Goal: Task Accomplishment & Management: Manage account settings

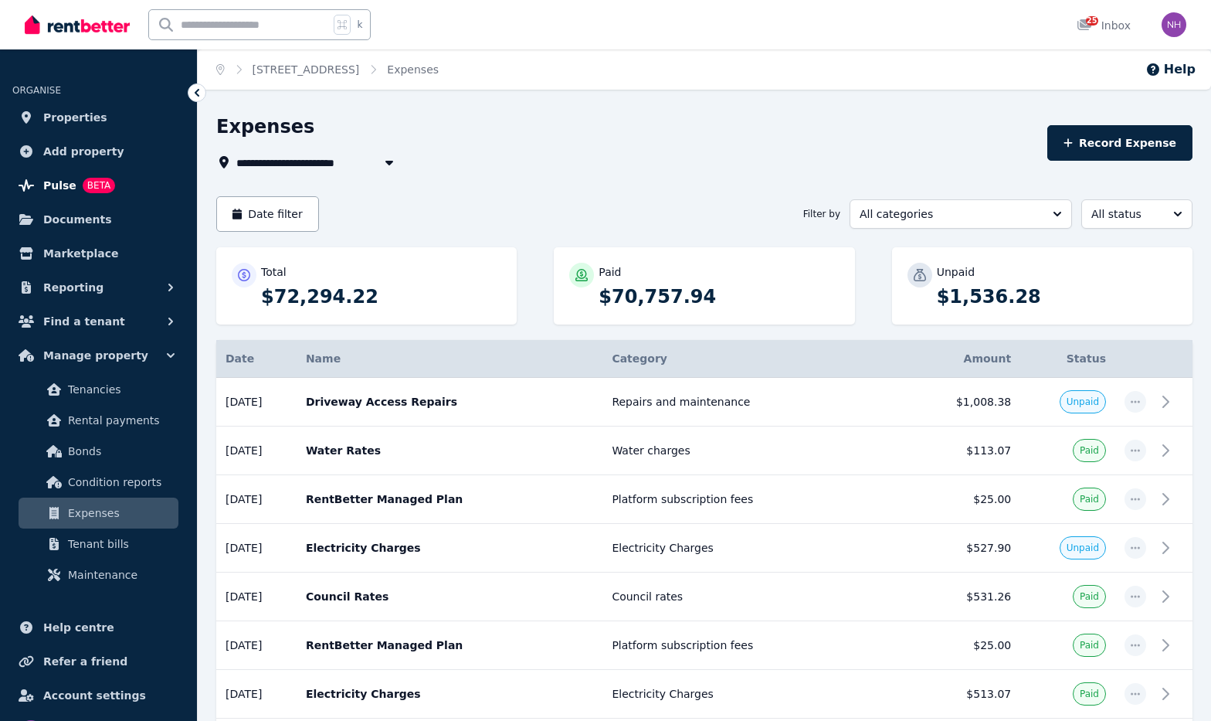
click at [71, 187] on span "Pulse" at bounding box center [59, 185] width 33 height 19
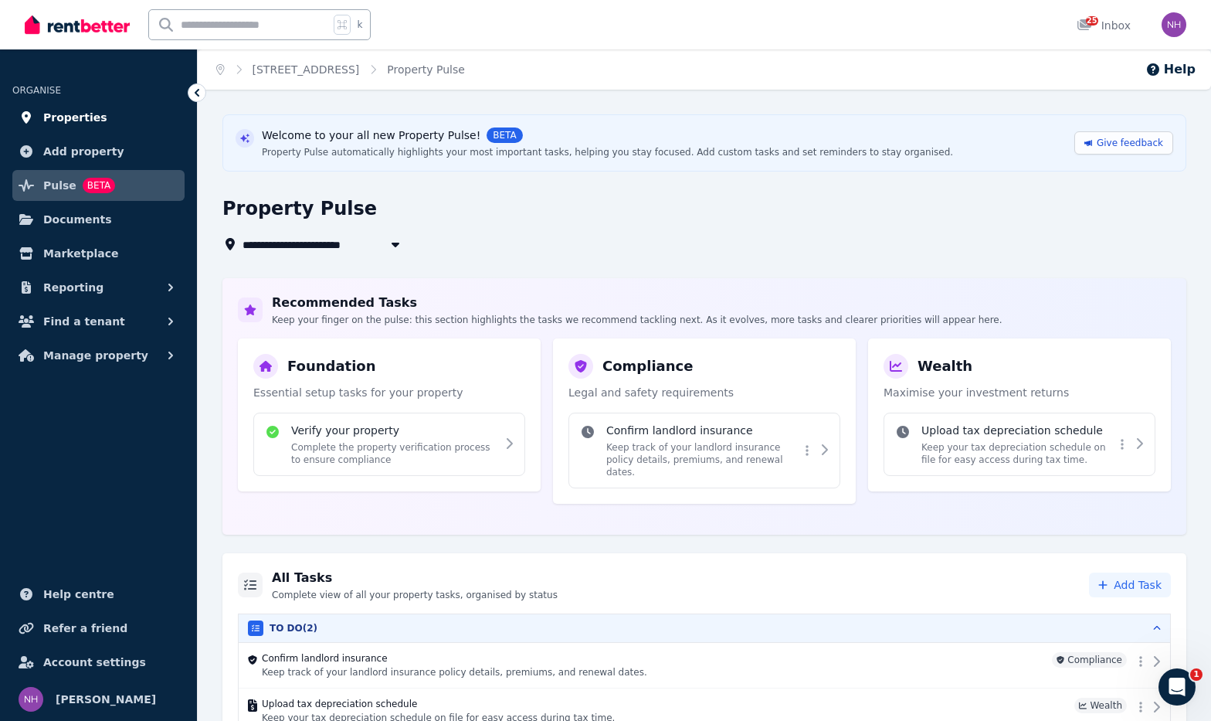
click at [81, 115] on span "Properties" at bounding box center [75, 117] width 64 height 19
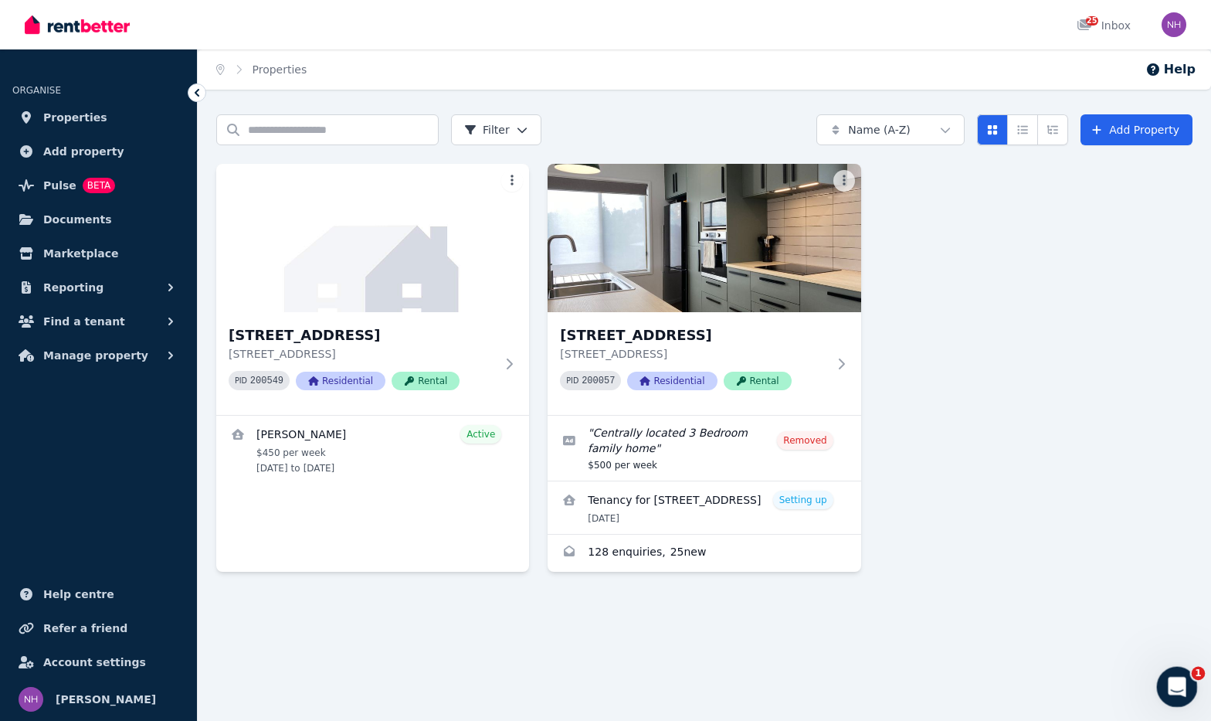
click at [1176, 687] on icon "Open Intercom Messenger" at bounding box center [1174, 684] width 25 height 25
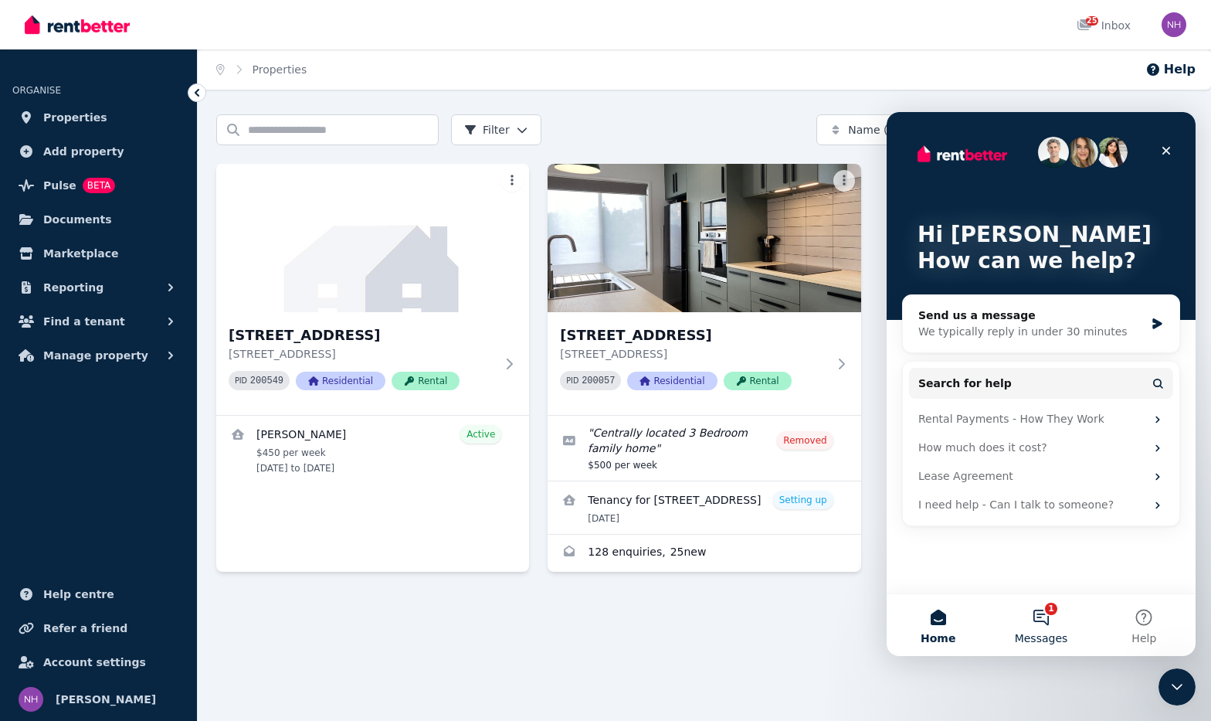
click at [1026, 610] on button "1 Messages" at bounding box center [1040, 625] width 103 height 62
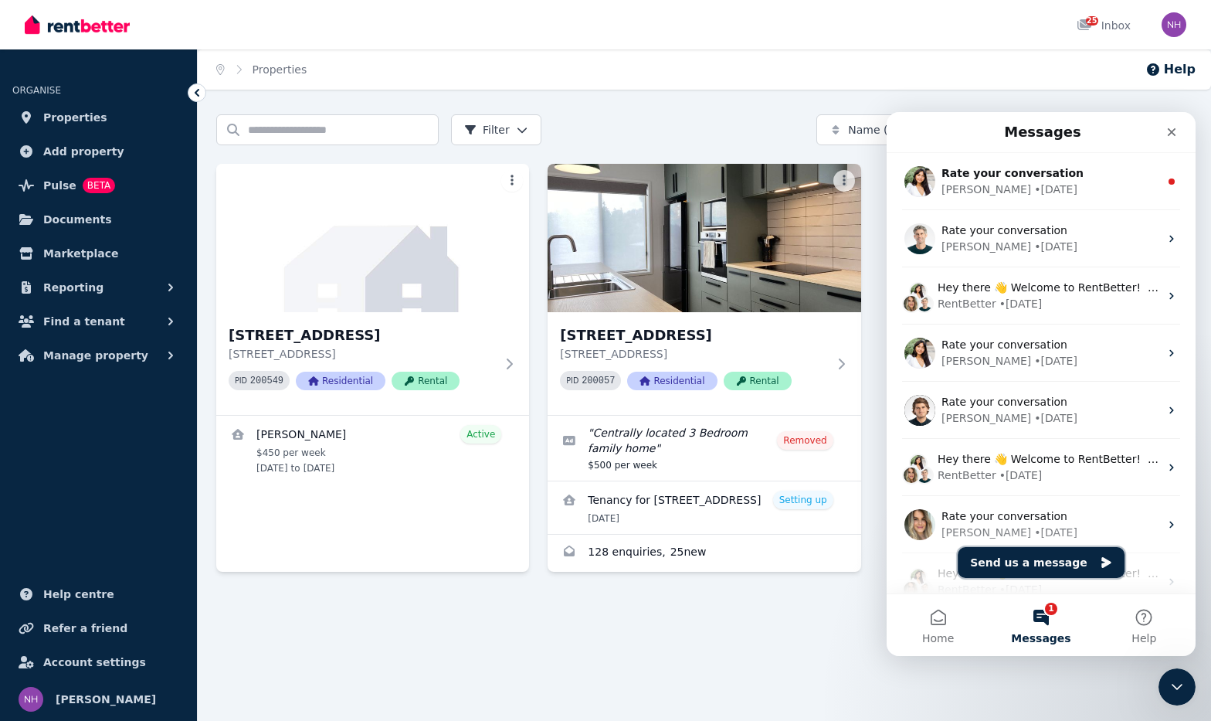
click at [1060, 562] on button "Send us a message" at bounding box center [1041, 562] width 167 height 31
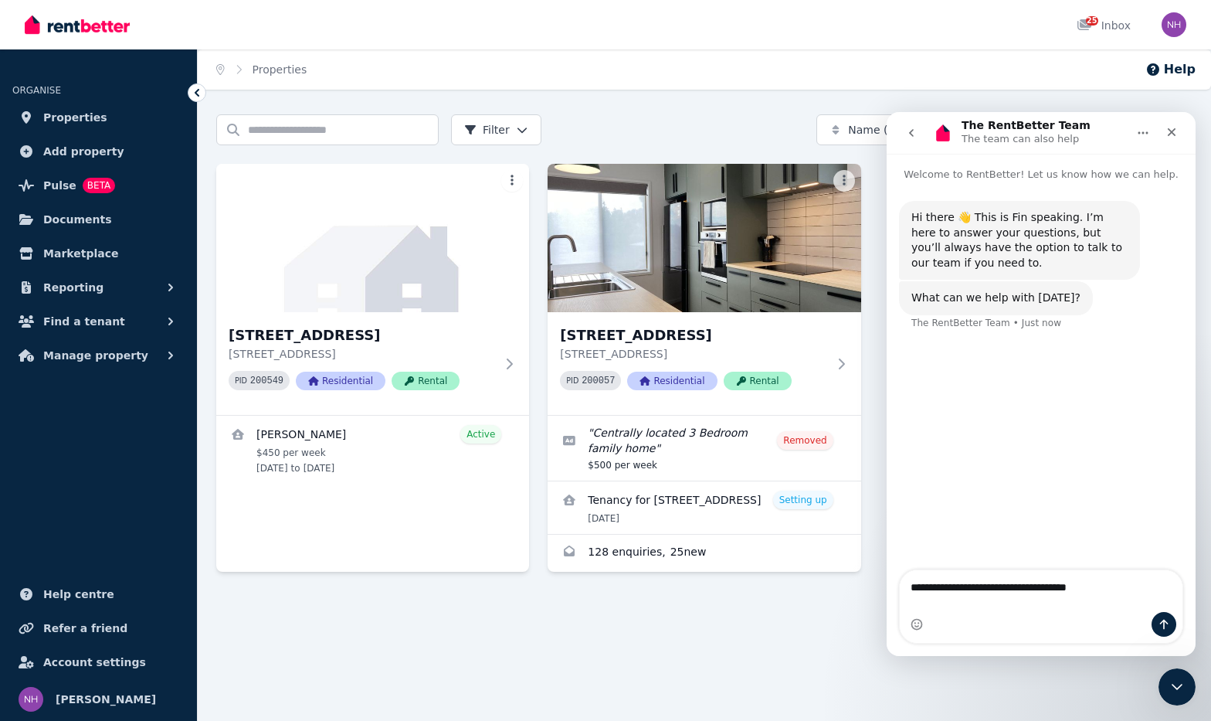
click at [1073, 599] on textarea "**********" at bounding box center [1041, 584] width 282 height 29
click at [1143, 600] on textarea "**********" at bounding box center [1041, 599] width 282 height 29
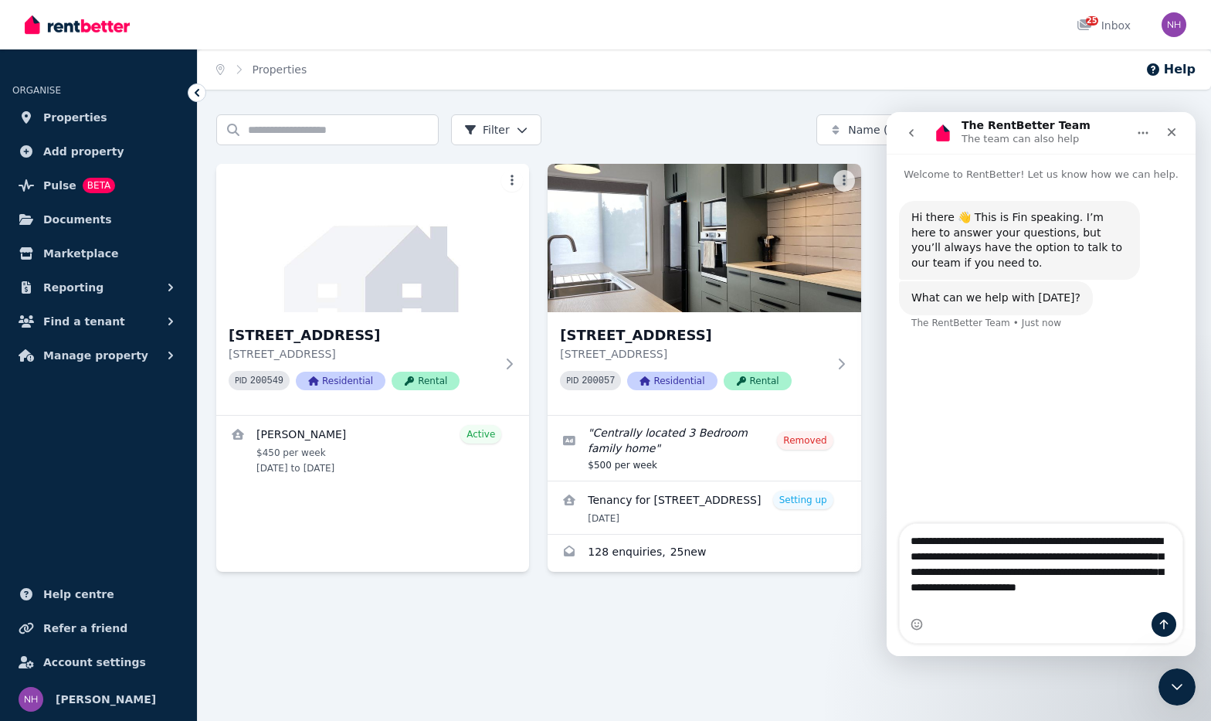
type textarea "**********"
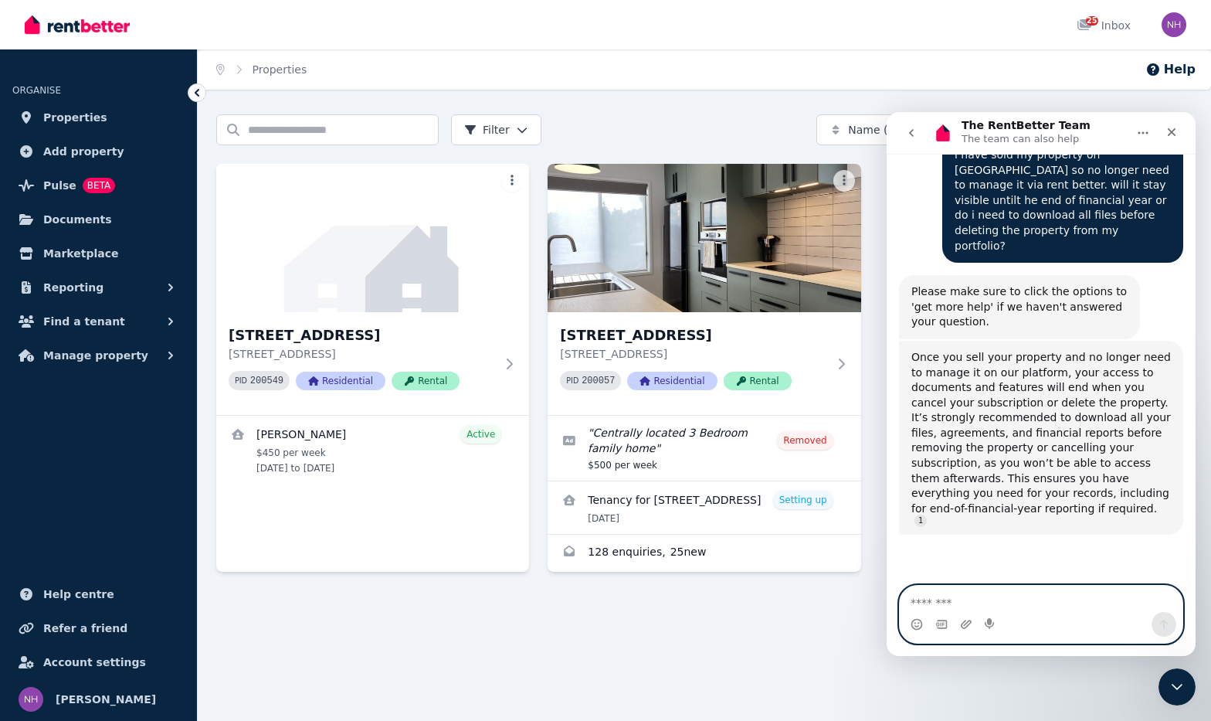
scroll to position [3, 0]
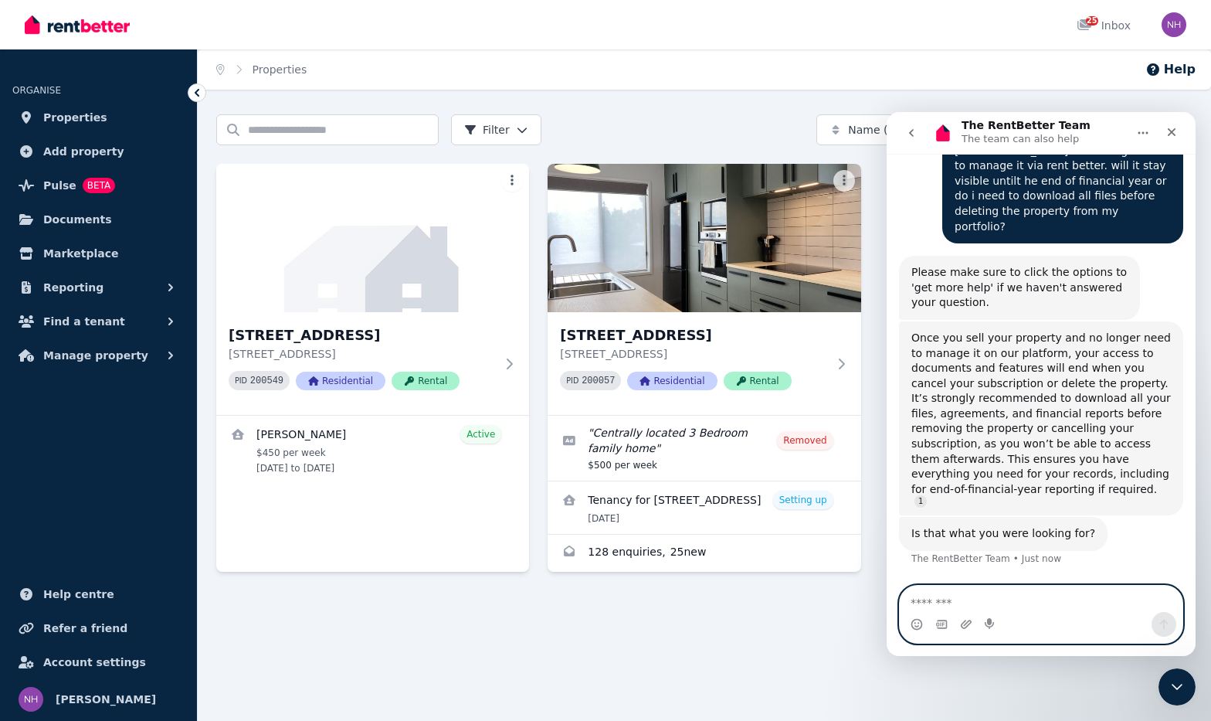
click at [1047, 610] on textarea "Message…" at bounding box center [1041, 598] width 283 height 26
type textarea "******"
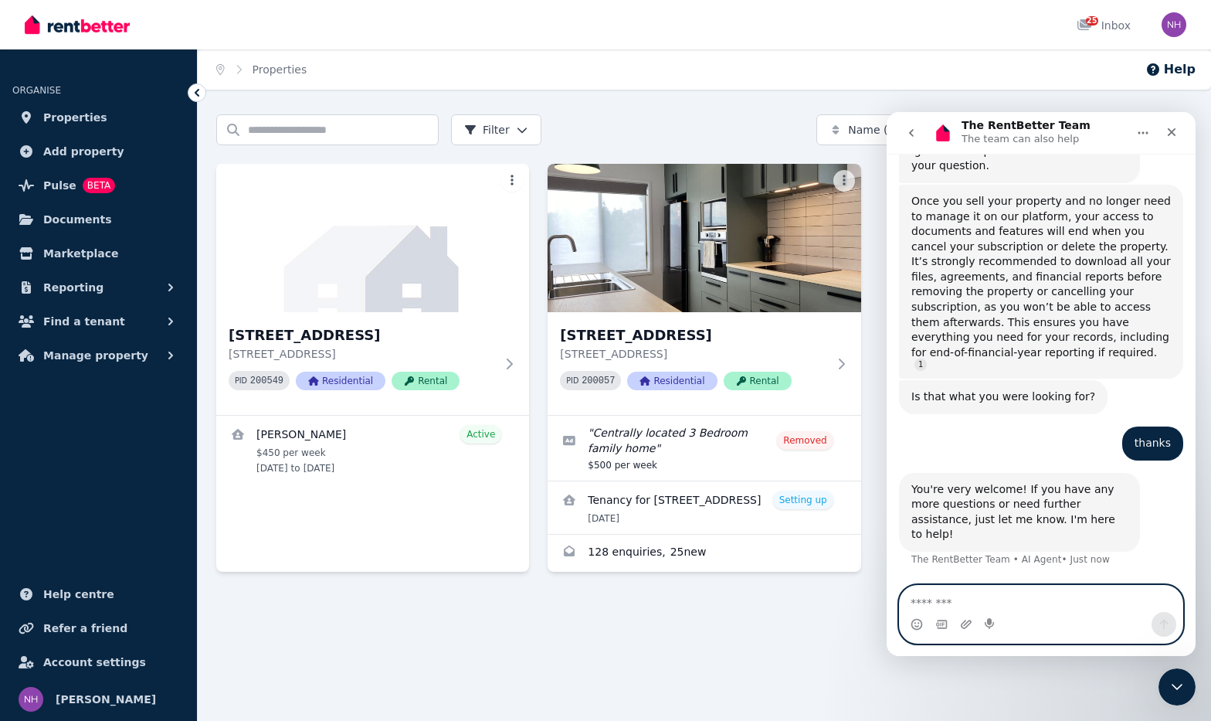
scroll to position [470, 0]
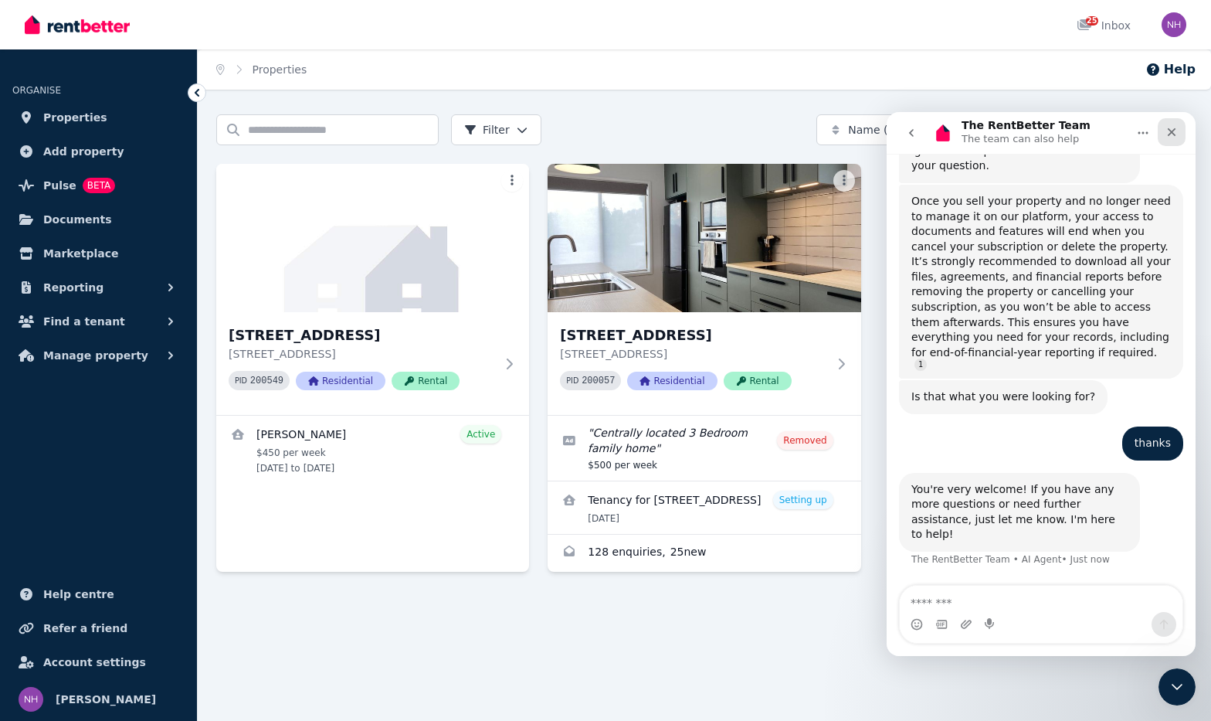
click at [1169, 137] on icon "Close" at bounding box center [1172, 132] width 12 height 12
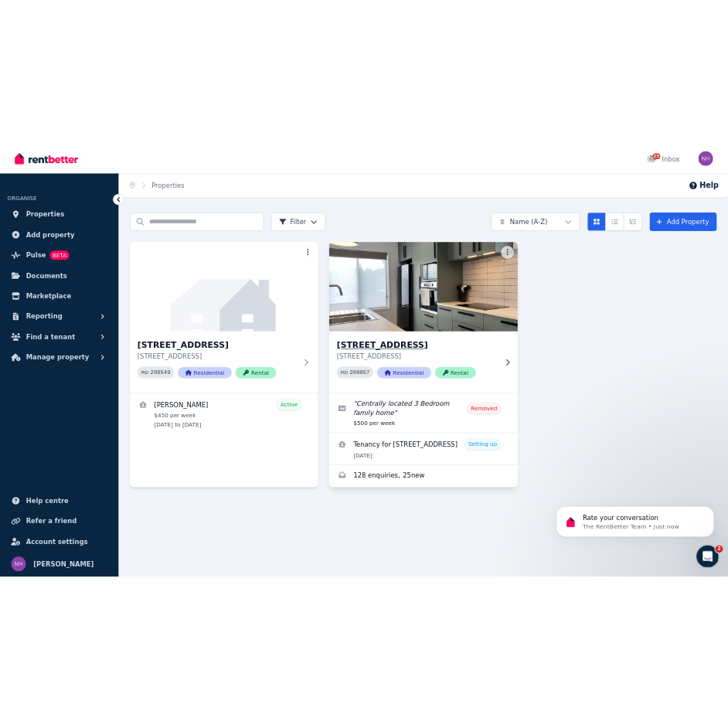
scroll to position [0, 0]
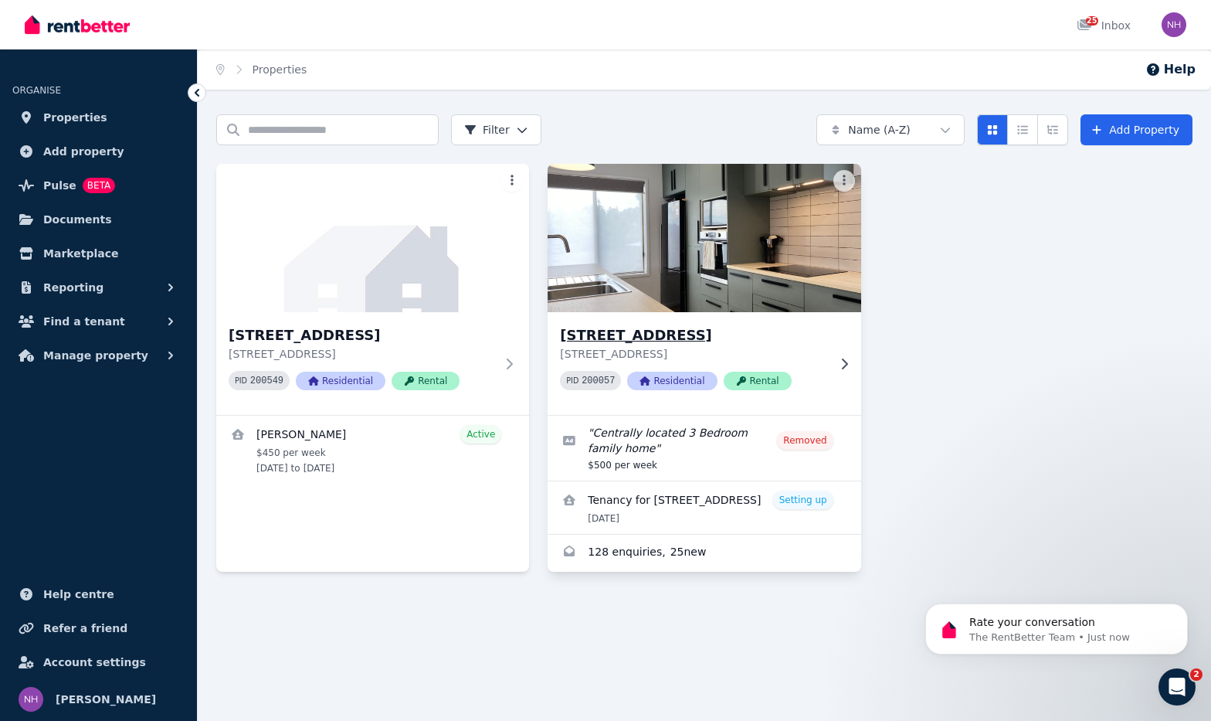
click at [816, 344] on h3 "[STREET_ADDRESS]" at bounding box center [693, 335] width 266 height 22
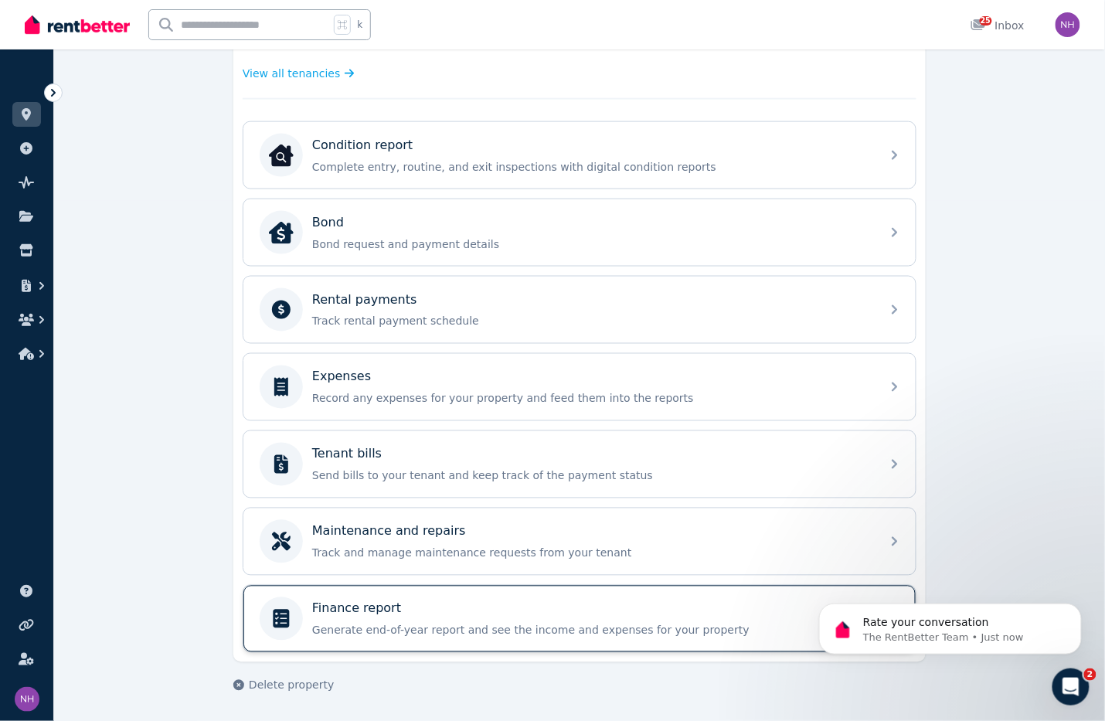
scroll to position [547, 0]
click at [408, 638] on div "Finance report Generate end-of-year report and see the income and expenses for …" at bounding box center [579, 618] width 672 height 66
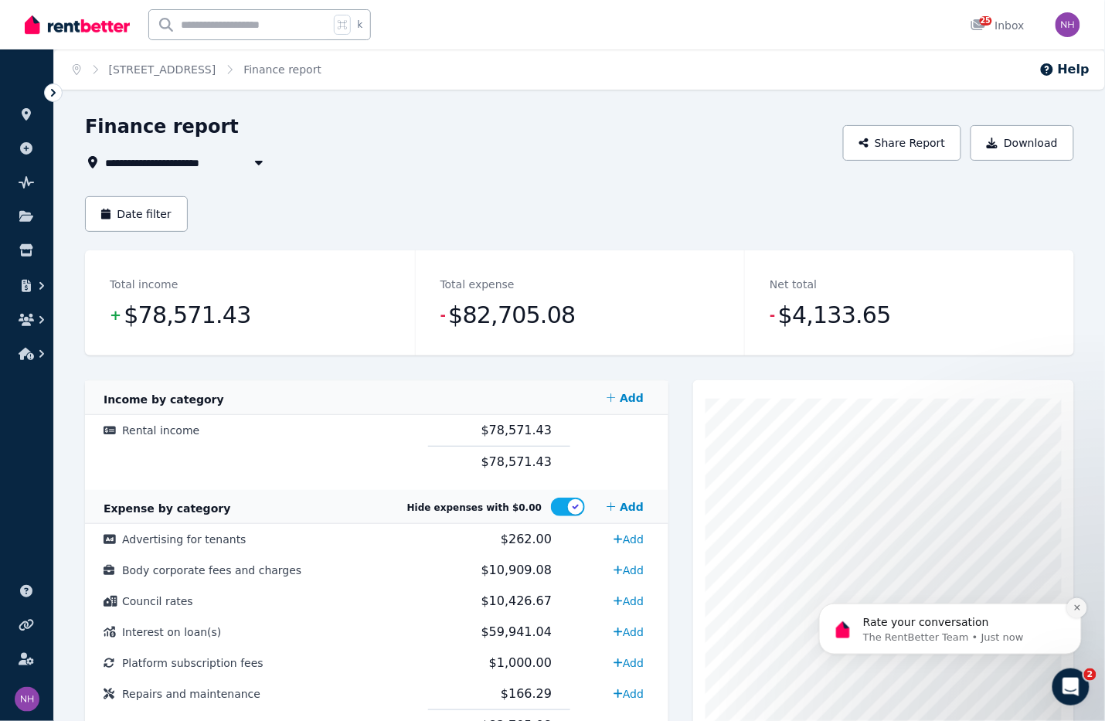
click at [1079, 597] on button "Dismiss notification" at bounding box center [1076, 607] width 20 height 20
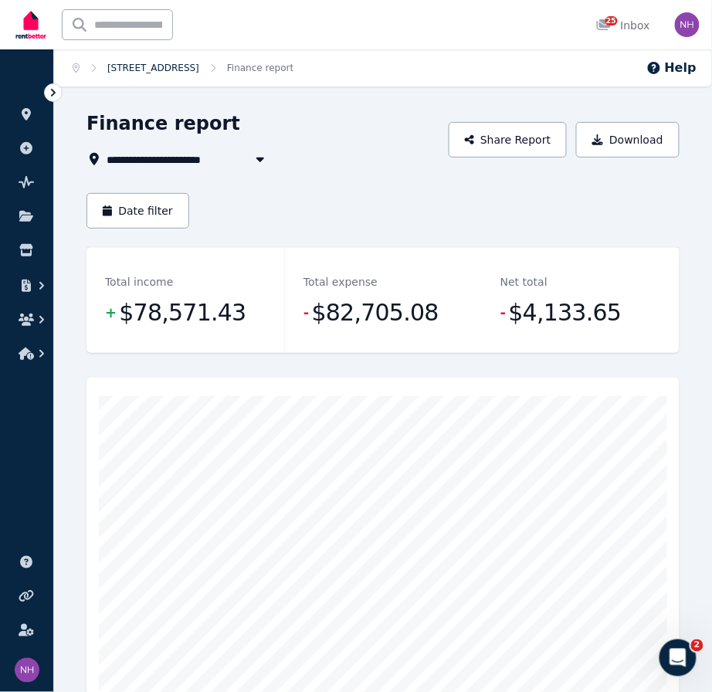
click at [162, 65] on link "[STREET_ADDRESS]" at bounding box center [153, 68] width 92 height 11
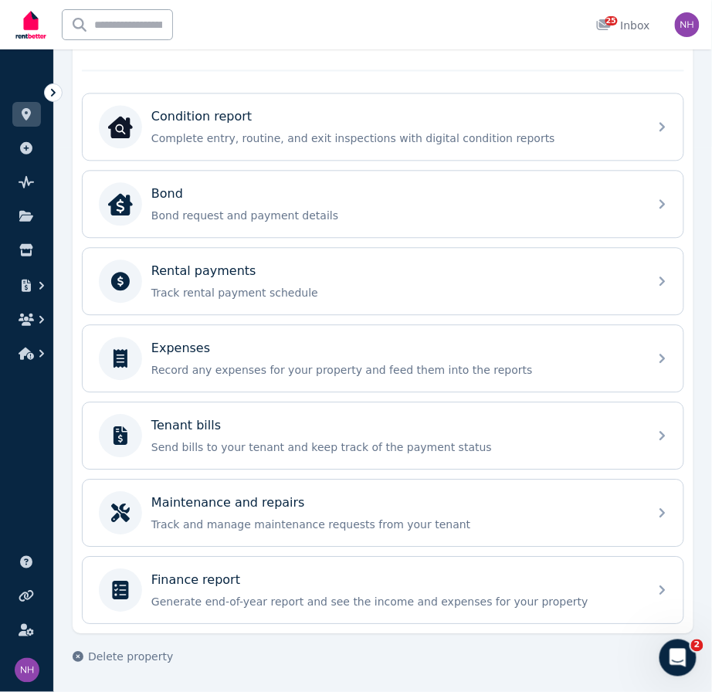
scroll to position [561, 0]
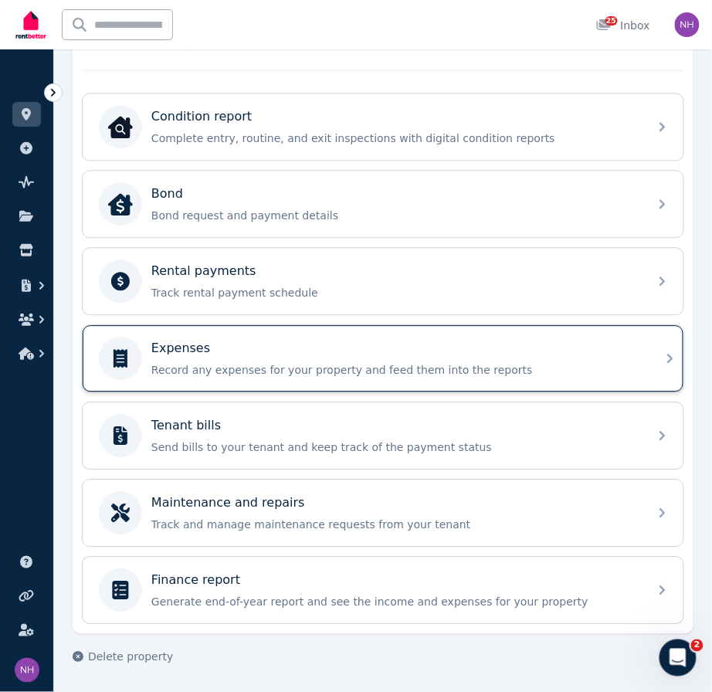
click at [294, 358] on div "Expenses" at bounding box center [395, 348] width 488 height 19
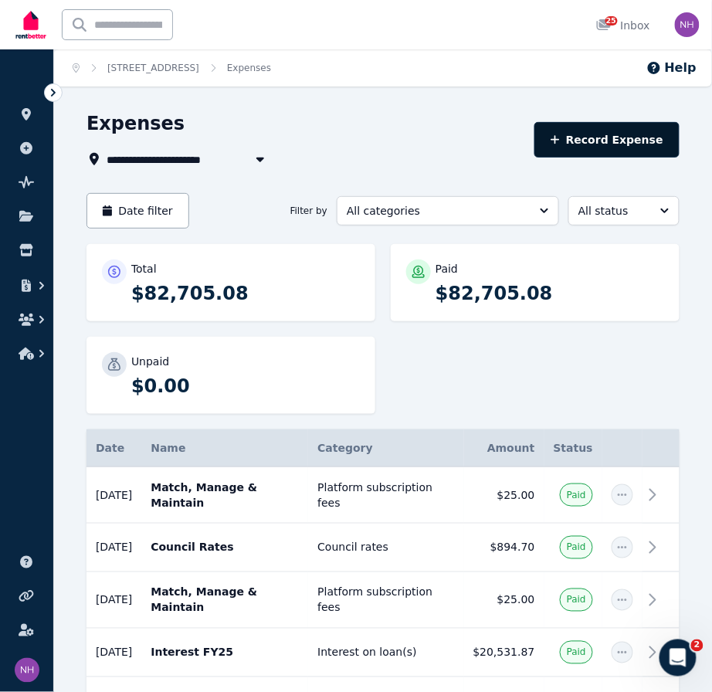
click at [584, 143] on button "Record Expense" at bounding box center [607, 140] width 145 height 36
select select "**********"
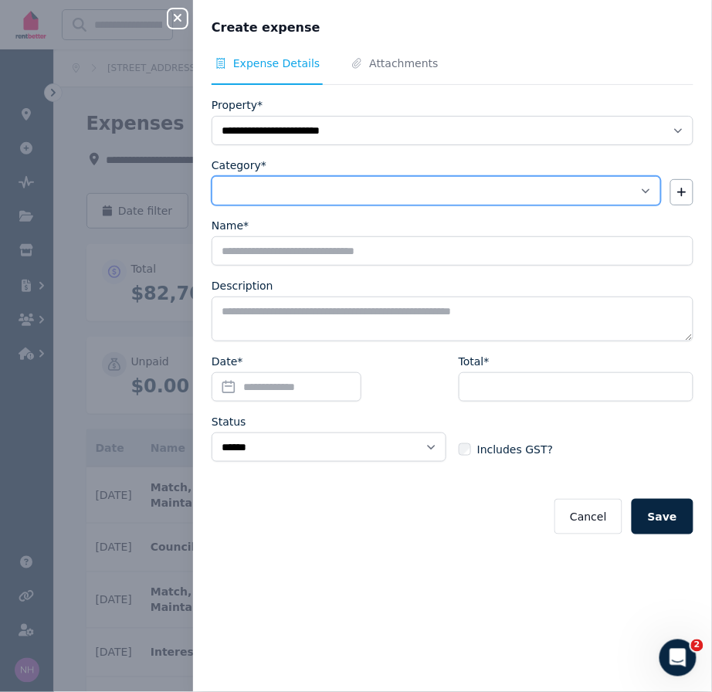
select select "**********"
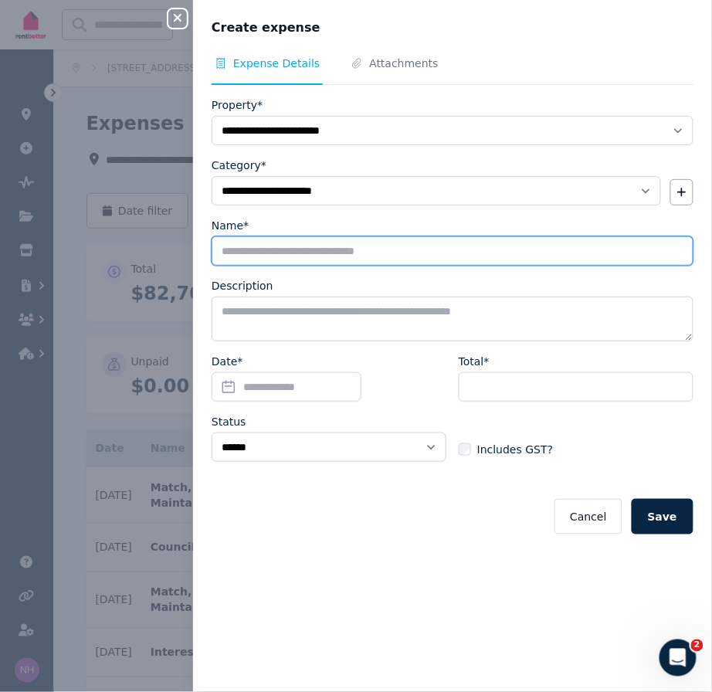
click at [377, 266] on input "Name*" at bounding box center [453, 250] width 482 height 29
type input "**********"
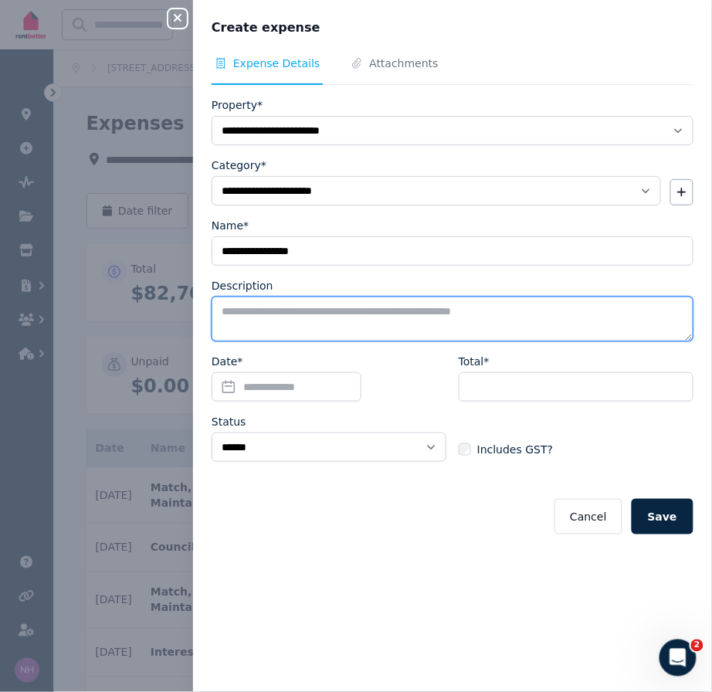
click at [337, 334] on textarea "Description" at bounding box center [453, 319] width 482 height 45
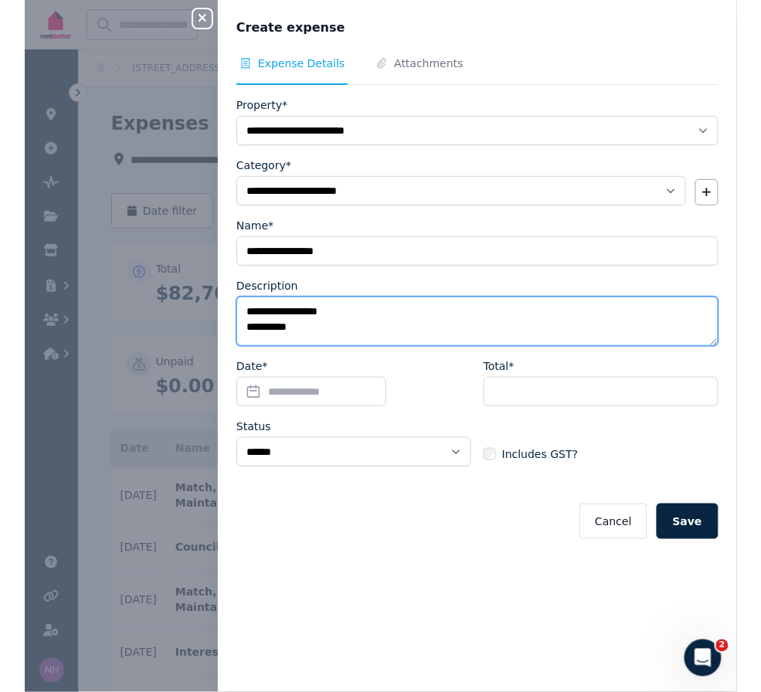
scroll to position [10, 0]
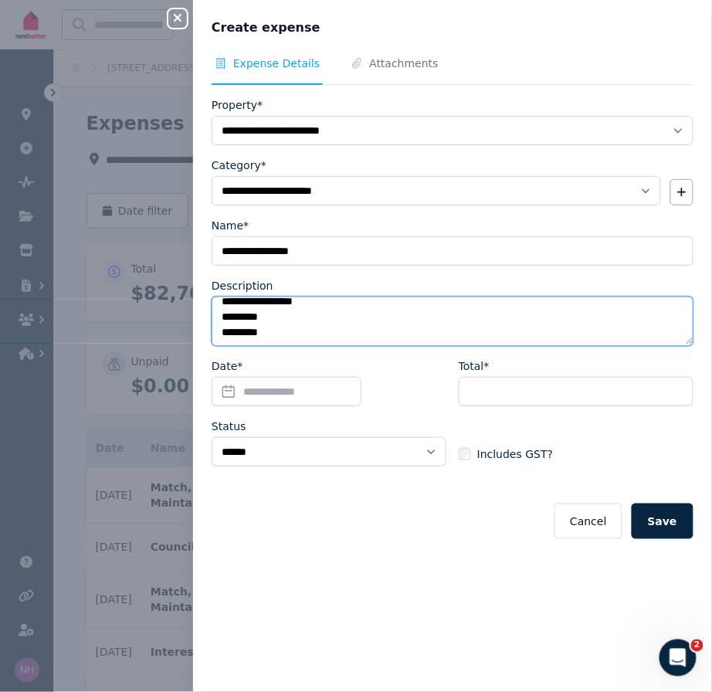
click at [358, 338] on textarea "**********" at bounding box center [453, 321] width 482 height 49
click at [303, 346] on textarea "**********" at bounding box center [453, 321] width 482 height 49
click at [229, 346] on textarea "**********" at bounding box center [453, 321] width 482 height 49
type textarea "**********"
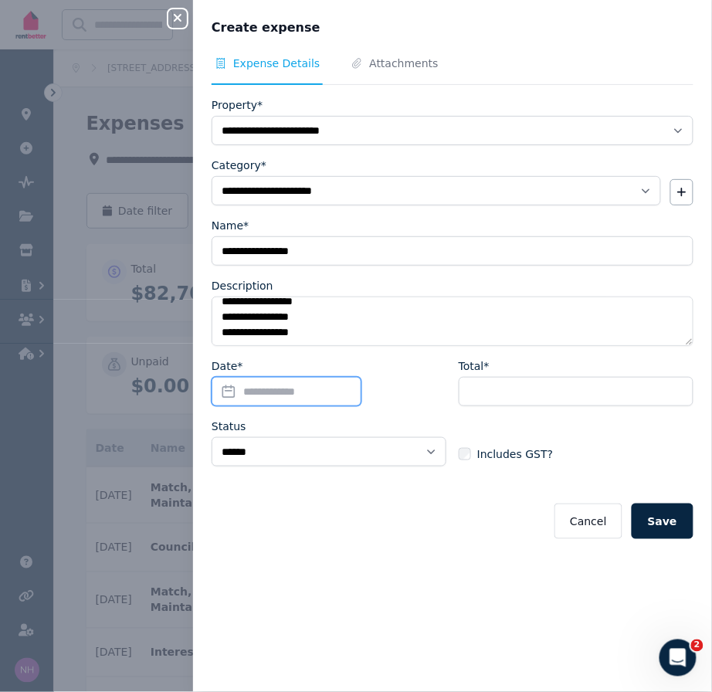
click at [300, 406] on input "Date*" at bounding box center [287, 391] width 150 height 29
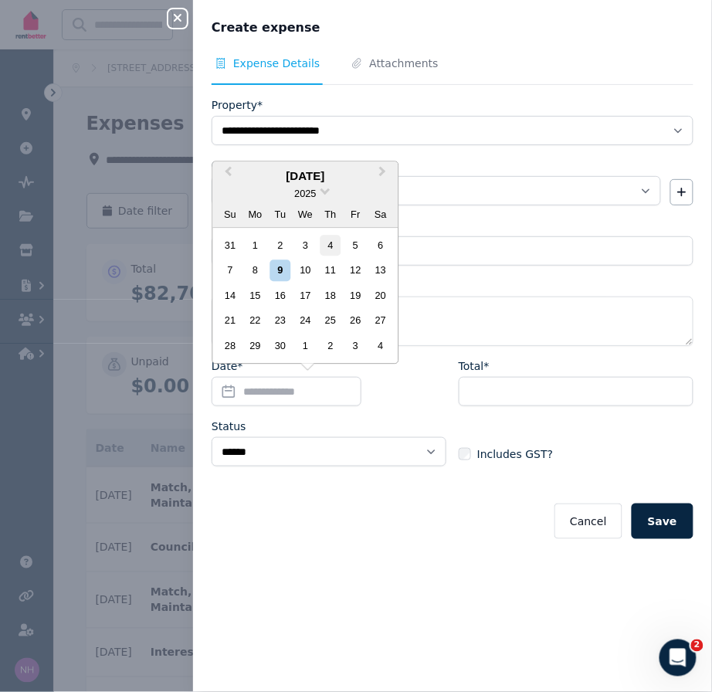
click at [331, 235] on div "4" at bounding box center [330, 245] width 21 height 21
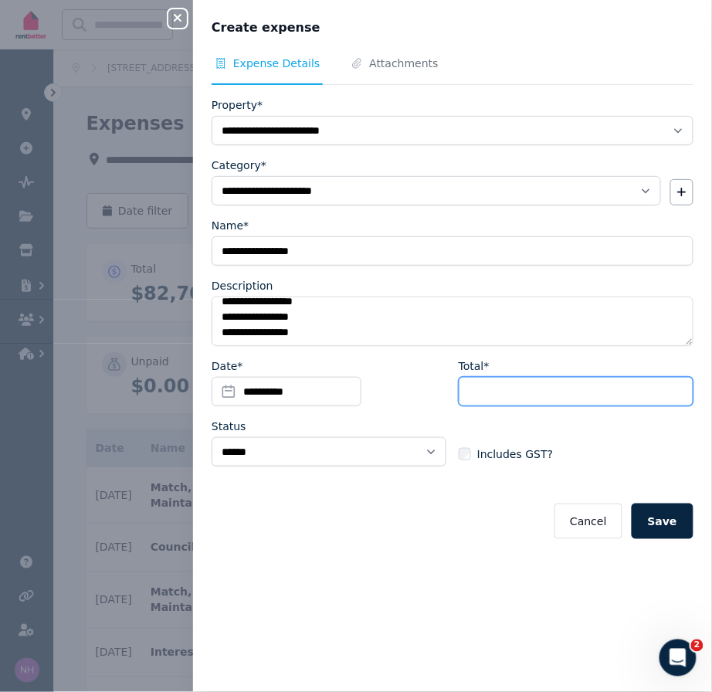
click at [492, 406] on input "Total*" at bounding box center [576, 391] width 235 height 29
type input "*******"
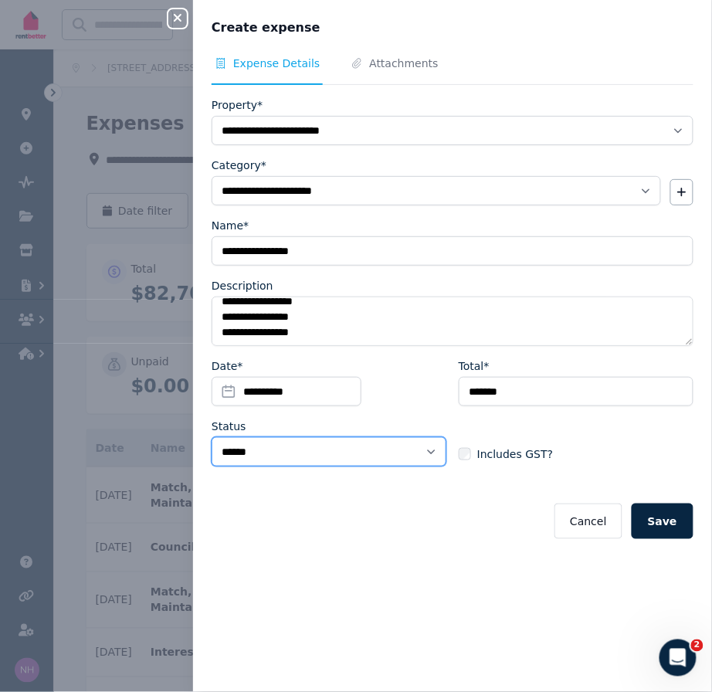
select select "**********"
click at [670, 539] on button "Save" at bounding box center [663, 522] width 62 height 36
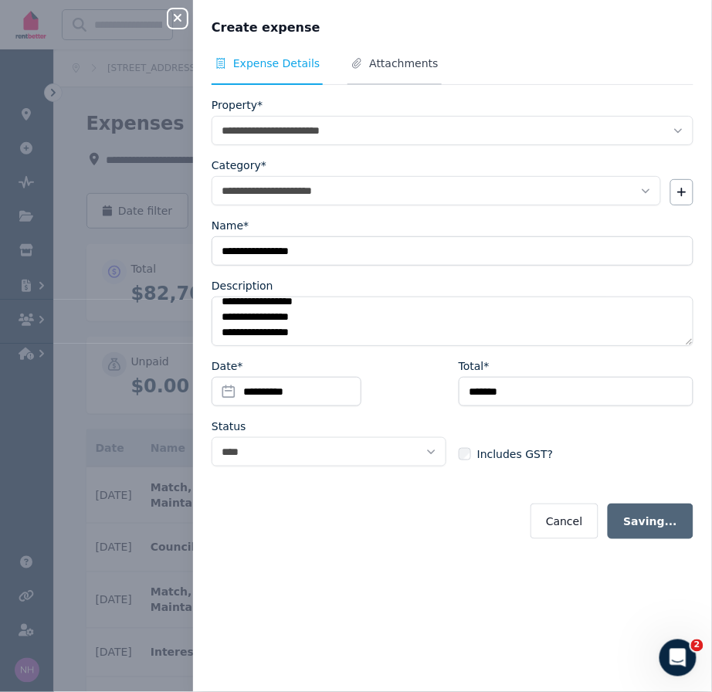
select select "**********"
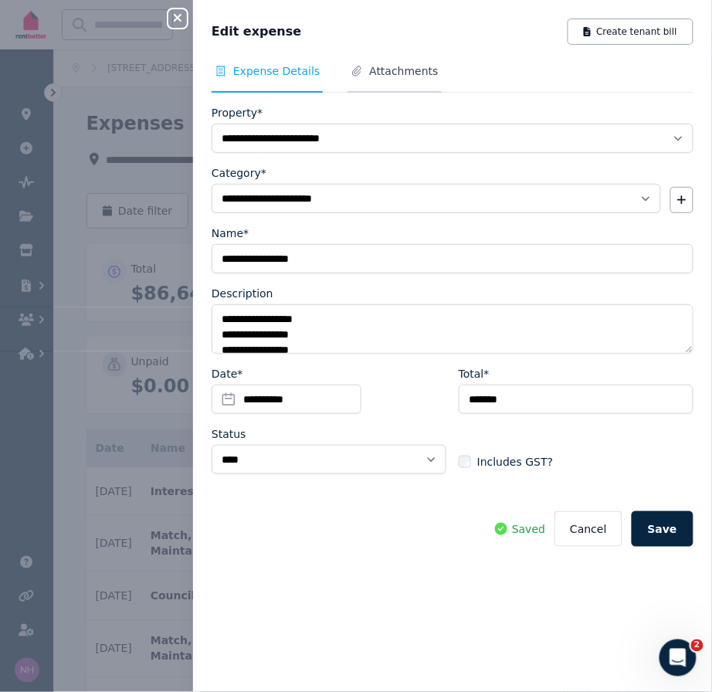
click at [399, 79] on span "Attachments" at bounding box center [403, 70] width 69 height 15
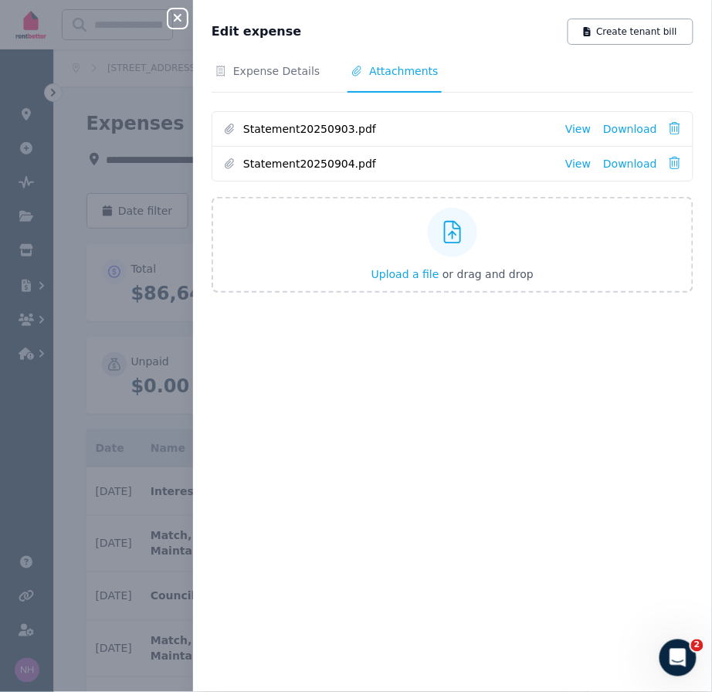
click at [179, 22] on icon "button" at bounding box center [177, 18] width 19 height 12
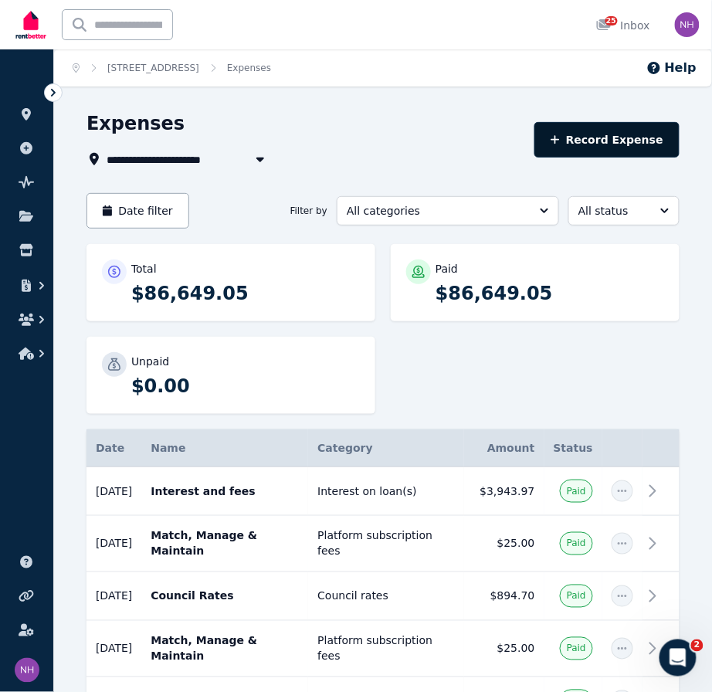
click at [588, 145] on button "Record Expense" at bounding box center [607, 140] width 145 height 36
select select "**********"
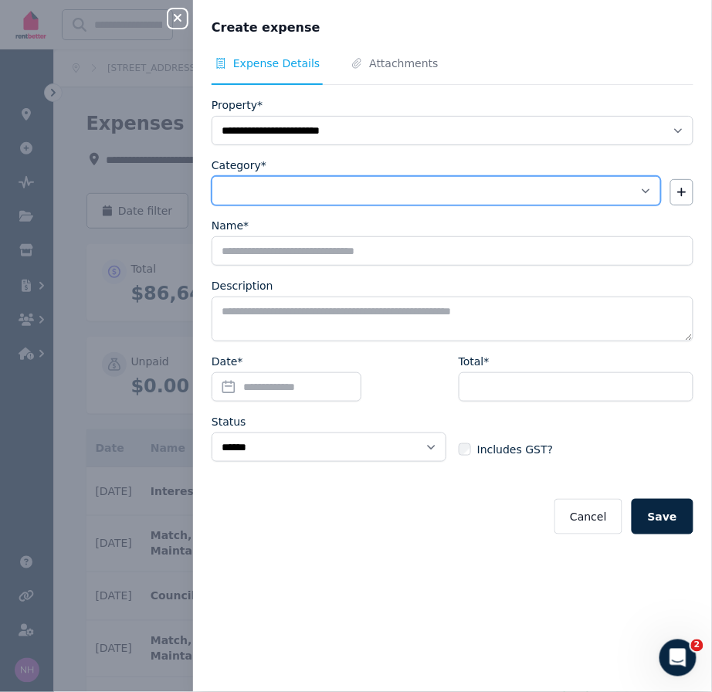
select select "**********"
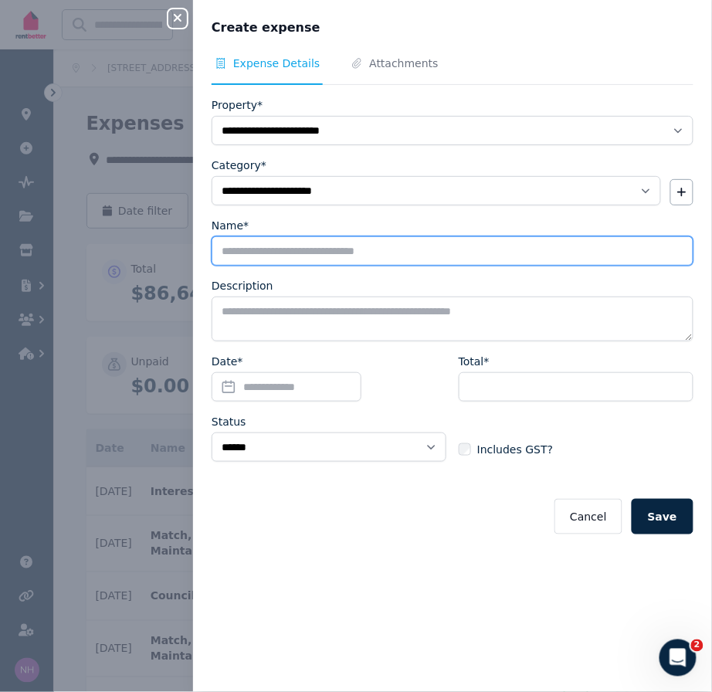
click at [389, 264] on input "Name*" at bounding box center [453, 250] width 482 height 29
click at [252, 266] on input "**********" at bounding box center [453, 250] width 482 height 29
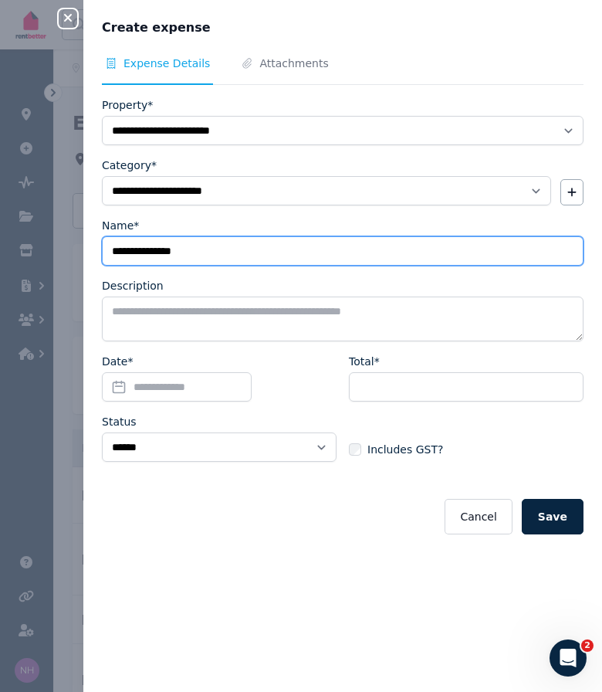
drag, startPoint x: 254, startPoint y: 270, endPoint x: 68, endPoint y: 269, distance: 186.2
click at [68, 269] on div "**********" at bounding box center [301, 346] width 602 height 692
type input "*******"
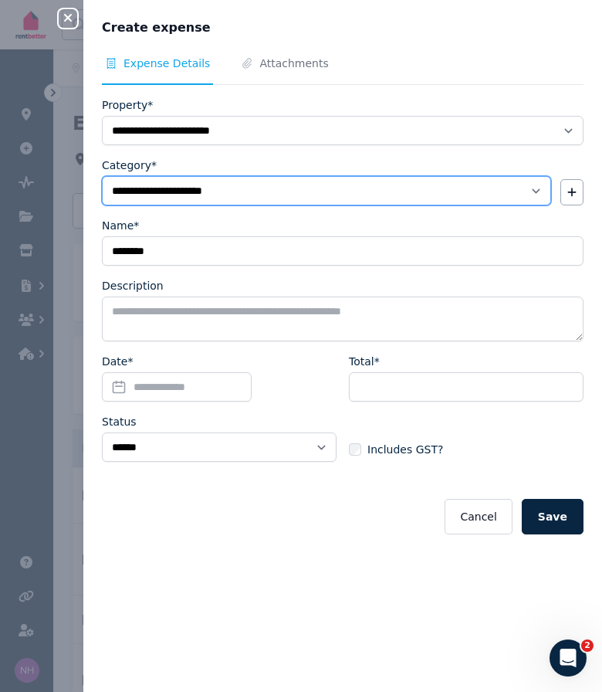
select select "**********"
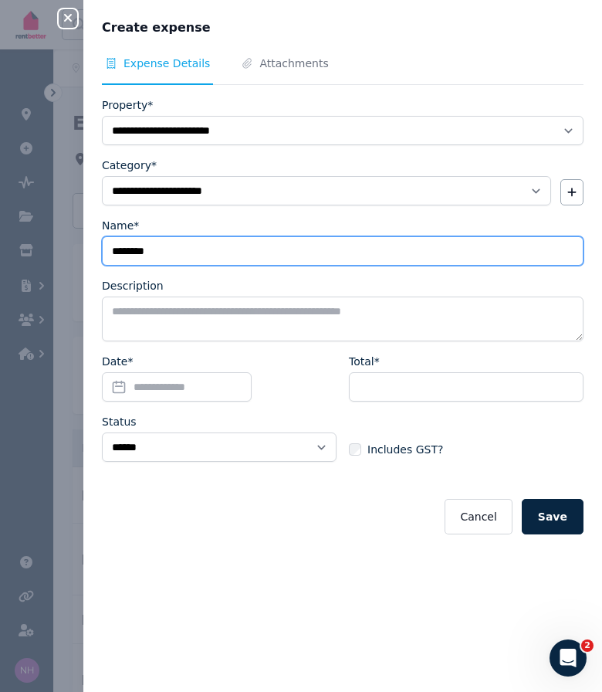
click at [209, 266] on input "*******" at bounding box center [343, 250] width 482 height 29
type input "**********"
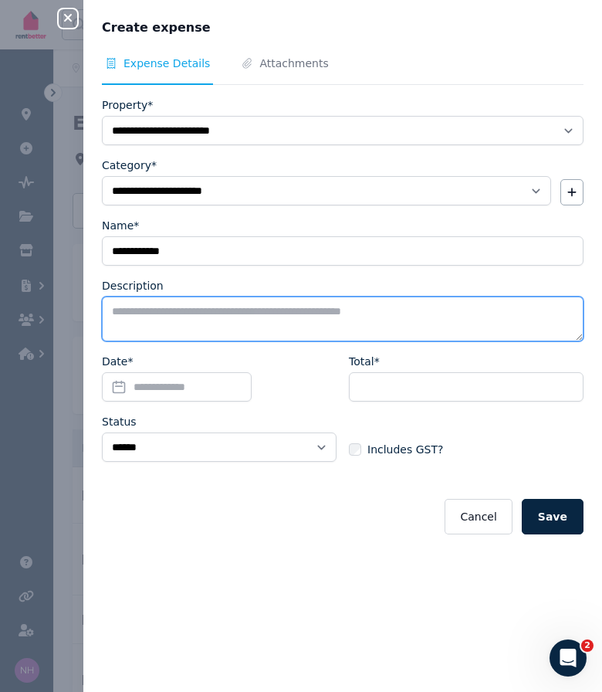
click at [196, 331] on textarea "Description" at bounding box center [343, 319] width 482 height 45
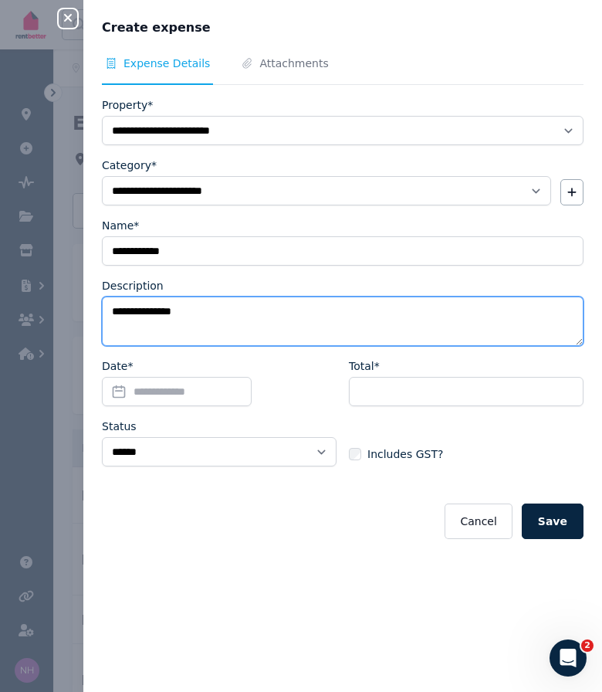
type textarea "**********"
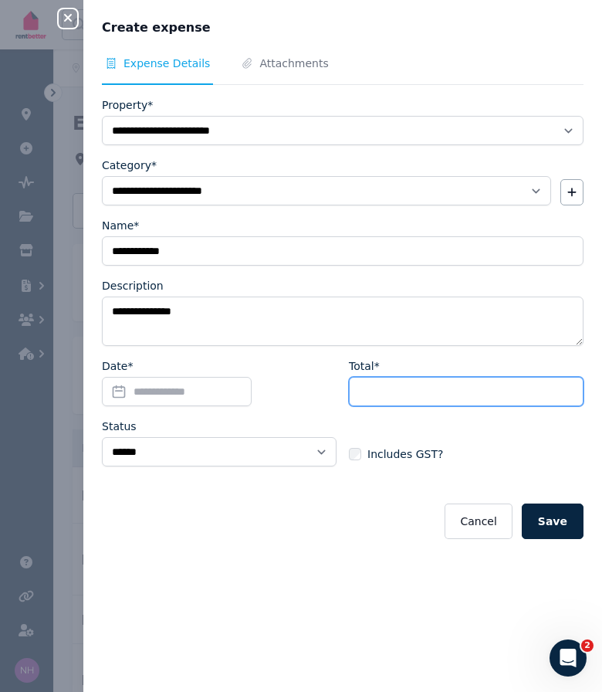
click at [402, 406] on input "Total*" at bounding box center [466, 391] width 235 height 29
type input "***"
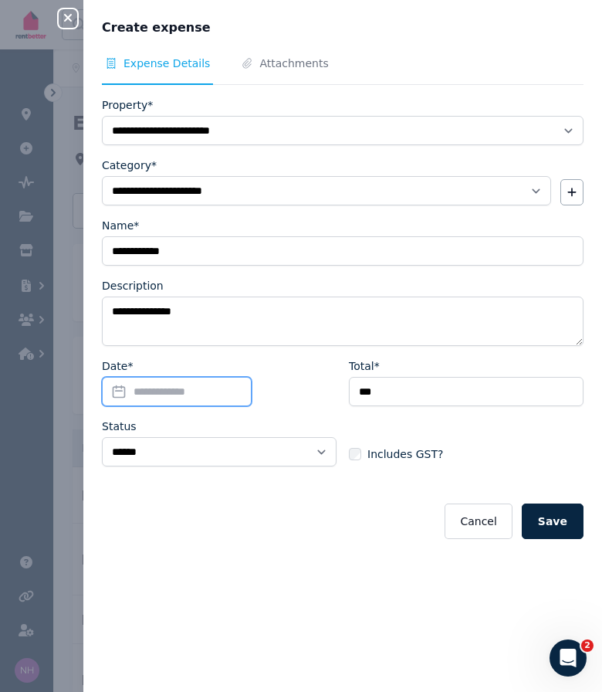
click at [214, 406] on input "Date*" at bounding box center [177, 391] width 150 height 29
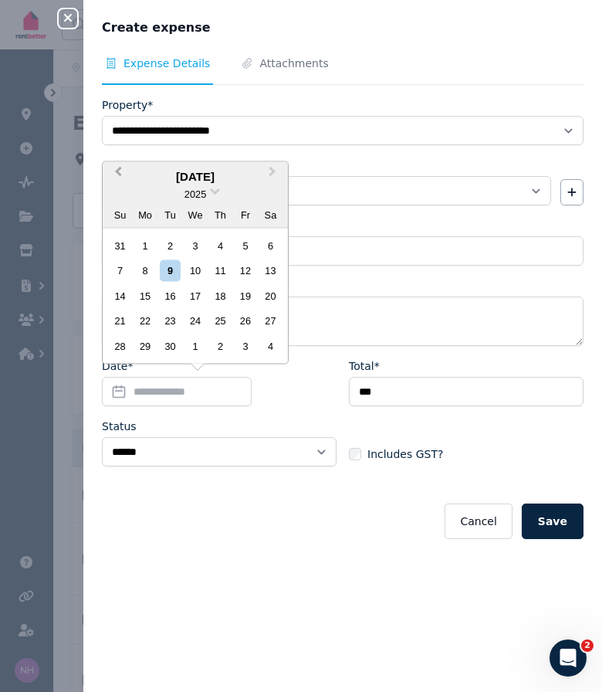
click at [118, 164] on span "Previous Month" at bounding box center [118, 175] width 0 height 23
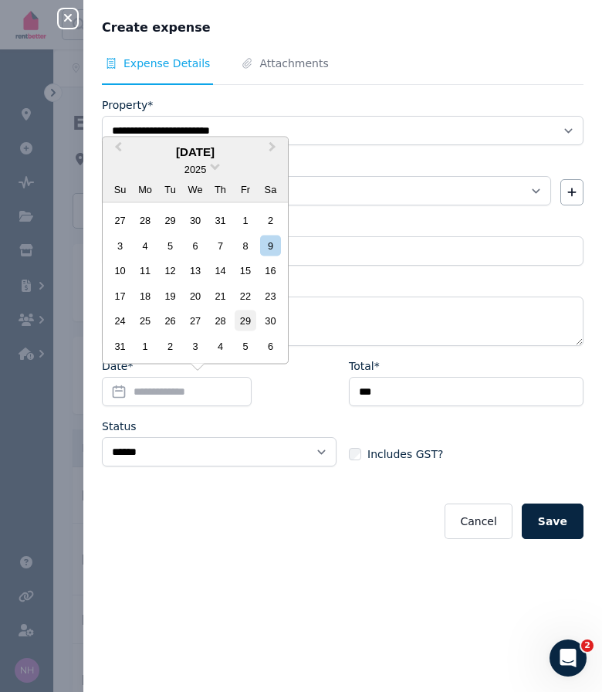
click at [252, 313] on div "29" at bounding box center [245, 321] width 21 height 21
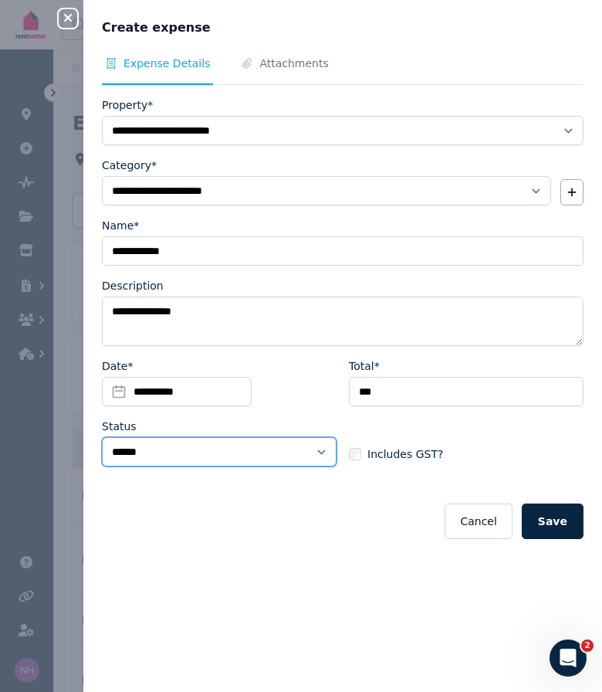
select select "**********"
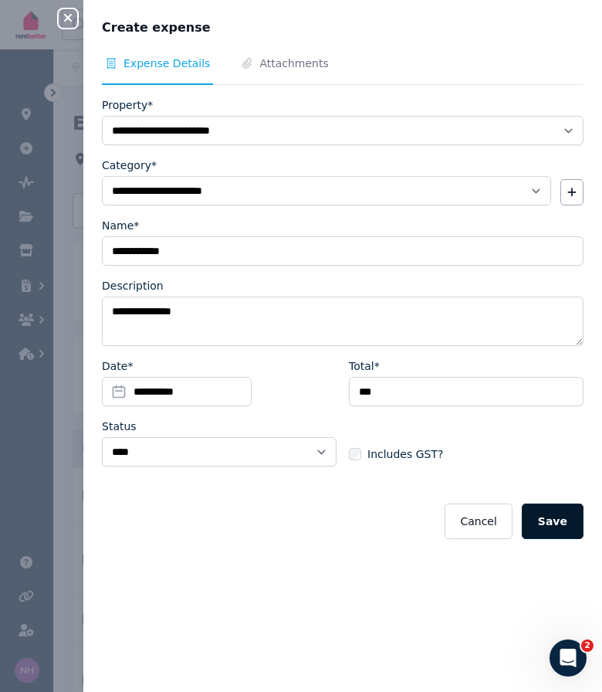
click at [550, 539] on button "Save" at bounding box center [553, 522] width 62 height 36
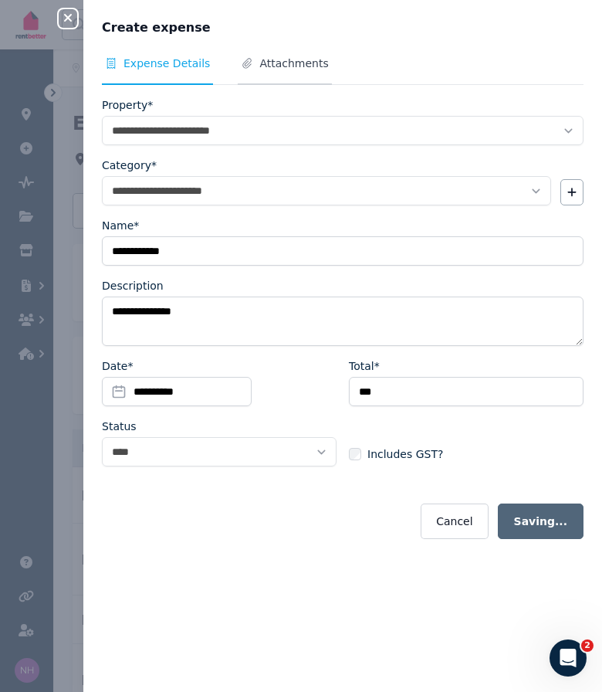
select select "**********"
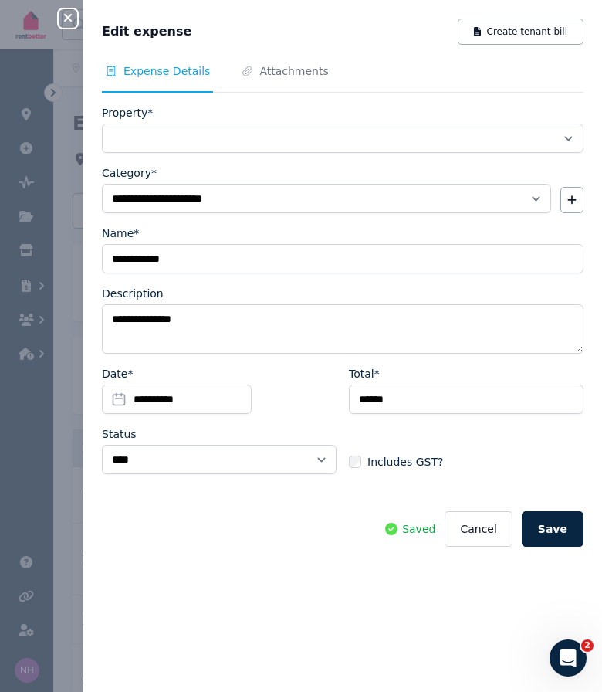
click at [310, 56] on div "**********" at bounding box center [342, 346] width 519 height 692
select select "**********"
click at [282, 79] on span "Attachments" at bounding box center [294, 70] width 69 height 15
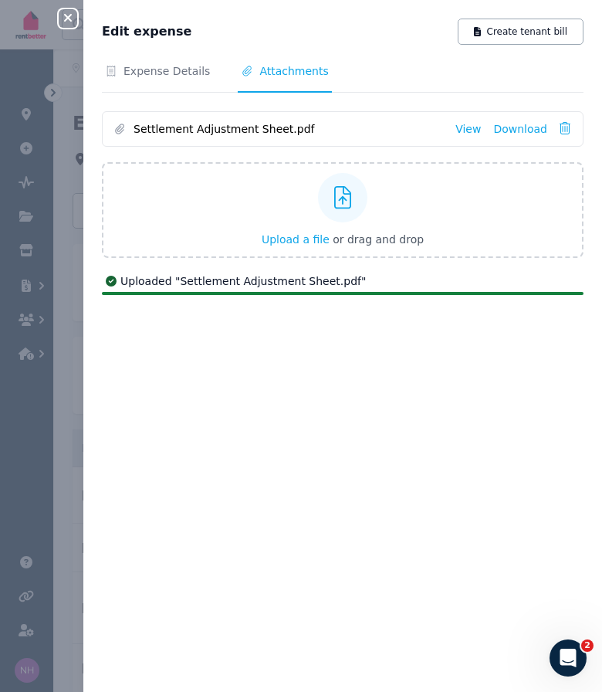
click at [65, 17] on icon "button" at bounding box center [68, 18] width 19 height 12
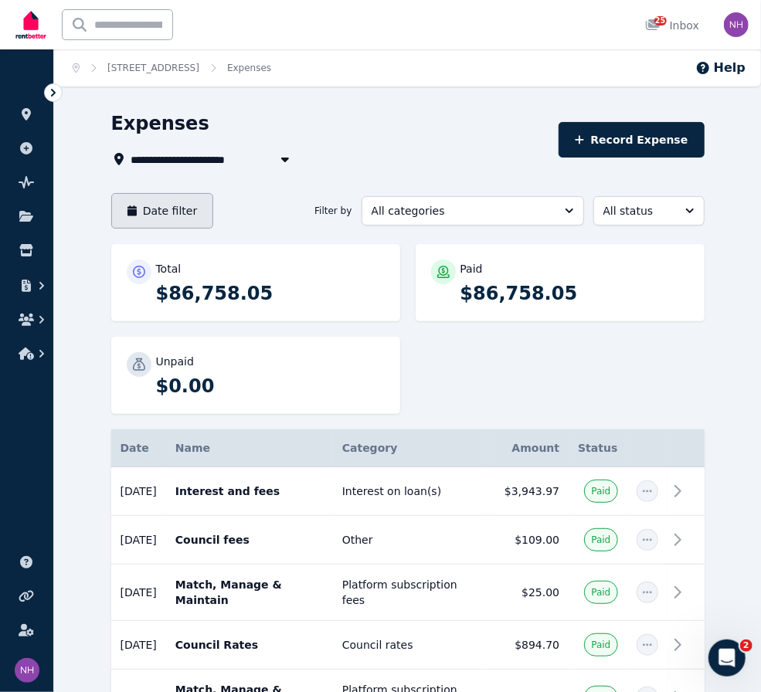
scroll to position [0, 0]
click at [185, 215] on button "Date filter" at bounding box center [162, 211] width 103 height 36
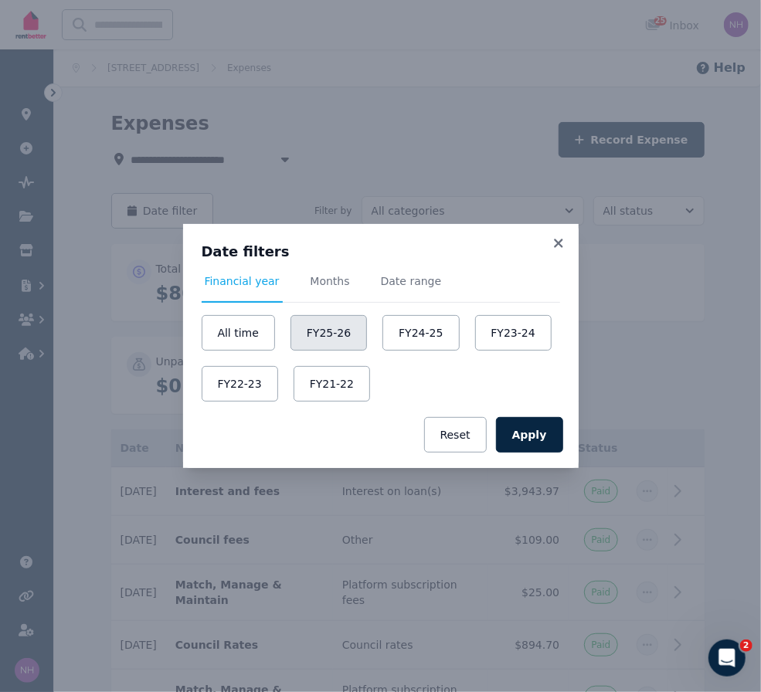
click at [343, 337] on button "FY25-26" at bounding box center [328, 333] width 76 height 36
click at [547, 445] on button "Apply" at bounding box center [529, 435] width 67 height 36
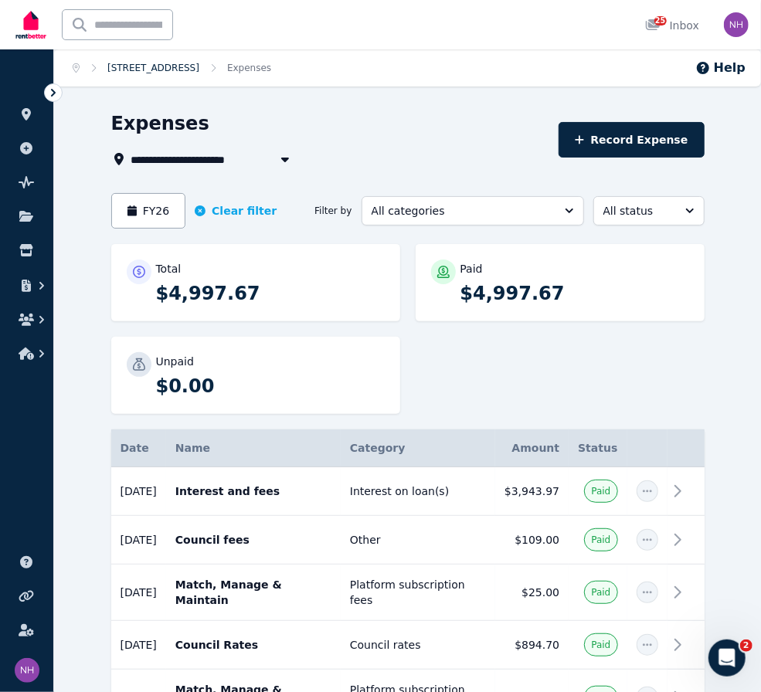
click at [159, 71] on link "[STREET_ADDRESS]" at bounding box center [153, 68] width 92 height 11
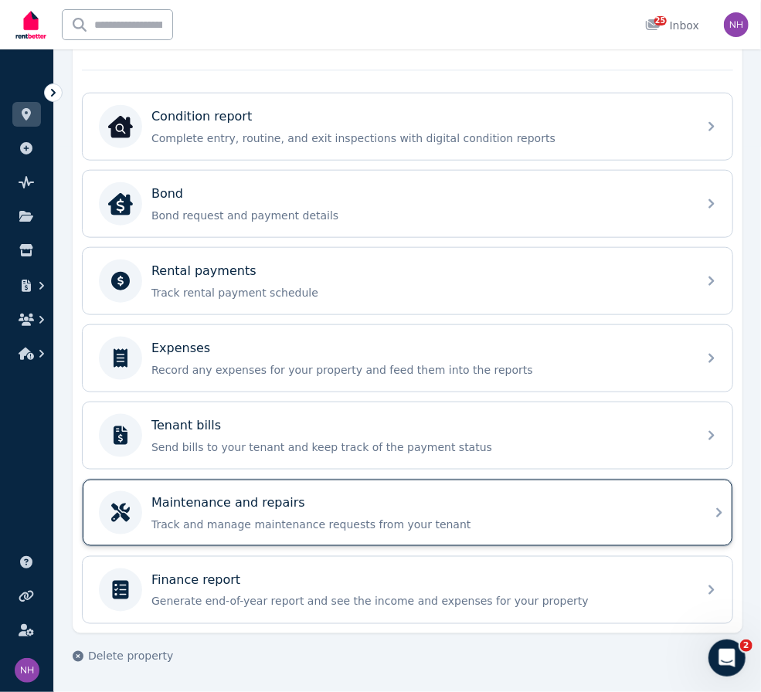
scroll to position [575, 0]
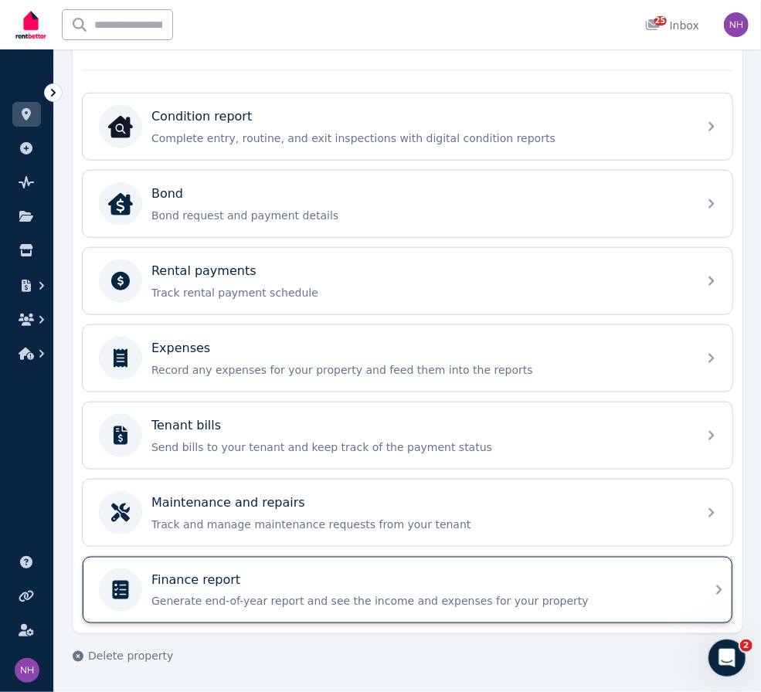
click at [315, 594] on p "Generate end-of-year report and see the income and expenses for your property" at bounding box center [419, 601] width 537 height 15
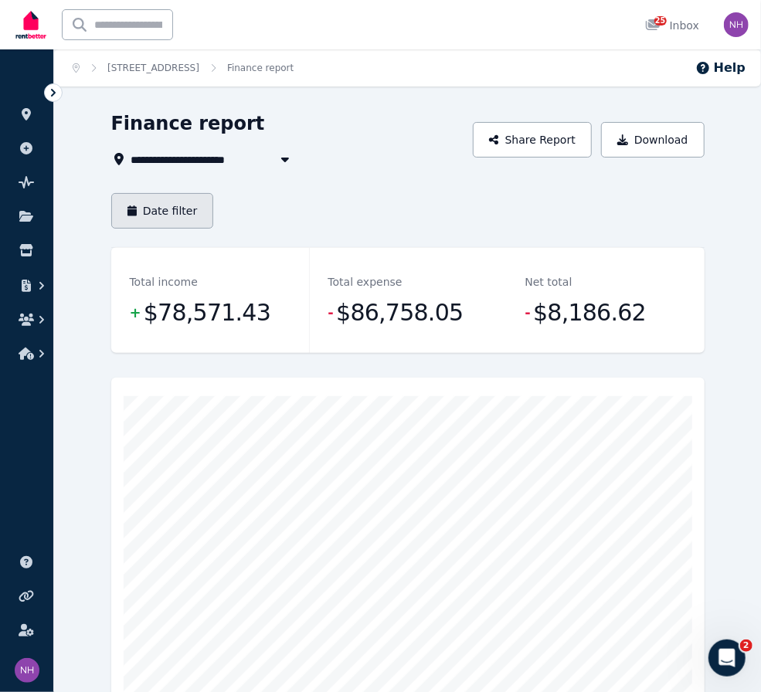
click at [199, 216] on button "Date filter" at bounding box center [162, 211] width 103 height 36
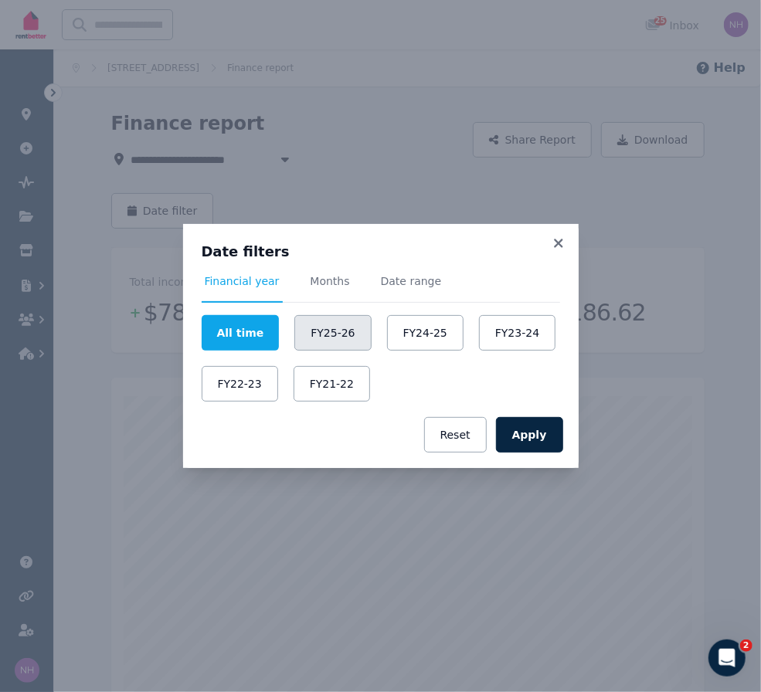
click at [354, 343] on button "FY25-26" at bounding box center [332, 333] width 76 height 36
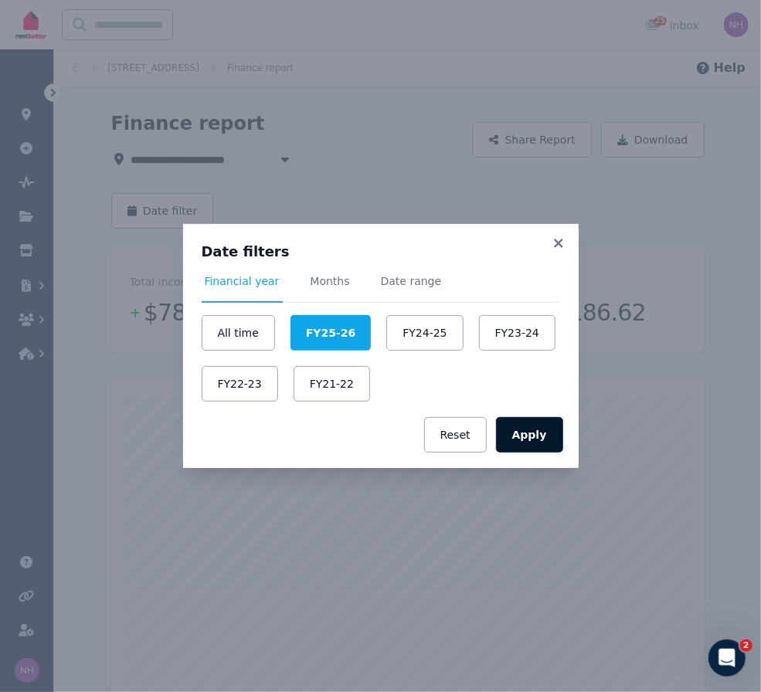
click at [527, 434] on button "Apply" at bounding box center [529, 435] width 67 height 36
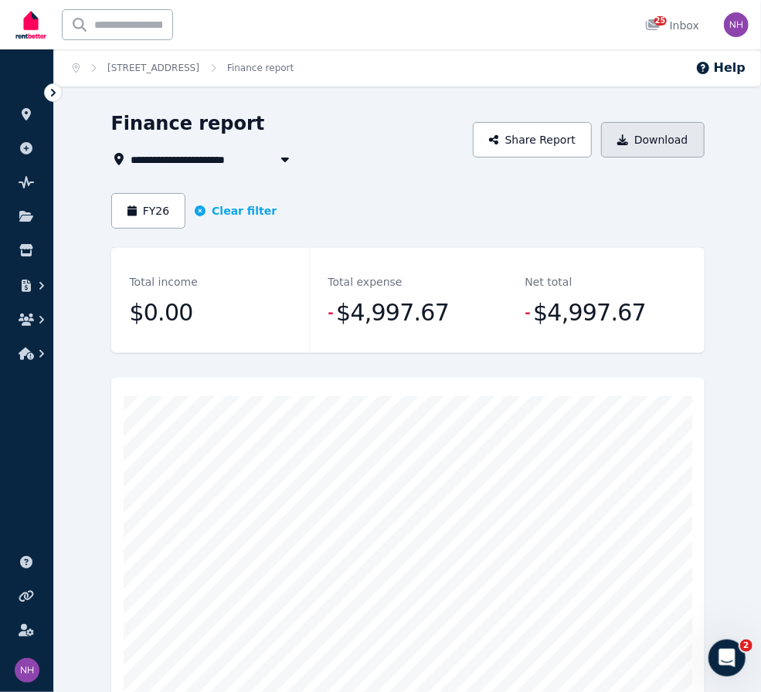
click at [665, 153] on button "Download" at bounding box center [653, 140] width 104 height 36
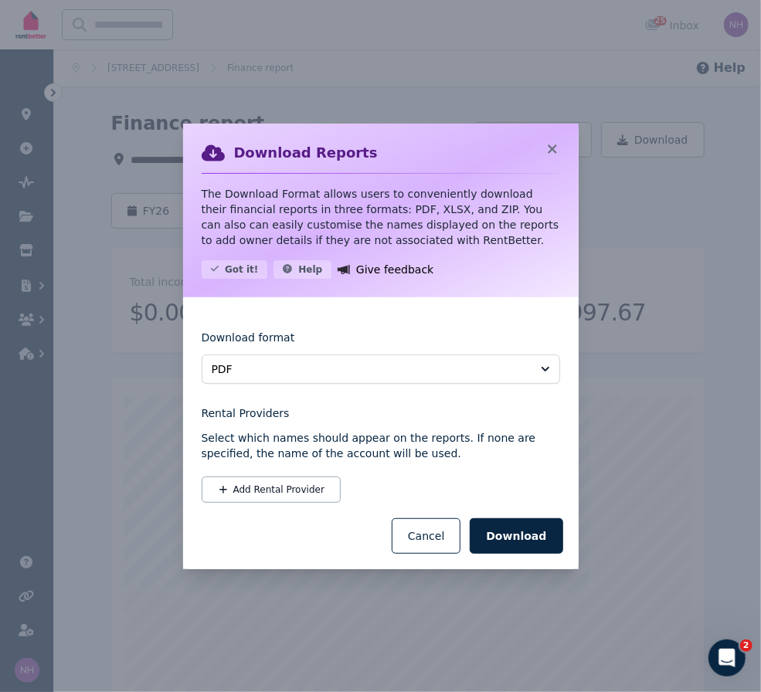
click at [431, 377] on span "PDF" at bounding box center [370, 368] width 317 height 15
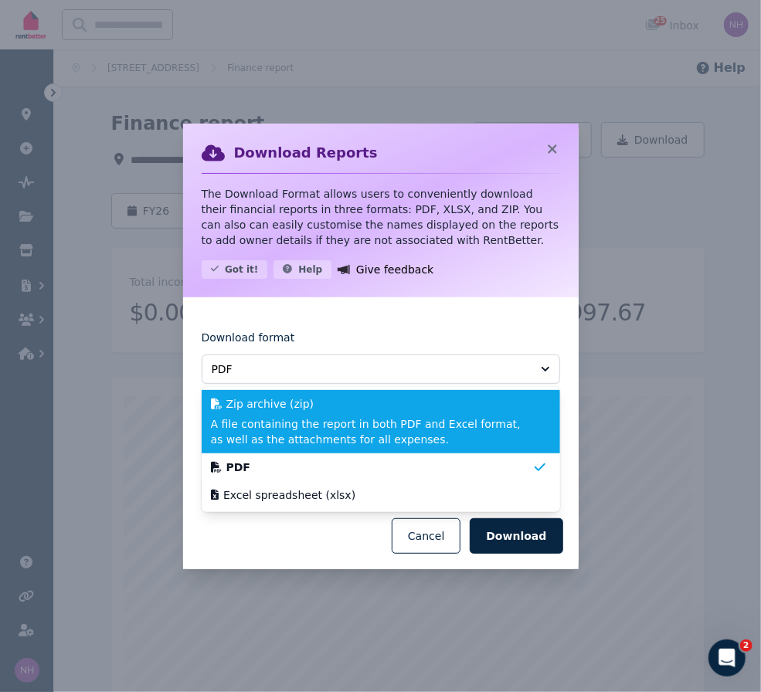
click at [439, 447] on span "A file containing the report in both PDF and Excel format, as well as the attac…" at bounding box center [371, 431] width 321 height 31
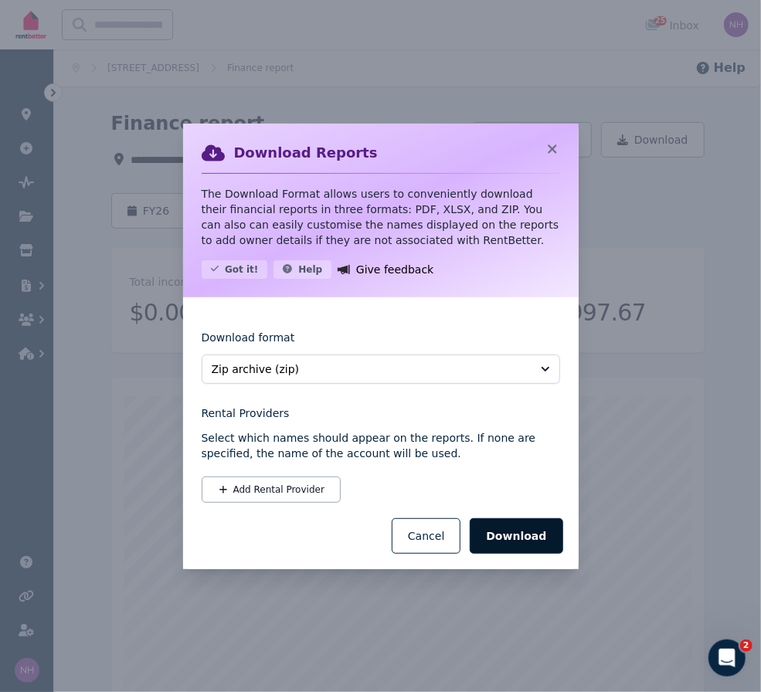
click at [530, 554] on button "Download" at bounding box center [516, 536] width 93 height 36
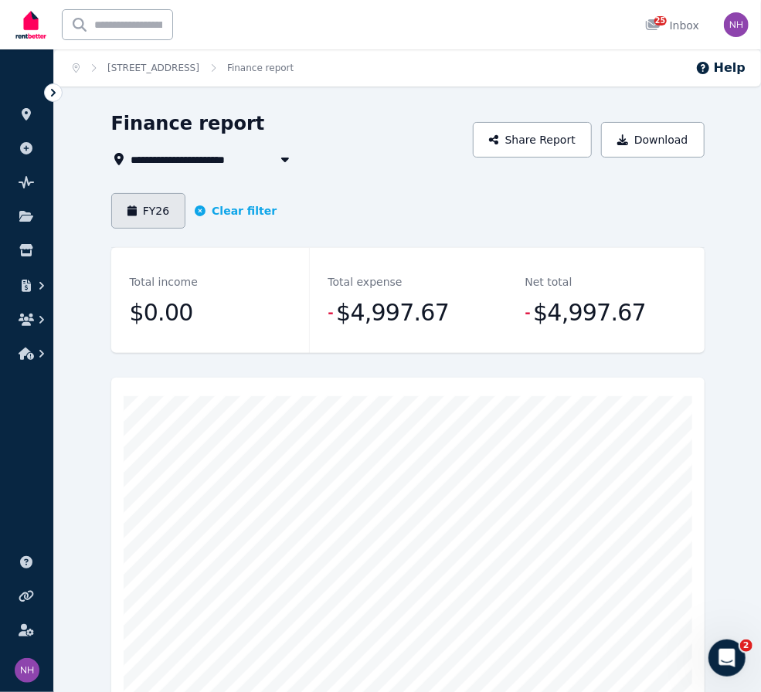
click at [137, 216] on icon "button" at bounding box center [131, 210] width 9 height 11
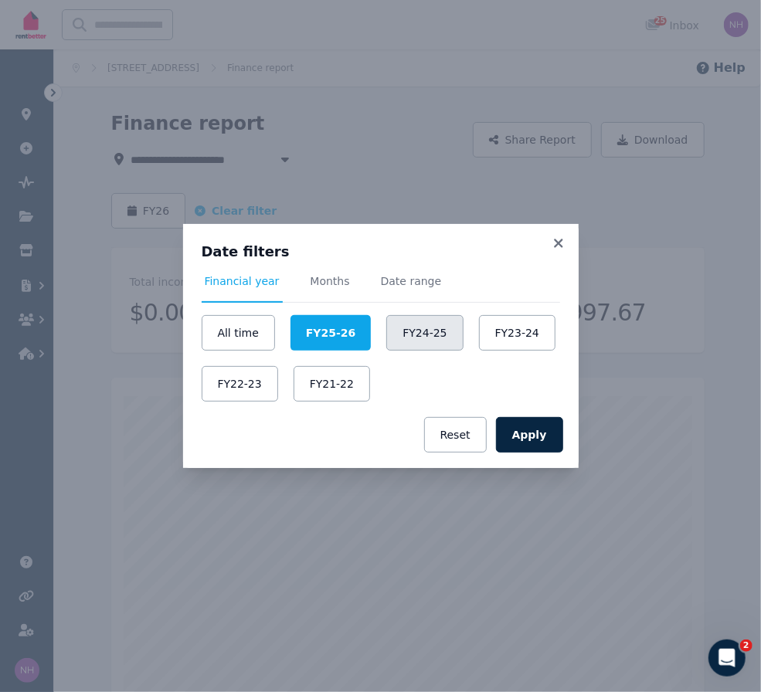
click at [456, 341] on button "FY24-25" at bounding box center [424, 333] width 76 height 36
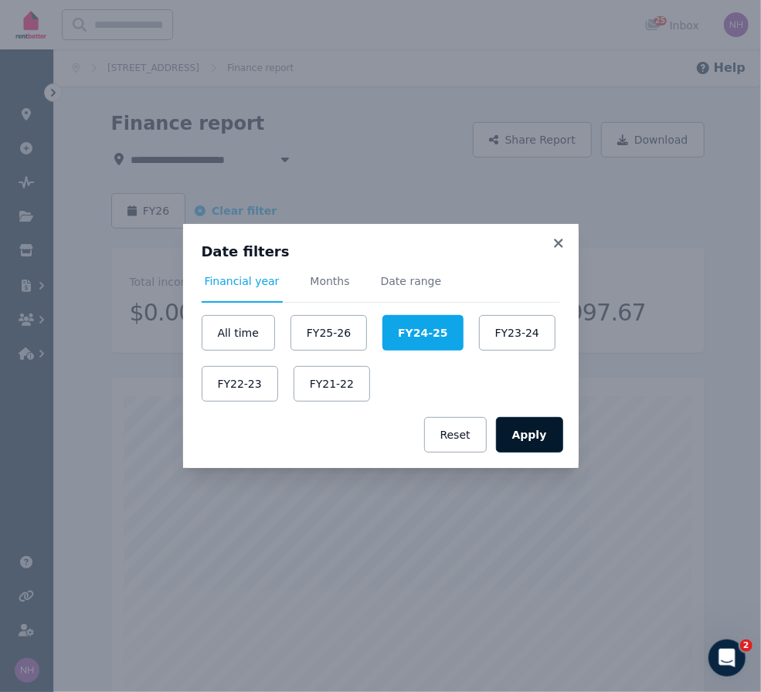
click at [538, 436] on button "Apply" at bounding box center [529, 435] width 67 height 36
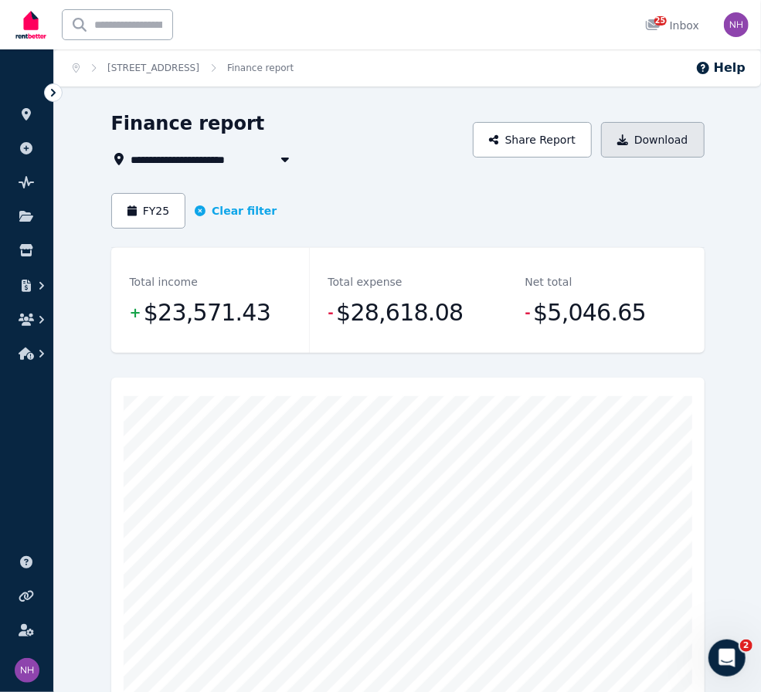
click at [668, 145] on button "Download" at bounding box center [653, 140] width 104 height 36
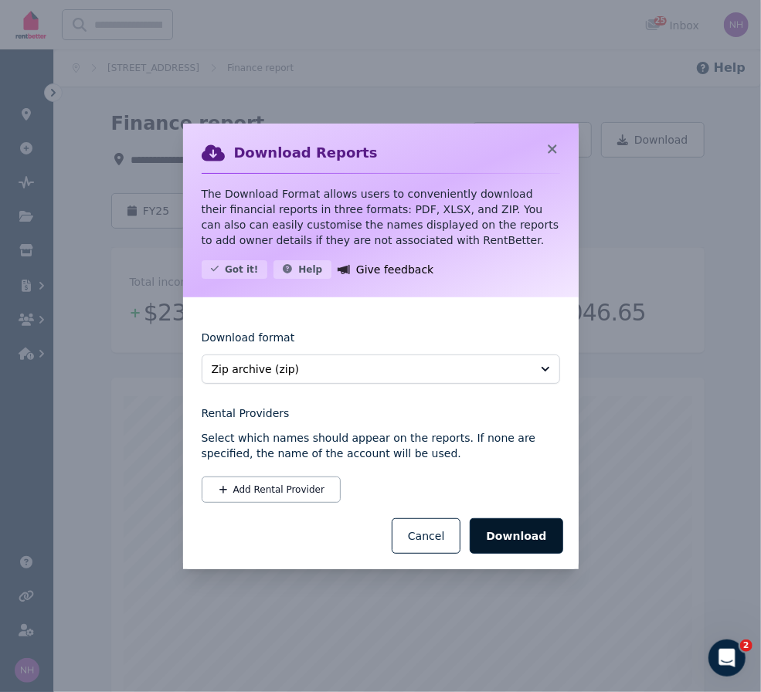
click at [521, 554] on button "Download" at bounding box center [516, 536] width 93 height 36
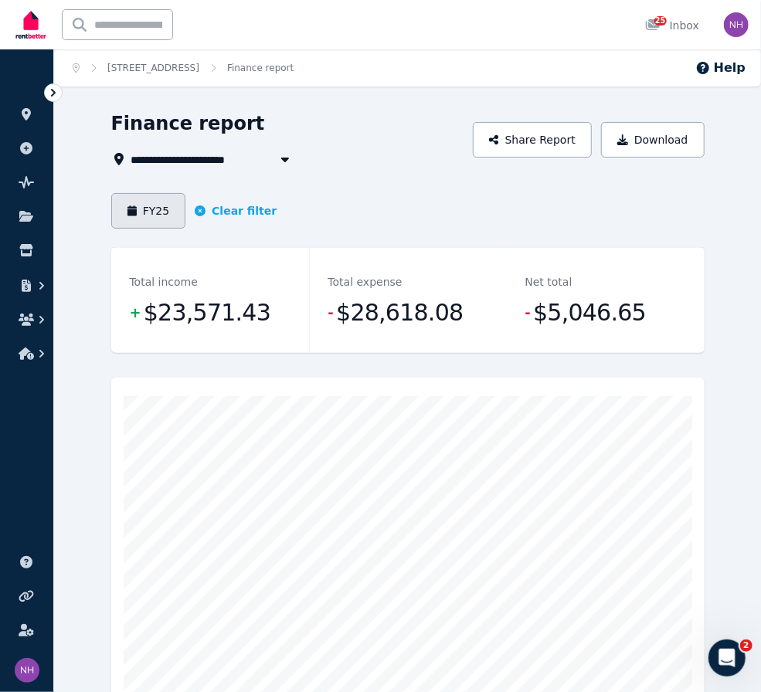
click at [152, 218] on button "FY25" at bounding box center [148, 211] width 75 height 36
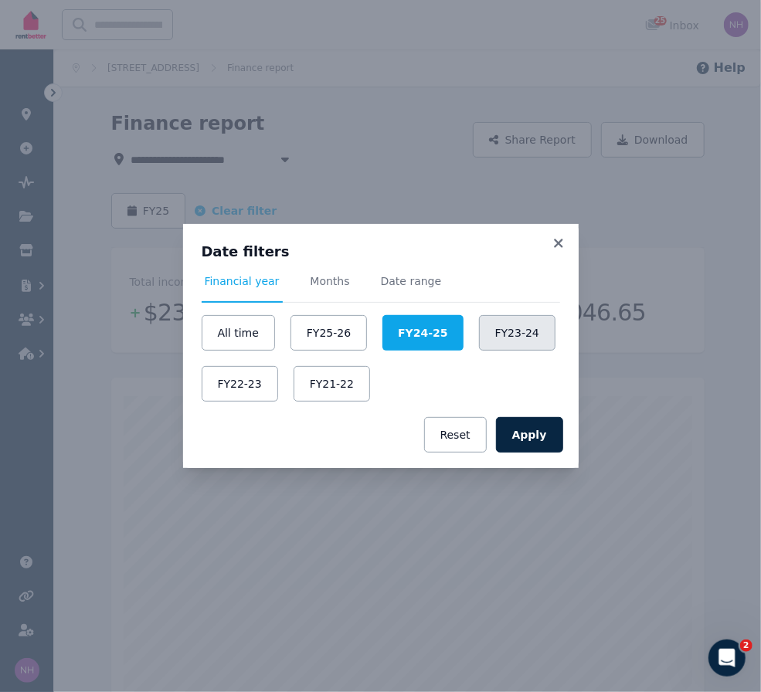
click at [479, 351] on button "FY23-24" at bounding box center [517, 333] width 76 height 36
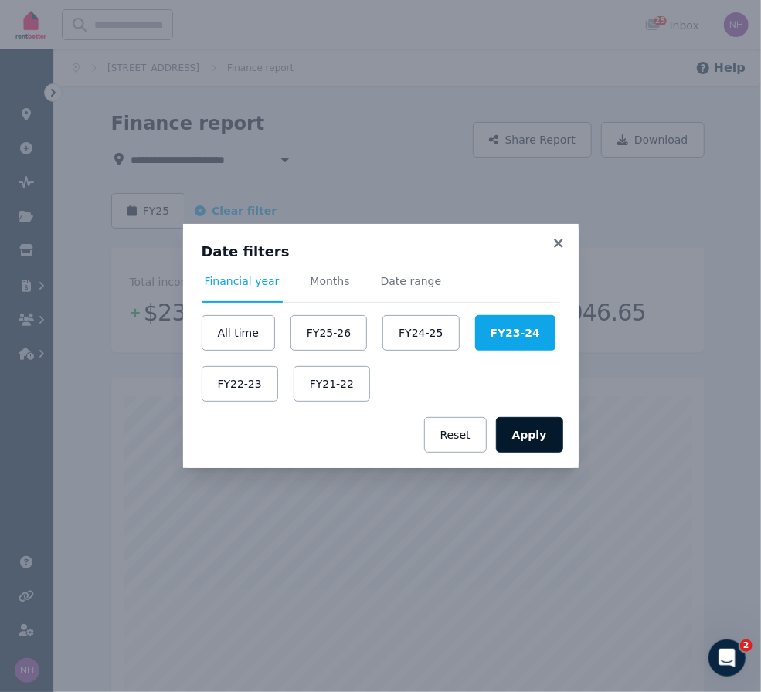
click at [544, 442] on button "Apply" at bounding box center [529, 435] width 67 height 36
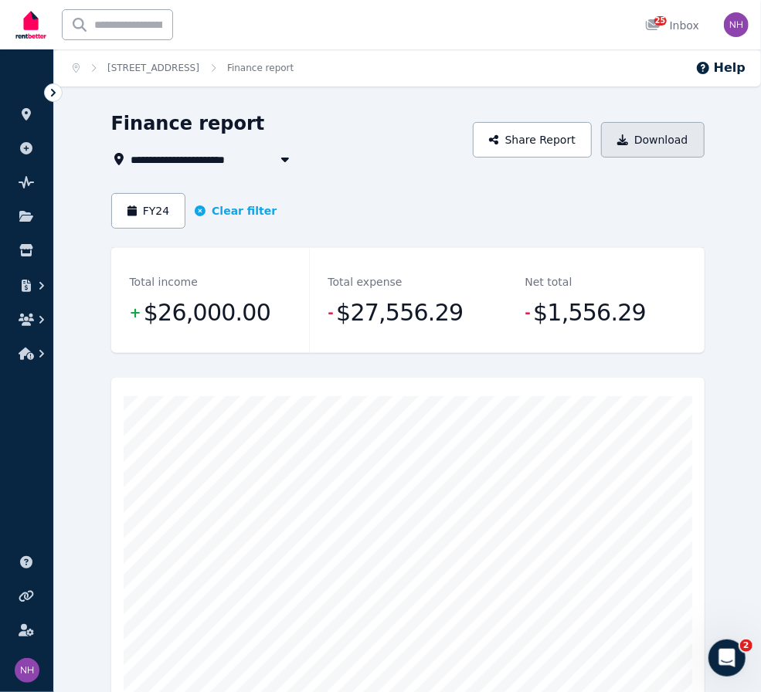
click at [664, 150] on button "Download" at bounding box center [653, 140] width 104 height 36
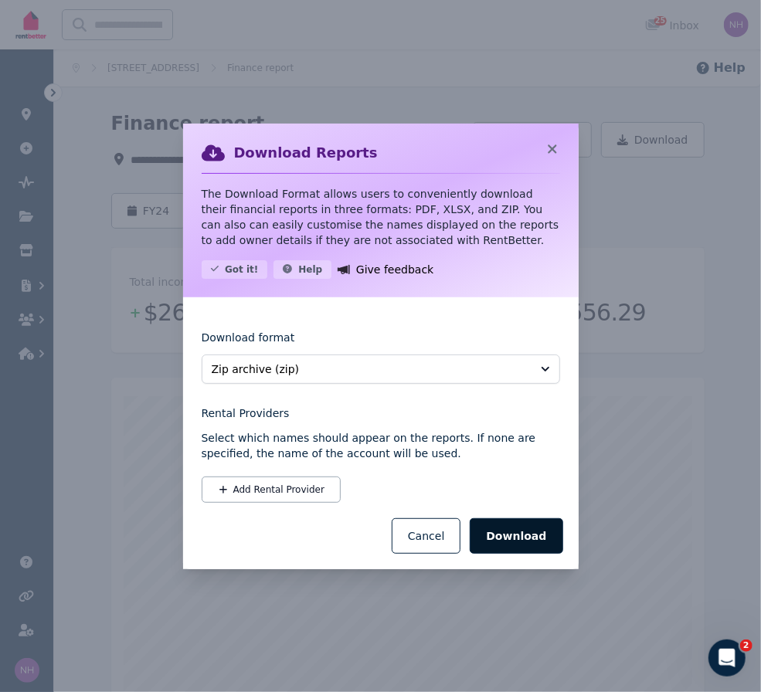
click at [511, 554] on button "Download" at bounding box center [516, 536] width 93 height 36
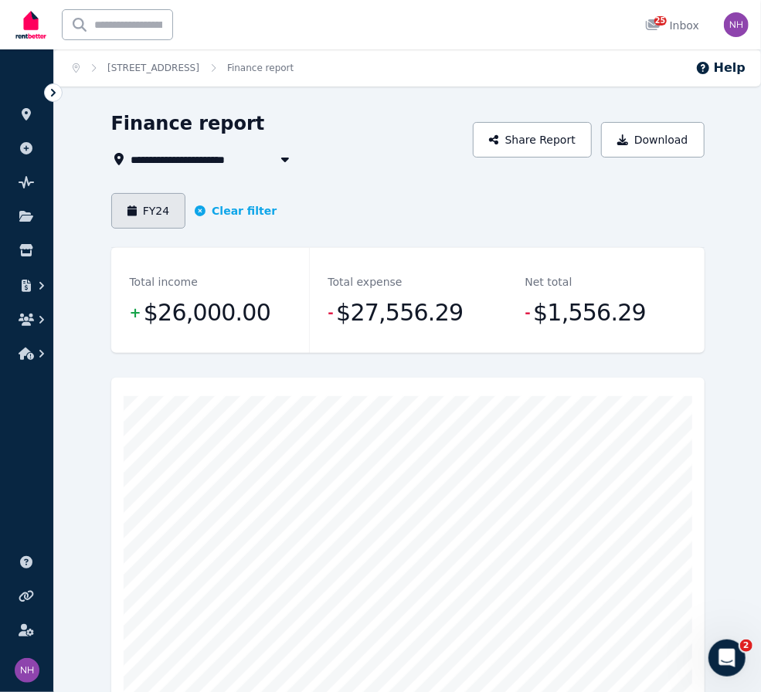
click at [153, 219] on button "FY24" at bounding box center [148, 211] width 75 height 36
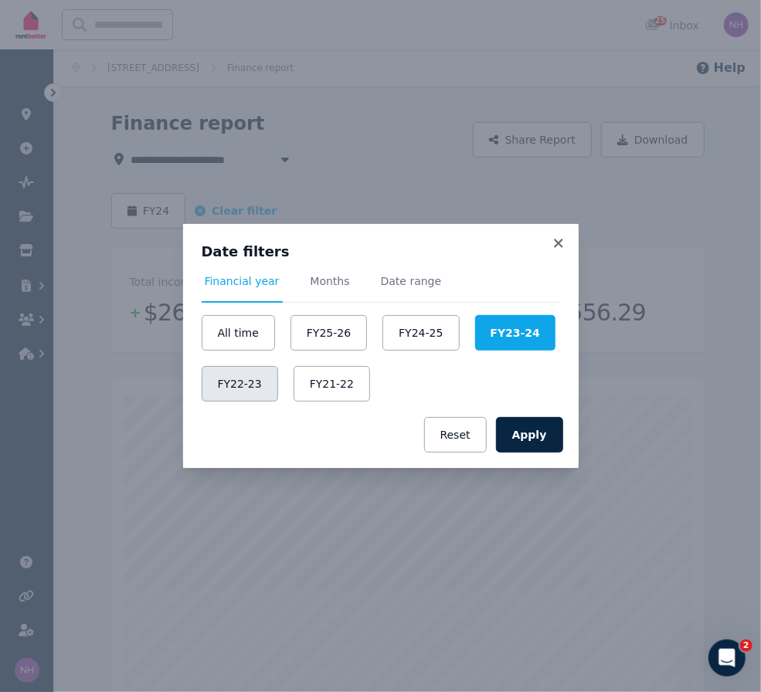
click at [278, 393] on button "FY22-23" at bounding box center [240, 384] width 76 height 36
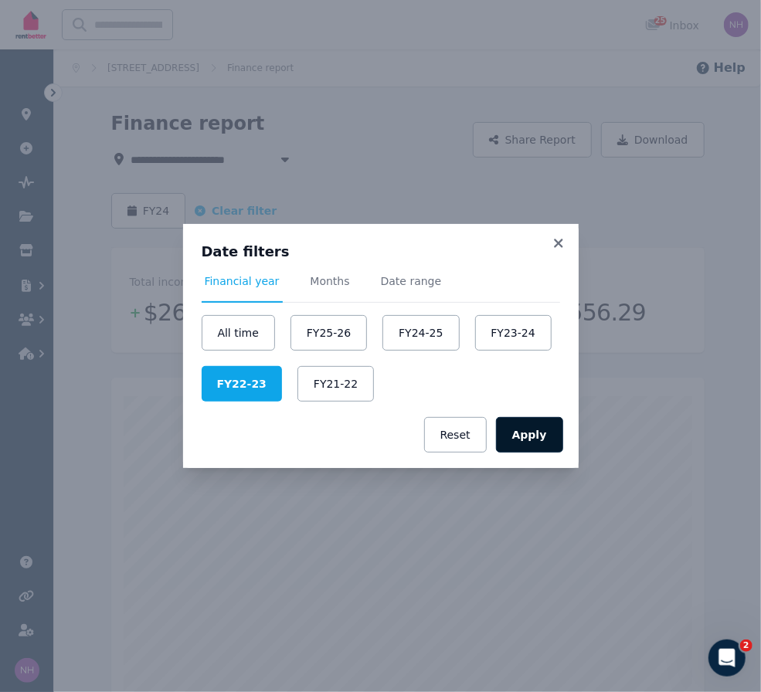
click at [523, 434] on button "Apply" at bounding box center [529, 435] width 67 height 36
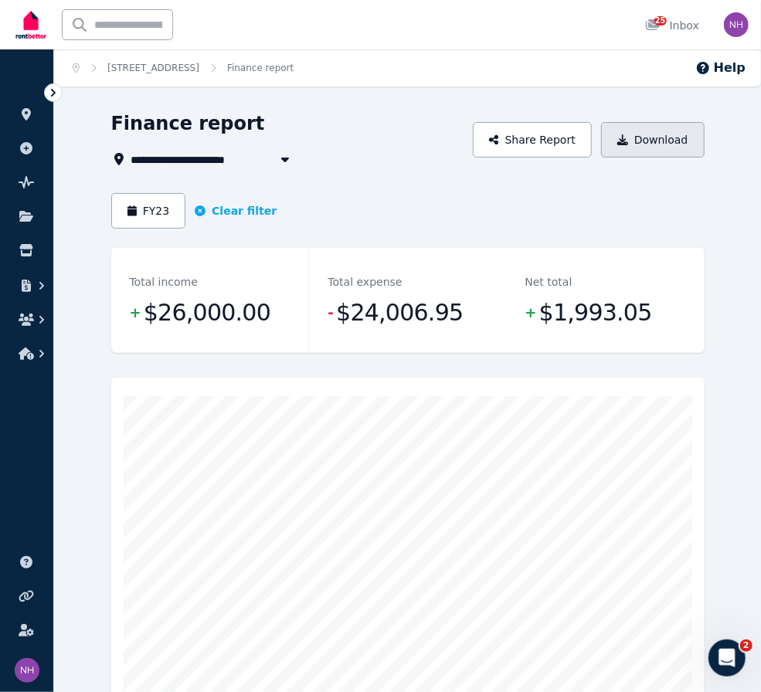
click at [655, 144] on button "Download" at bounding box center [653, 140] width 104 height 36
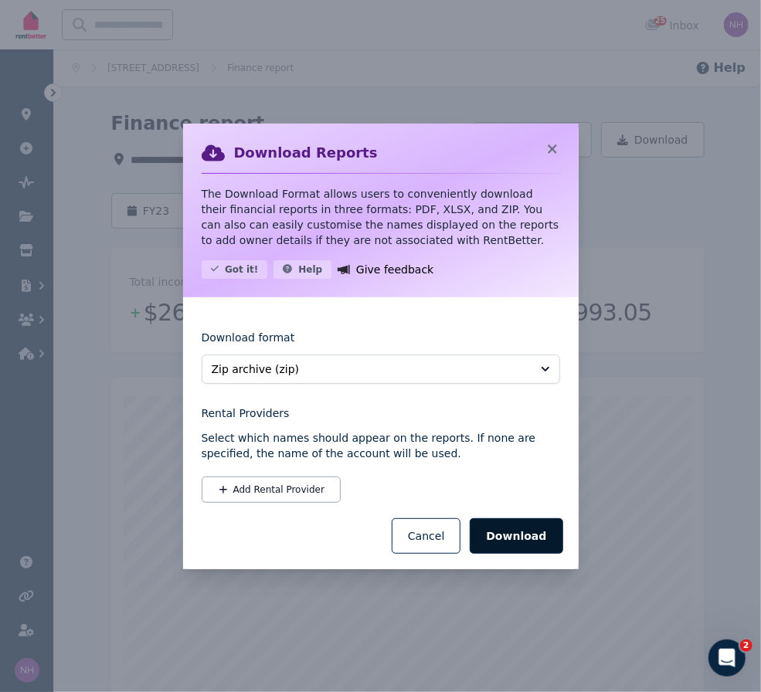
click at [536, 554] on button "Download" at bounding box center [516, 536] width 93 height 36
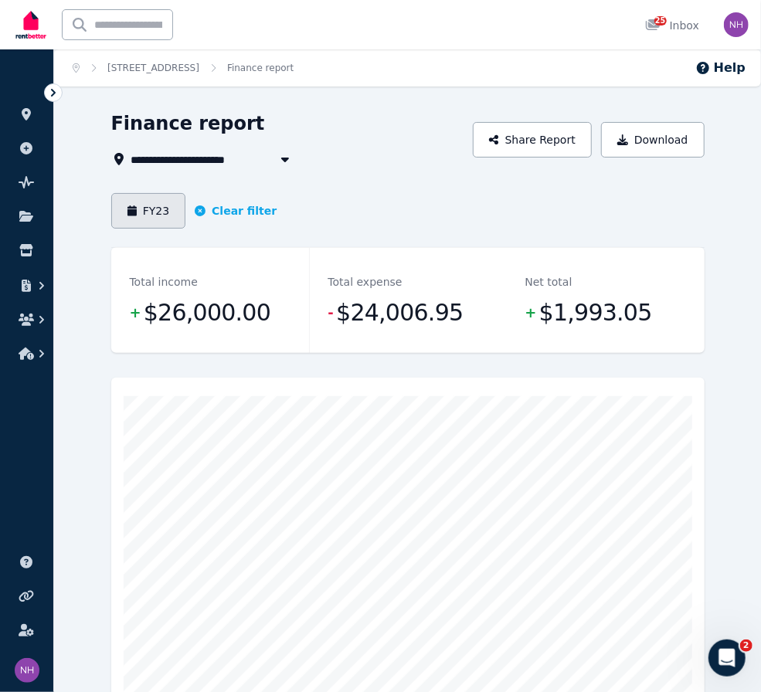
click at [165, 213] on button "FY23" at bounding box center [148, 211] width 75 height 36
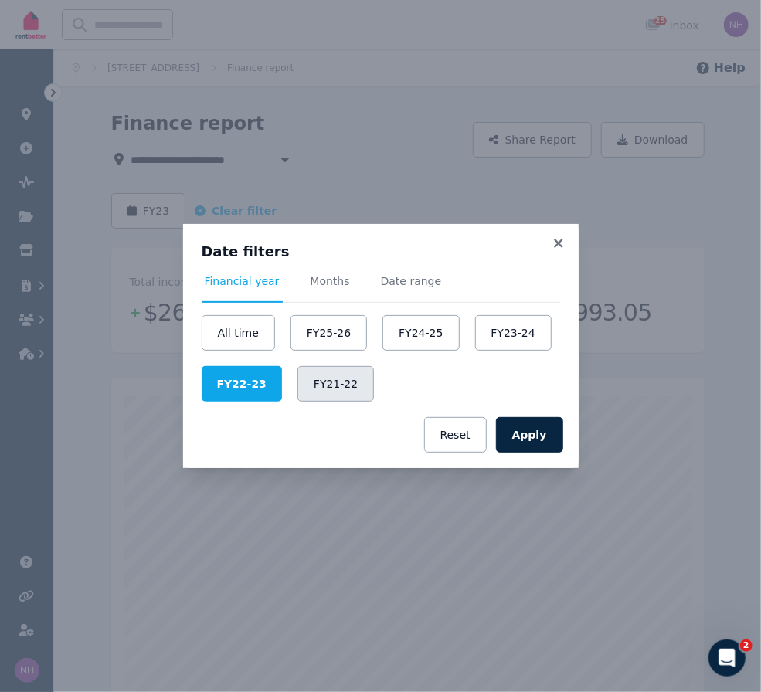
click at [374, 381] on button "FY21-22" at bounding box center [335, 384] width 76 height 36
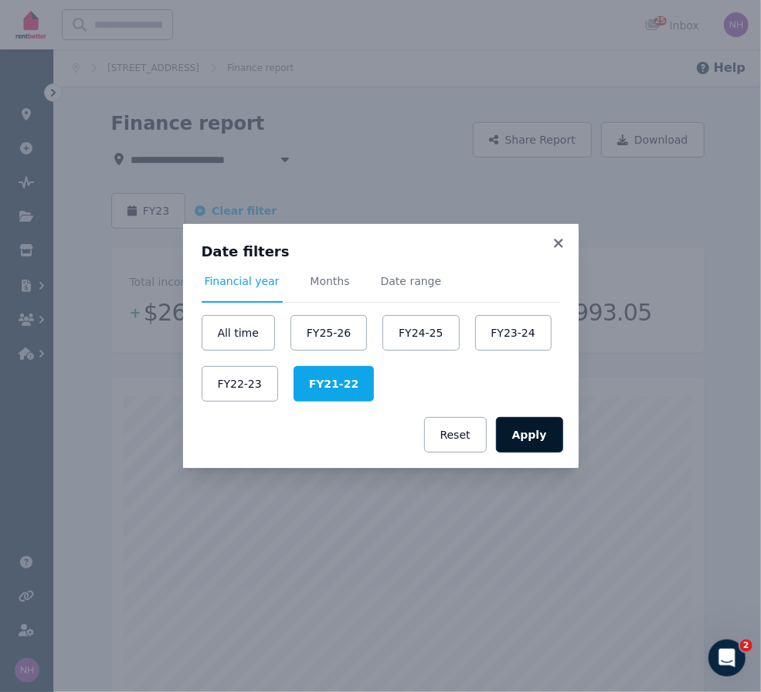
click at [548, 439] on button "Apply" at bounding box center [529, 435] width 67 height 36
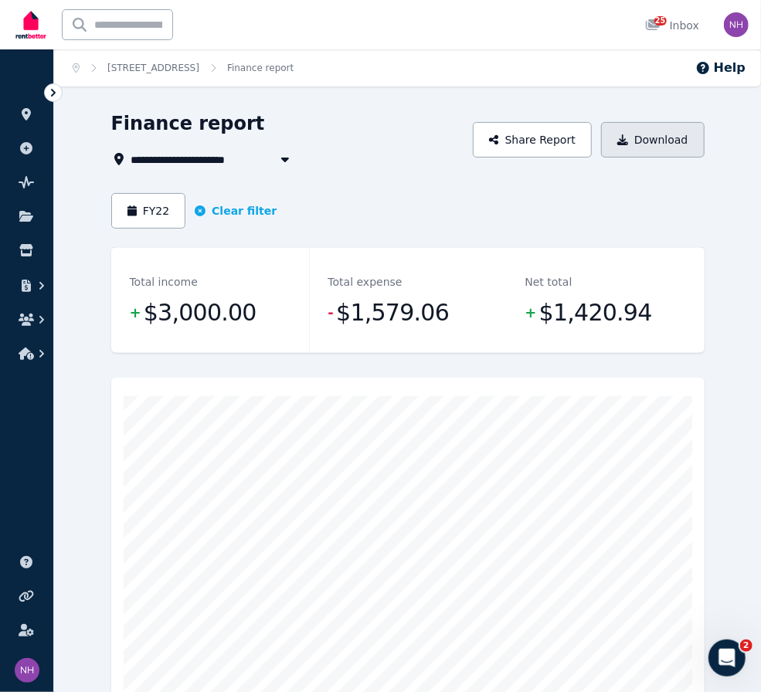
click at [663, 144] on button "Download" at bounding box center [653, 140] width 104 height 36
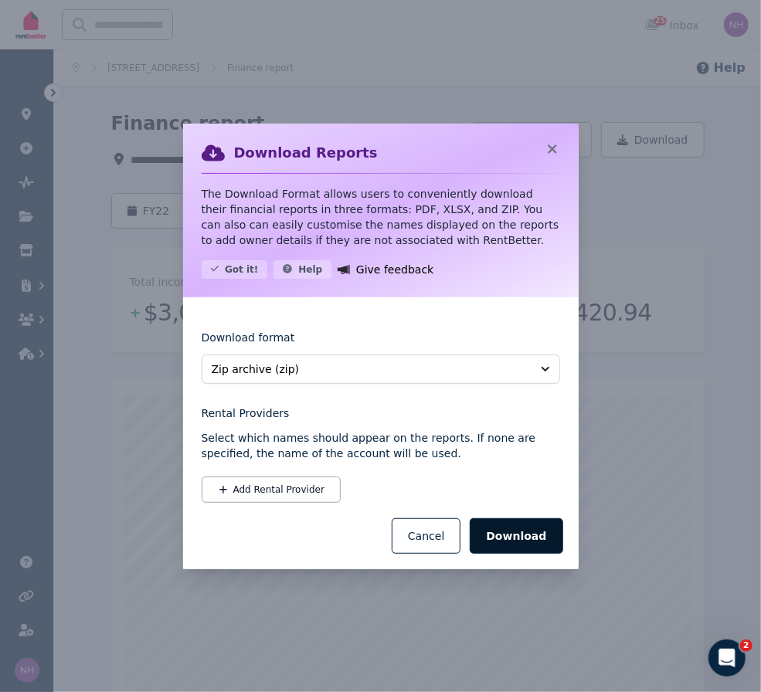
click at [538, 554] on button "Download" at bounding box center [516, 536] width 93 height 36
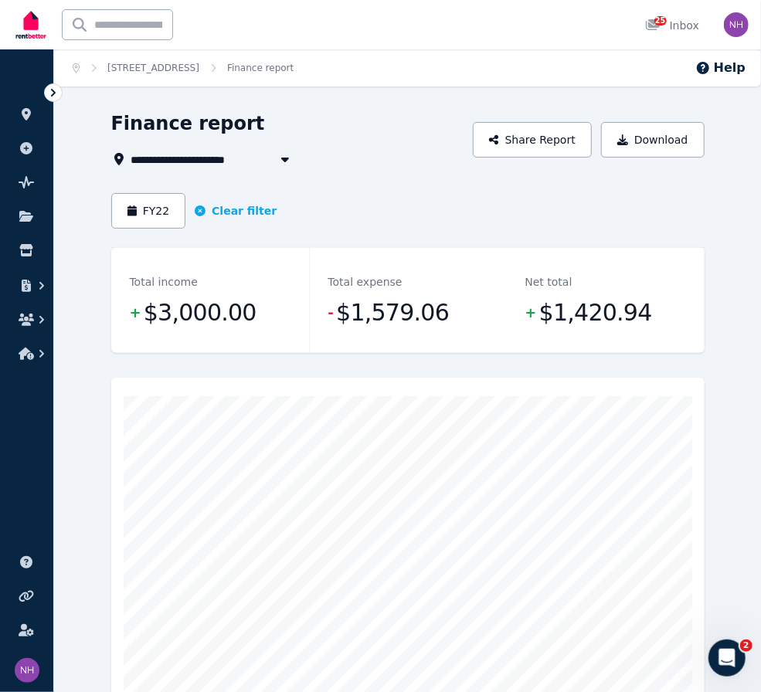
click at [158, 236] on header "FY22 Clear filter" at bounding box center [407, 220] width 593 height 54
click at [158, 222] on button "FY22" at bounding box center [148, 211] width 75 height 36
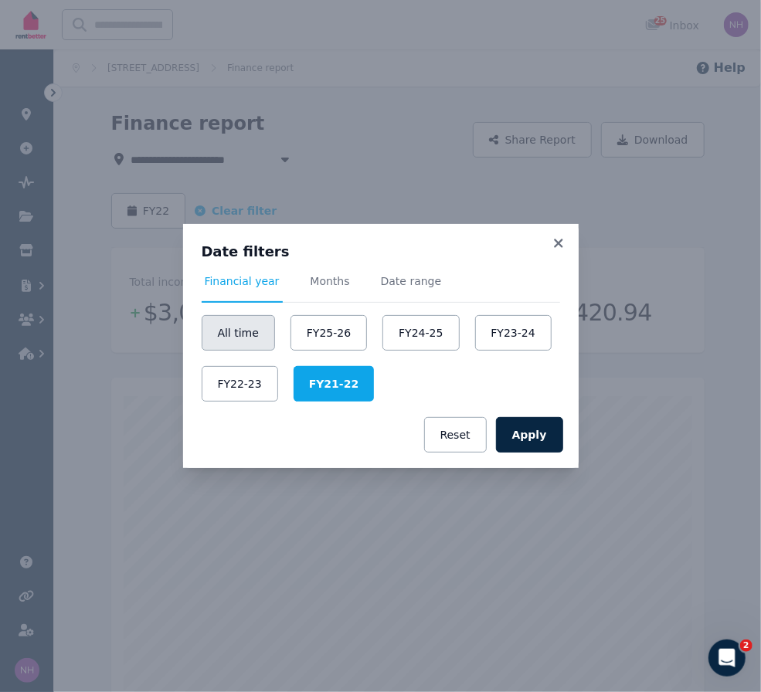
click at [247, 319] on button "All time" at bounding box center [238, 333] width 73 height 36
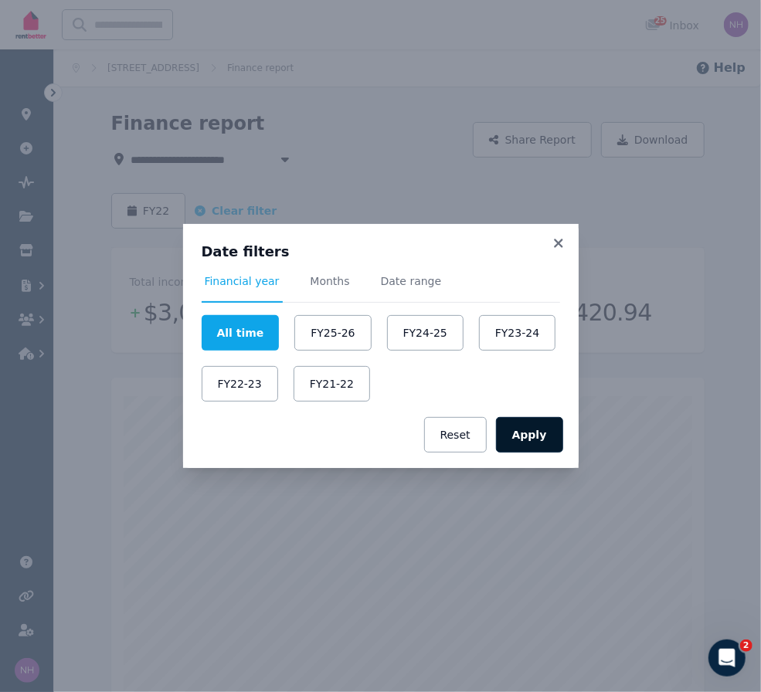
click at [521, 434] on button "Apply" at bounding box center [529, 435] width 67 height 36
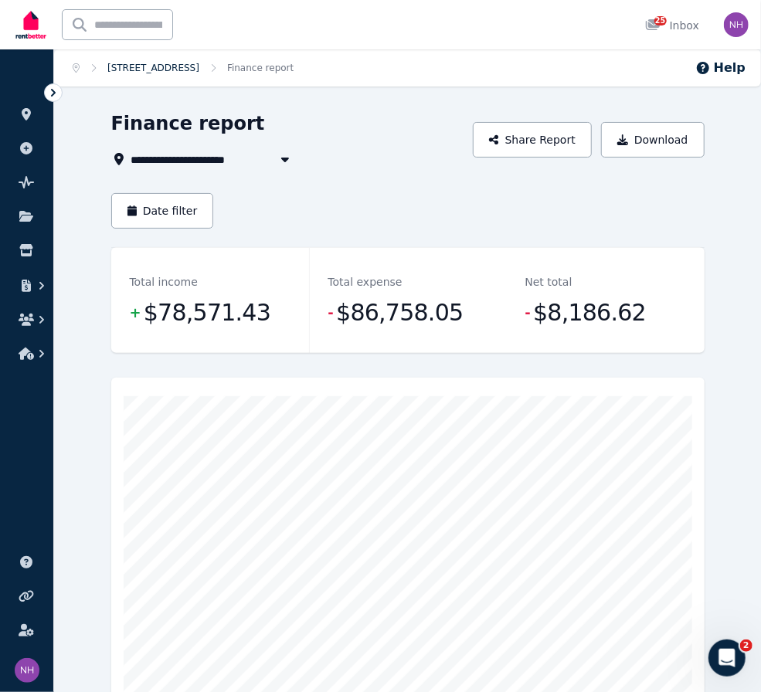
click at [199, 73] on link "[STREET_ADDRESS]" at bounding box center [153, 68] width 92 height 11
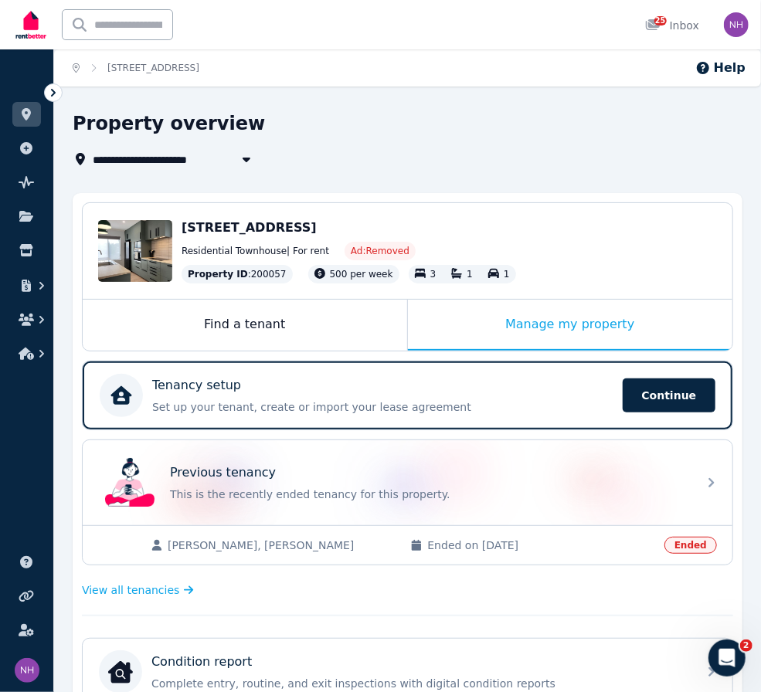
click at [78, 71] on icon "Breadcrumb" at bounding box center [76, 67] width 7 height 9
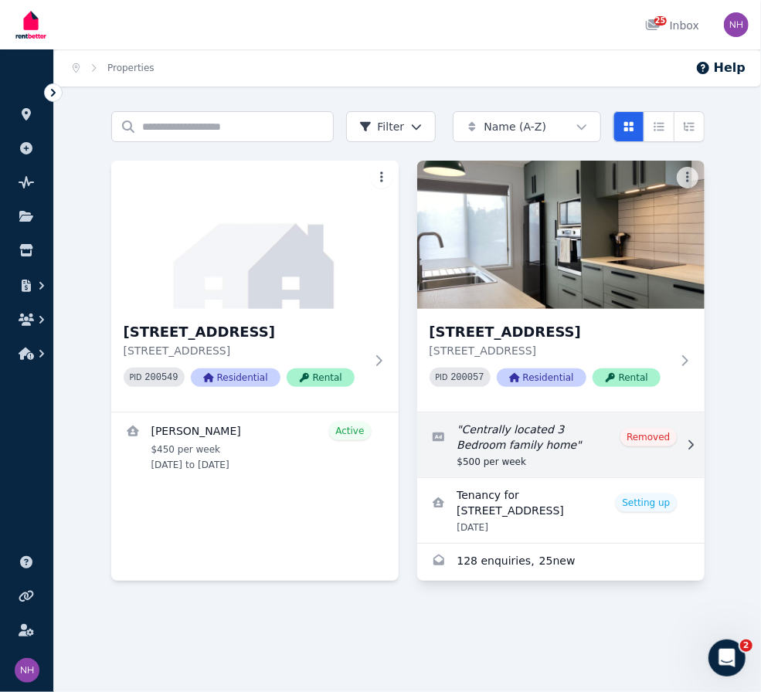
scroll to position [32, 0]
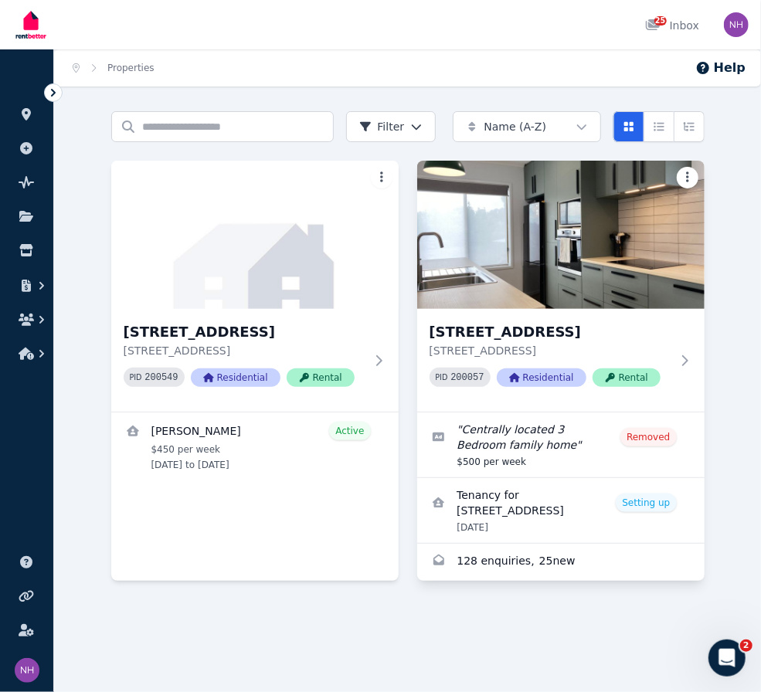
click at [690, 192] on html "Open main menu 25 Inbox Open user menu ORGANISE Properties Add property Pulse B…" at bounding box center [380, 346] width 761 height 692
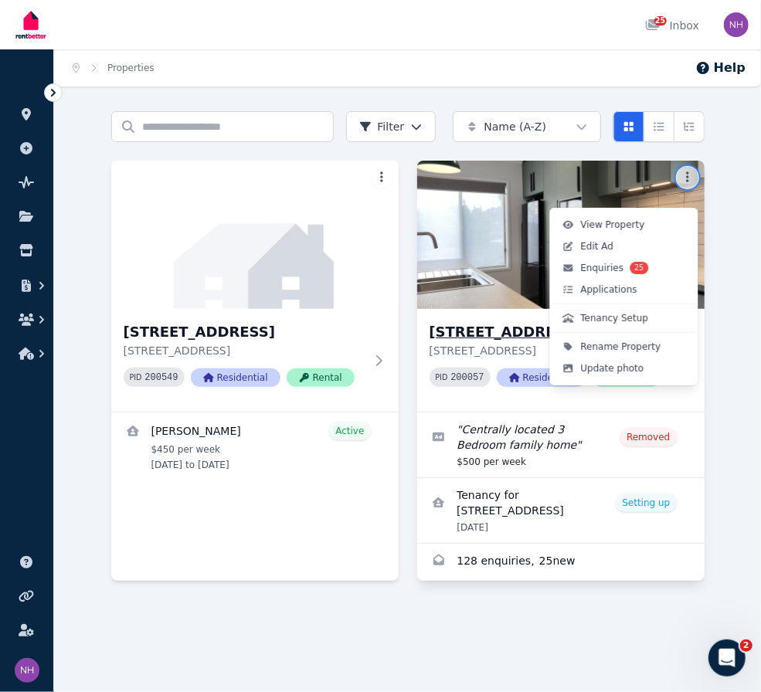
click at [470, 274] on html "Open main menu 25 Inbox Open user menu ORGANISE Properties Add property Pulse B…" at bounding box center [380, 346] width 761 height 692
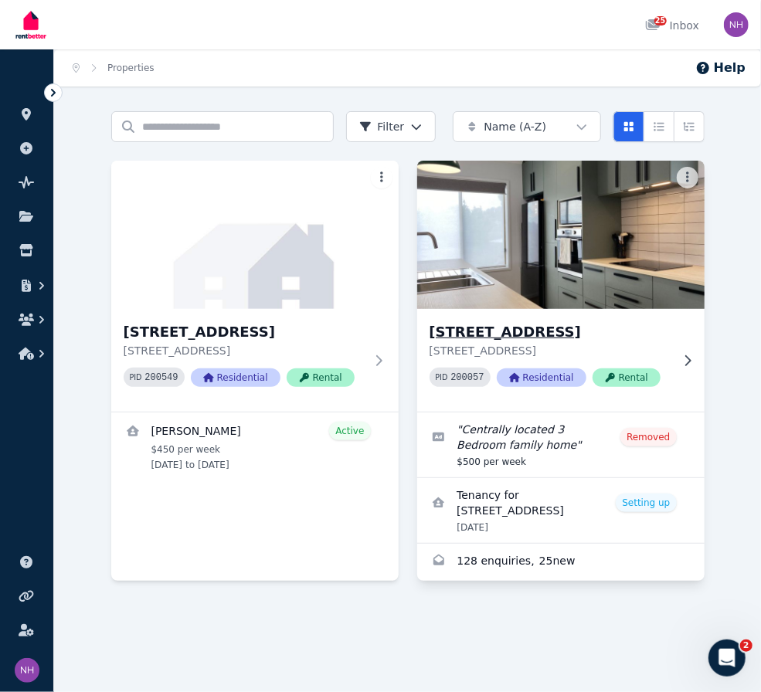
click at [501, 343] on h3 "[STREET_ADDRESS]" at bounding box center [549, 332] width 241 height 22
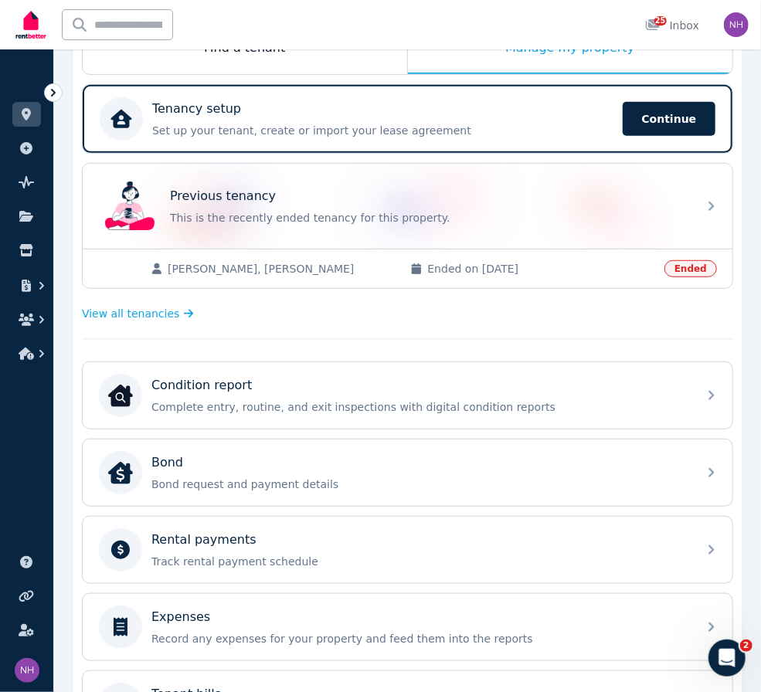
scroll to position [273, 0]
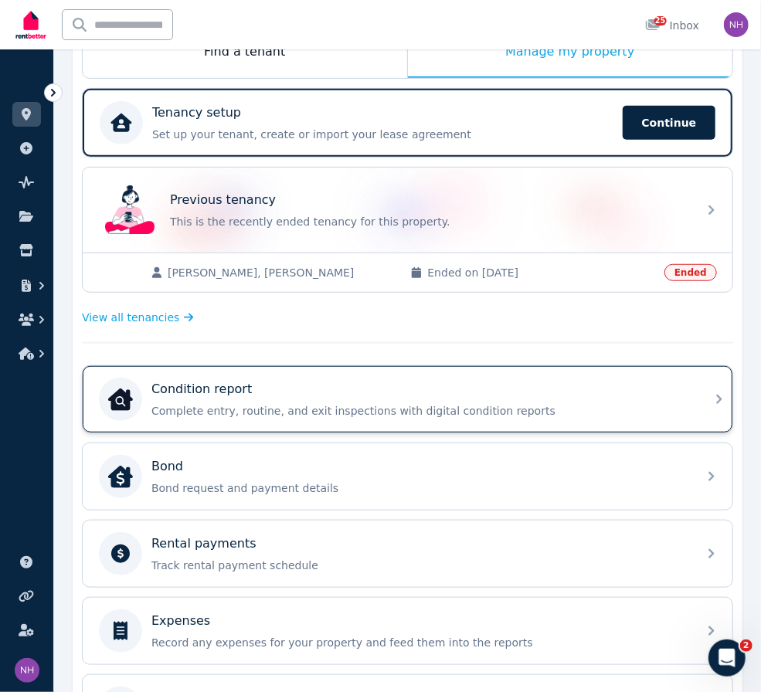
click at [433, 399] on div "Condition report" at bounding box center [419, 389] width 537 height 19
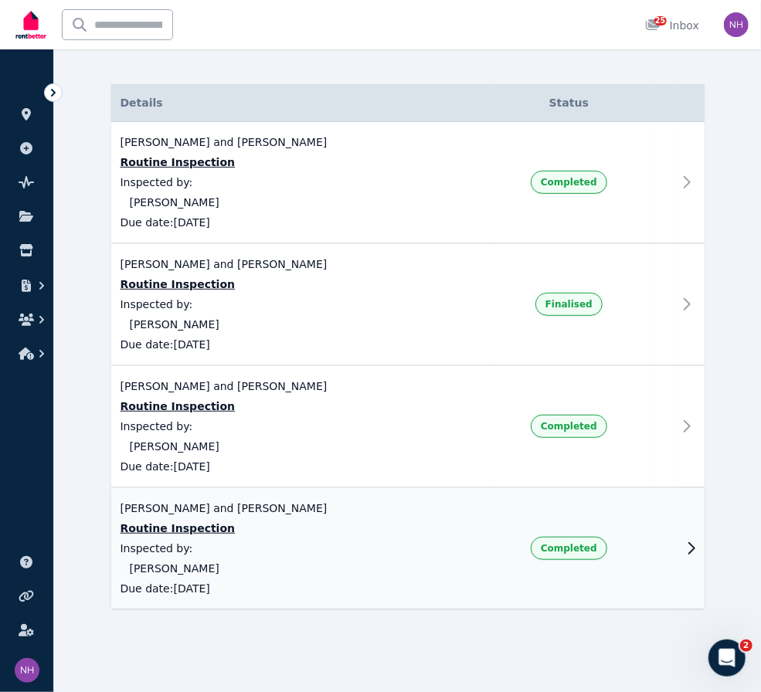
scroll to position [181, 0]
click at [687, 173] on icon at bounding box center [691, 182] width 19 height 19
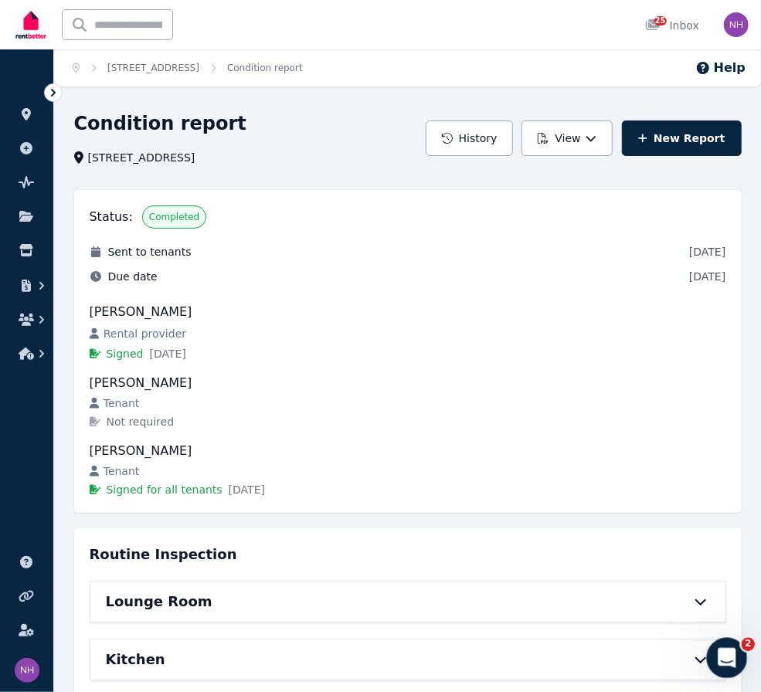
click at [721, 660] on icon "Open Intercom Messenger" at bounding box center [724, 655] width 25 height 25
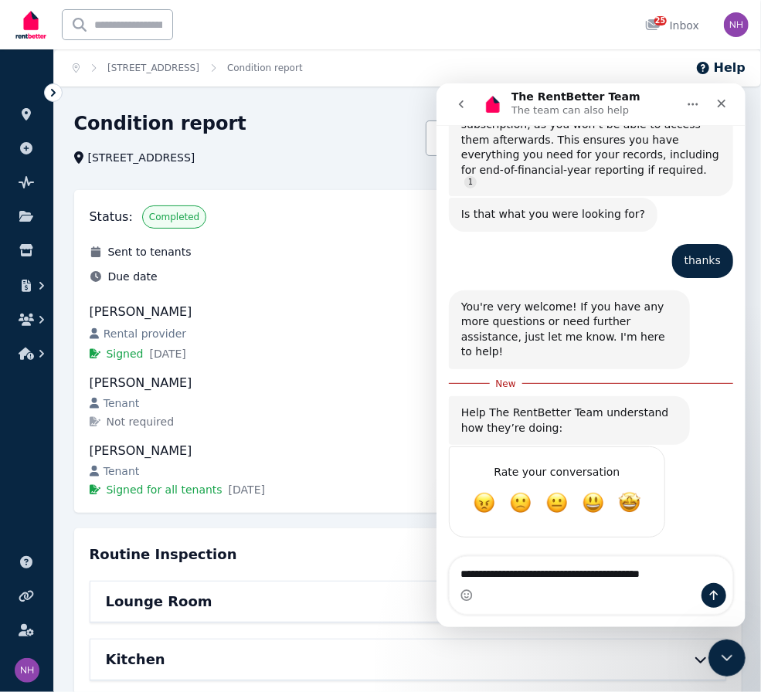
scroll to position [622, 0]
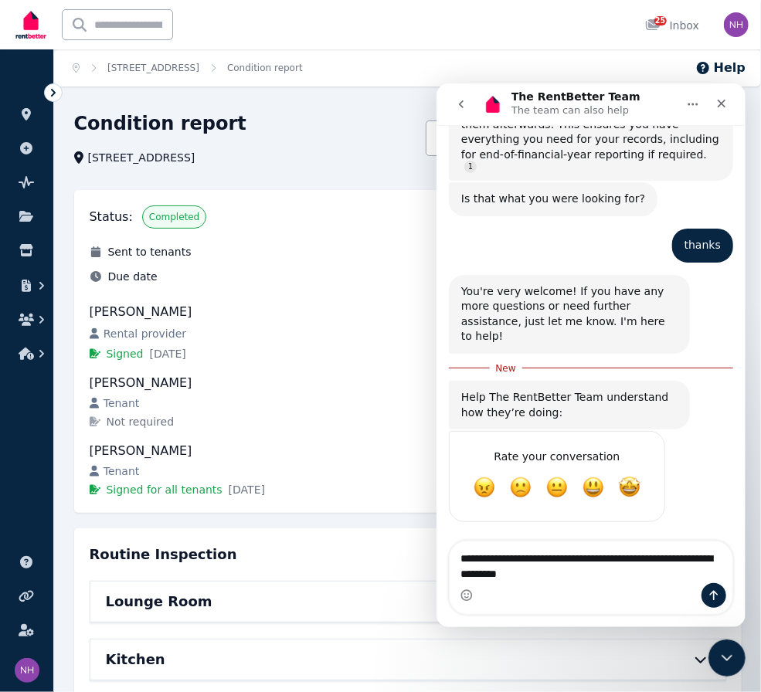
type textarea "**********"
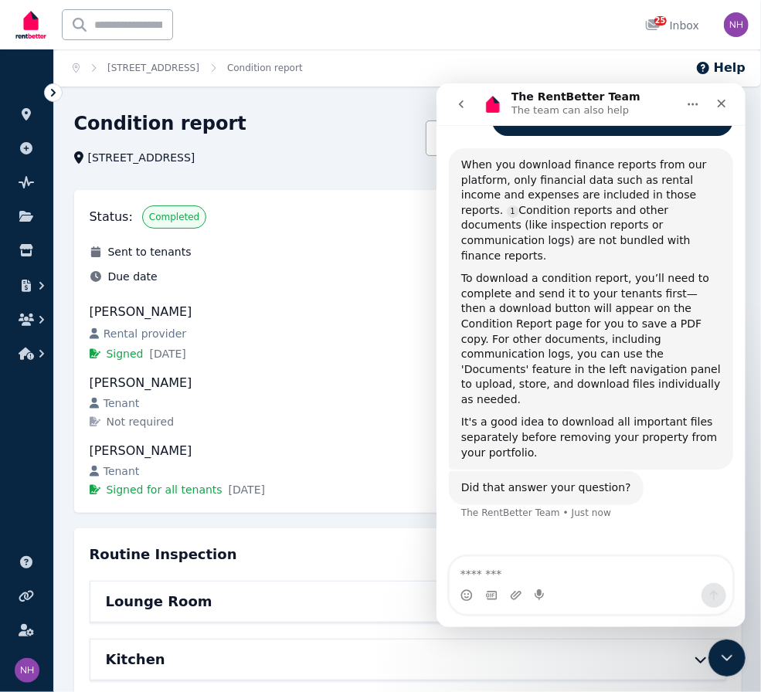
scroll to position [1071, 0]
click at [711, 112] on div "Close" at bounding box center [721, 103] width 28 height 28
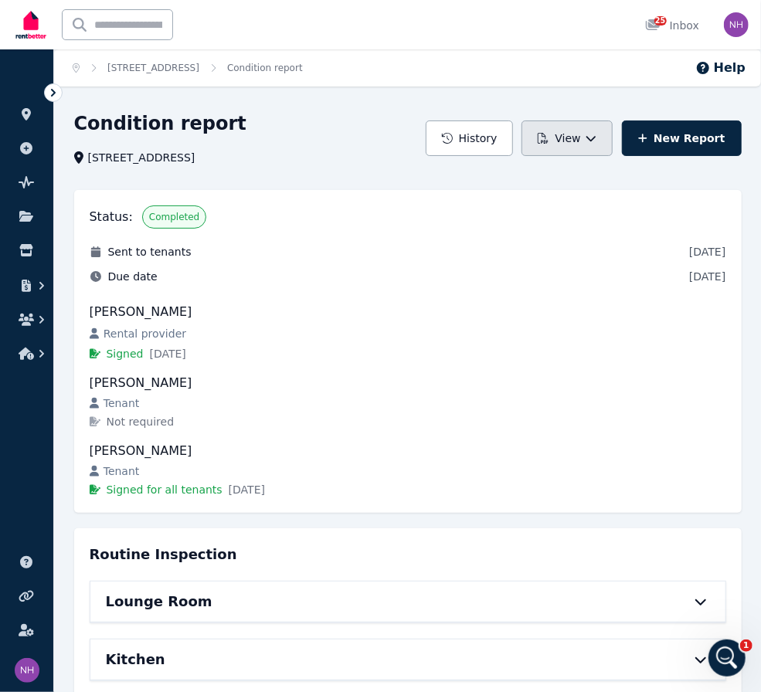
click at [564, 148] on button "View" at bounding box center [566, 138] width 90 height 36
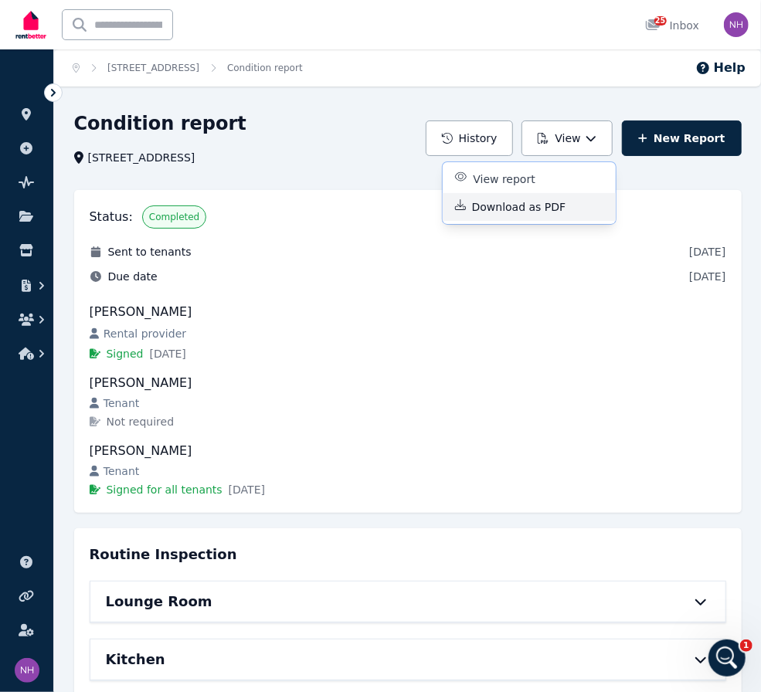
click at [555, 215] on p "Download as PDF" at bounding box center [525, 206] width 107 height 15
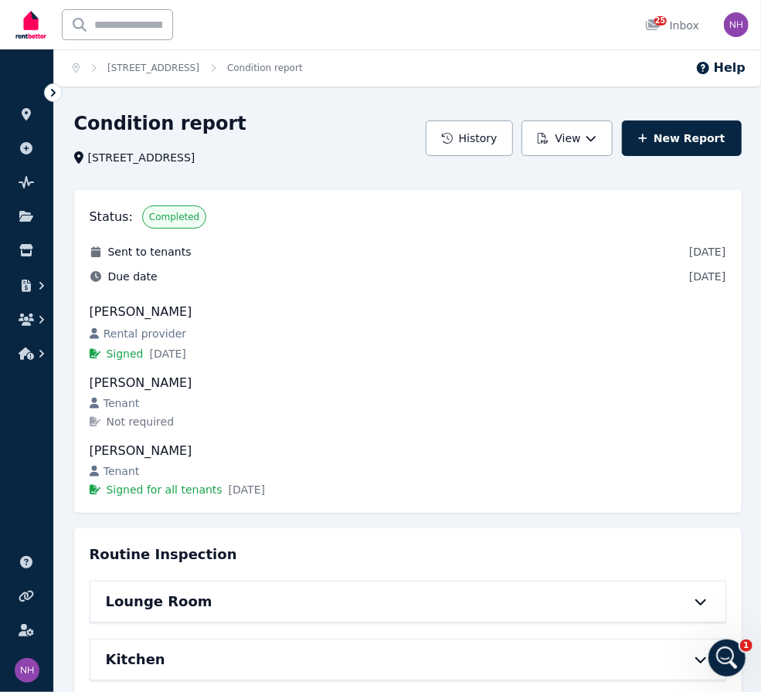
click at [378, 156] on div "[STREET_ADDRESS]" at bounding box center [245, 157] width 342 height 15
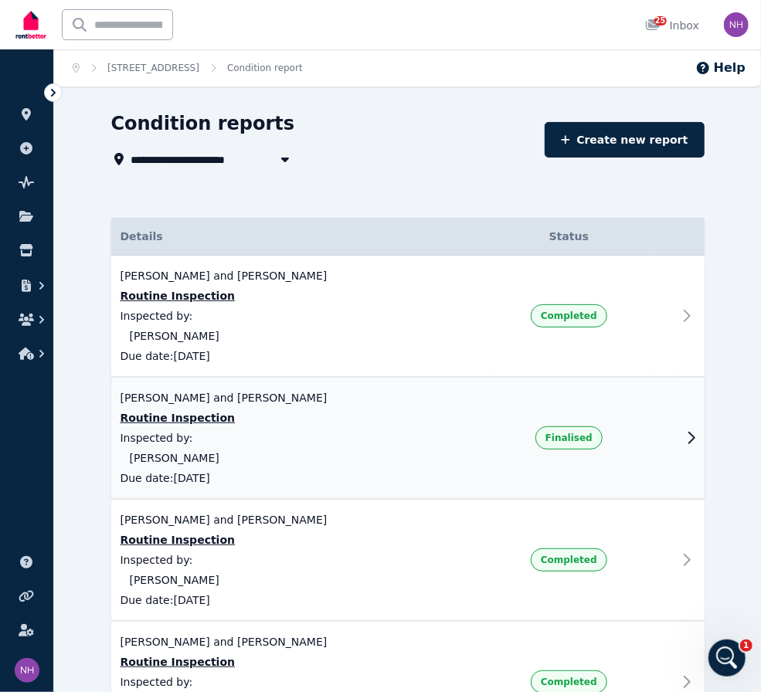
click at [230, 426] on span "Routine Inspection" at bounding box center [177, 417] width 115 height 15
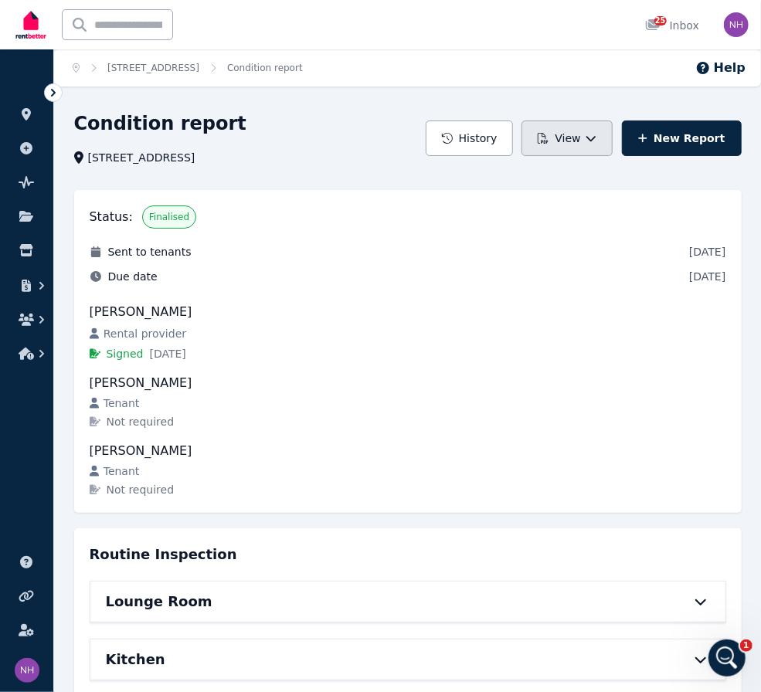
click at [562, 140] on button "View" at bounding box center [566, 138] width 90 height 36
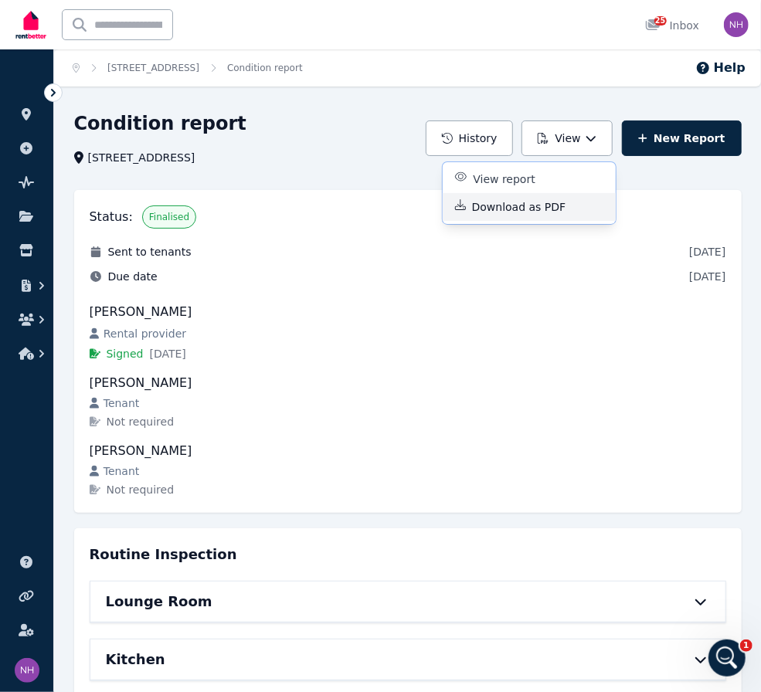
click at [553, 214] on p "Download as PDF" at bounding box center [525, 206] width 107 height 15
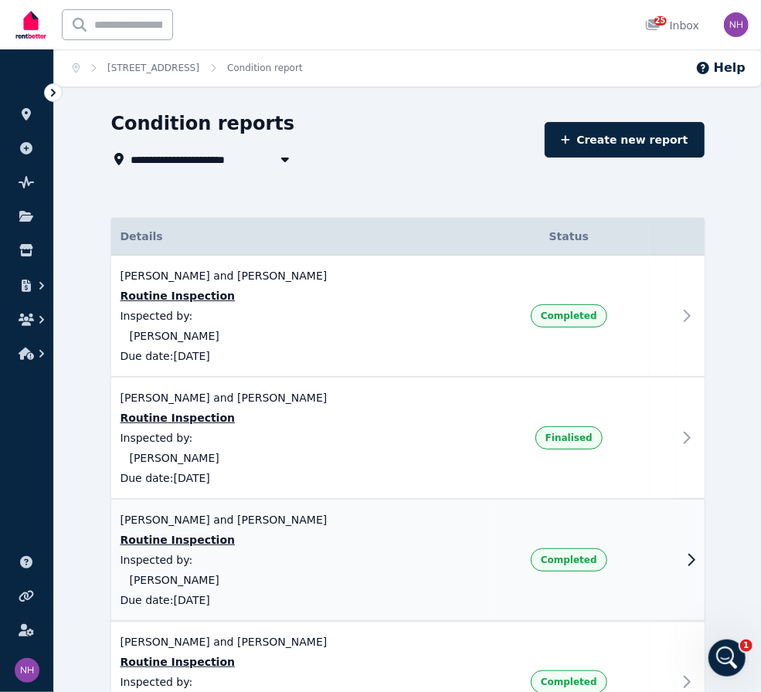
click at [196, 548] on span "Routine Inspection" at bounding box center [177, 539] width 115 height 15
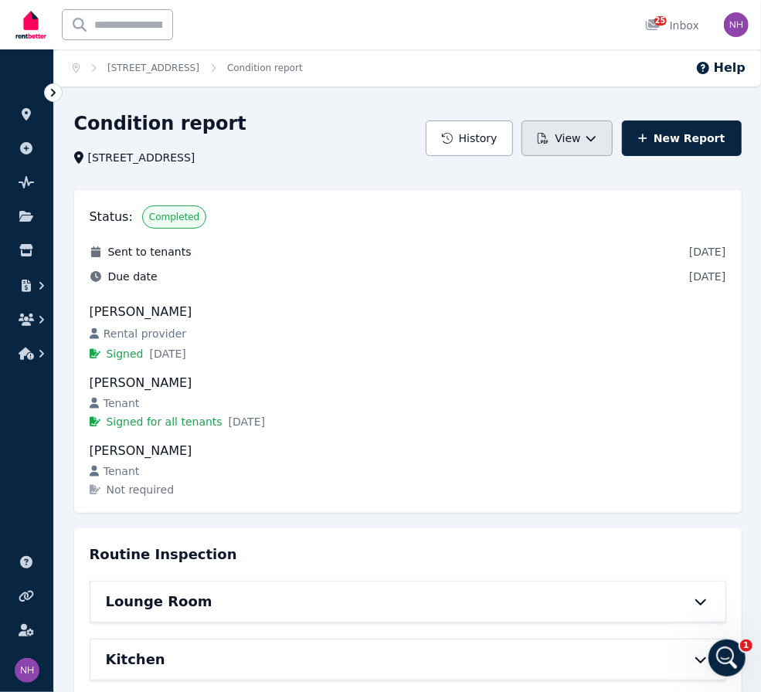
click at [591, 142] on icon "button" at bounding box center [590, 138] width 11 height 11
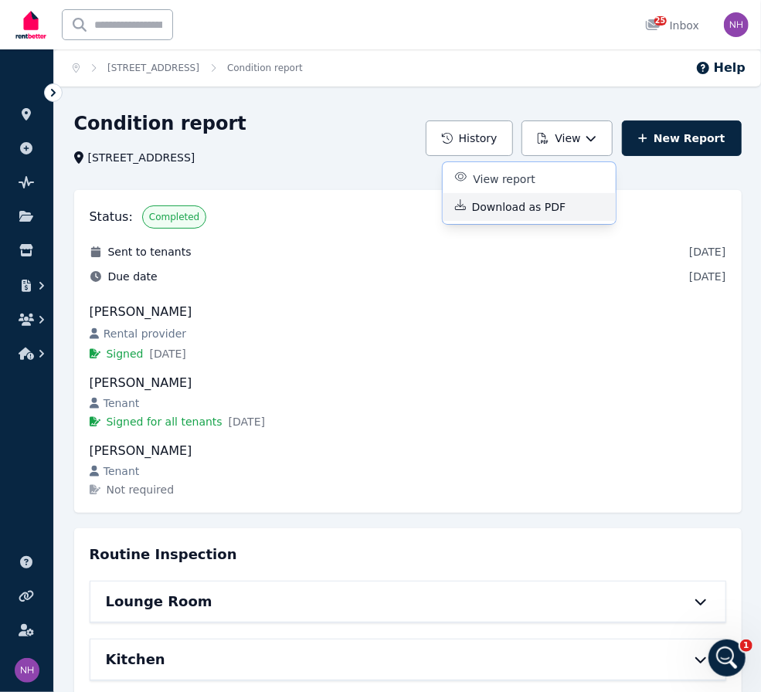
click at [553, 214] on p "Download as PDF" at bounding box center [525, 206] width 107 height 15
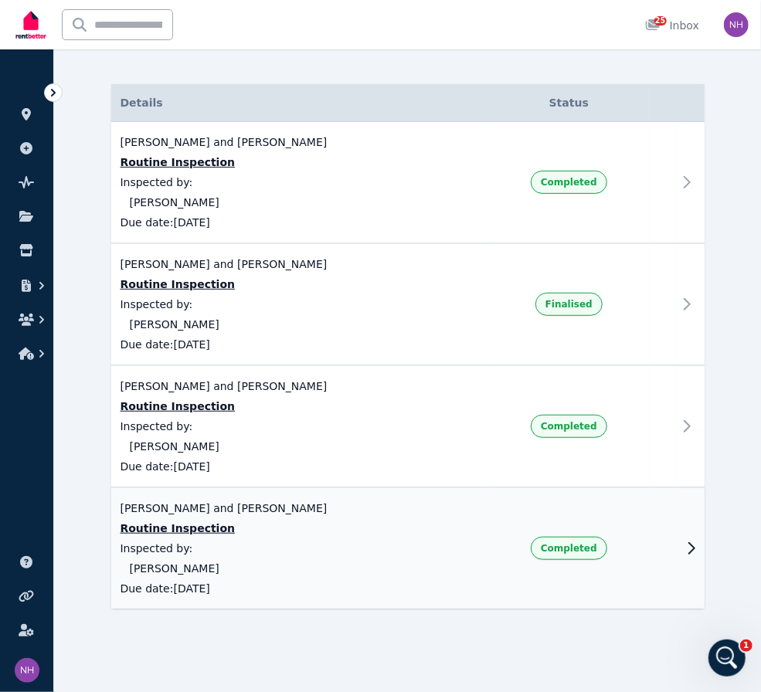
scroll to position [181, 0]
click at [216, 521] on span "Routine Inspection" at bounding box center [177, 528] width 115 height 15
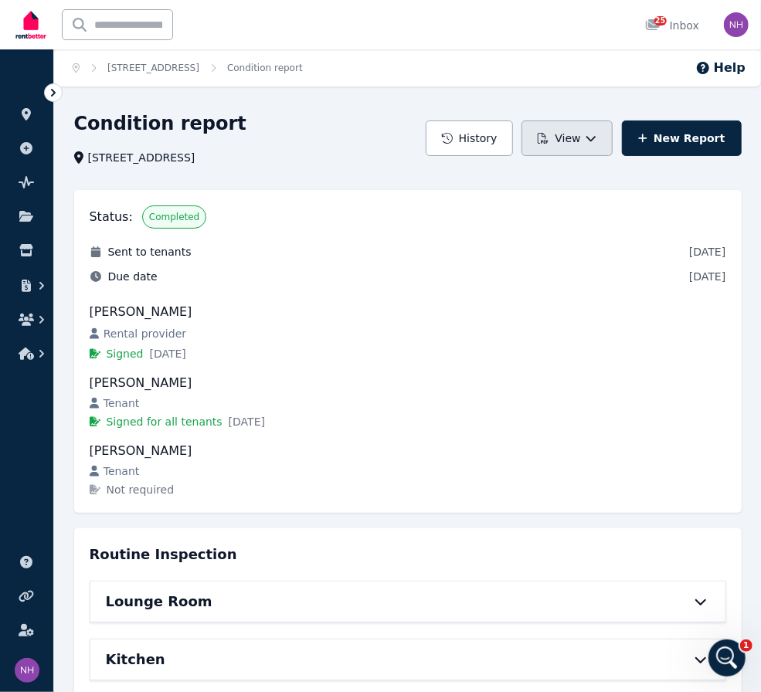
click at [579, 150] on button "View" at bounding box center [566, 138] width 90 height 36
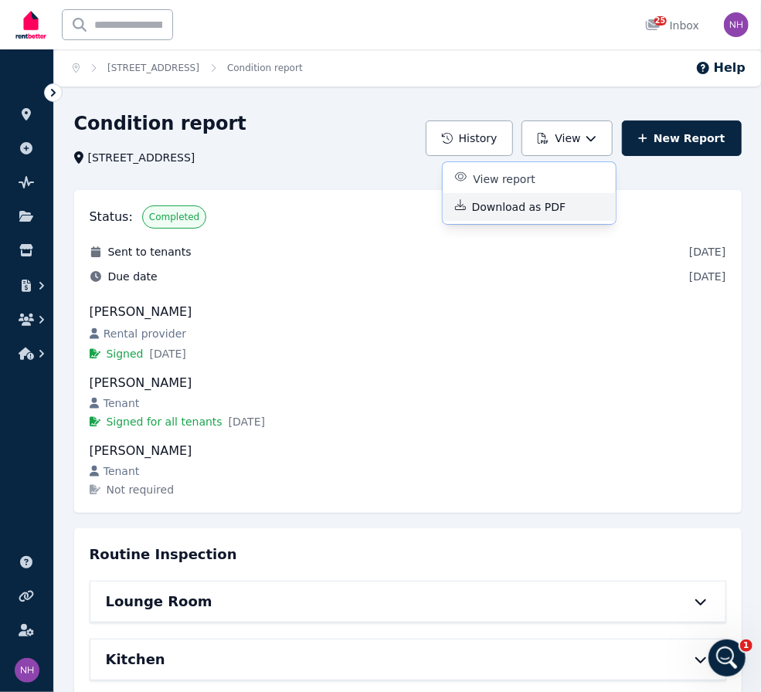
click at [550, 215] on p "Download as PDF" at bounding box center [525, 206] width 107 height 15
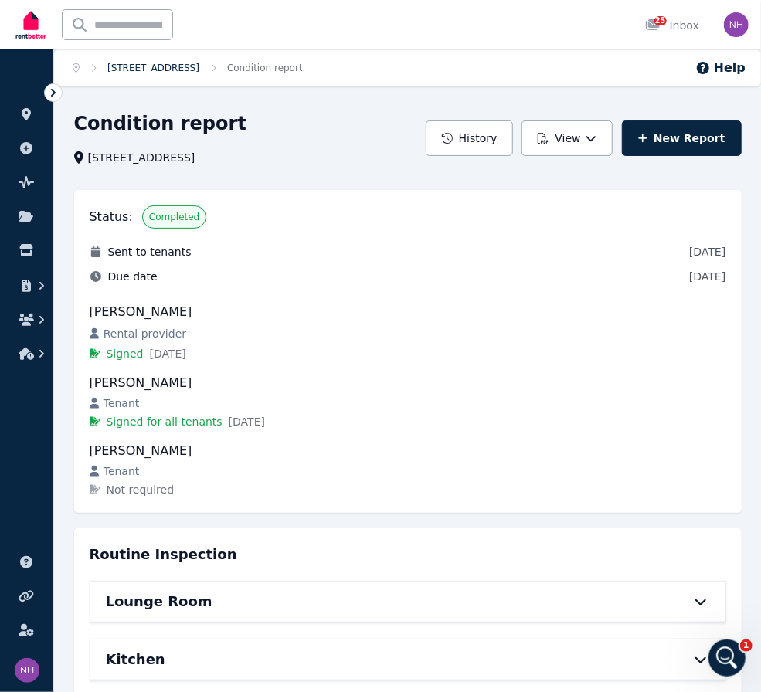
click at [199, 73] on link "[STREET_ADDRESS]" at bounding box center [153, 68] width 92 height 11
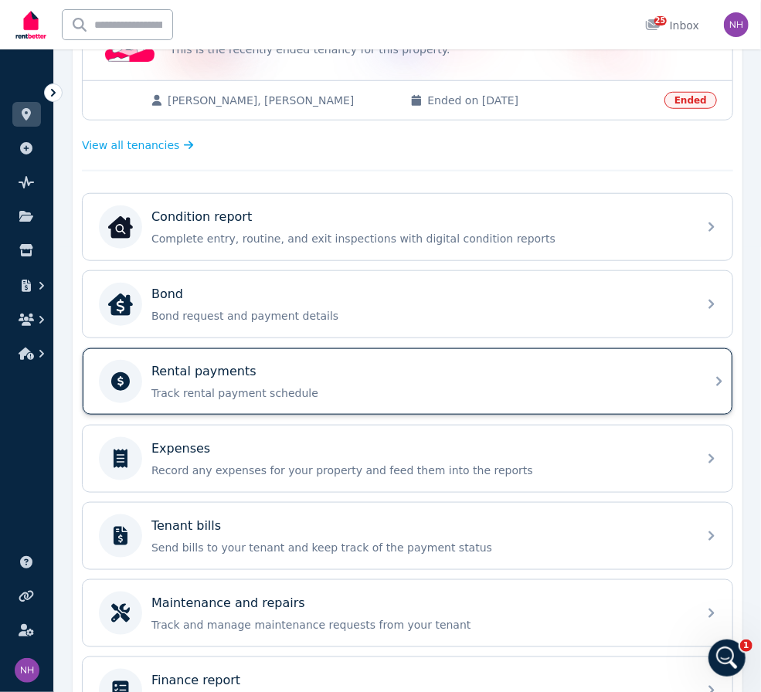
scroll to position [453, 0]
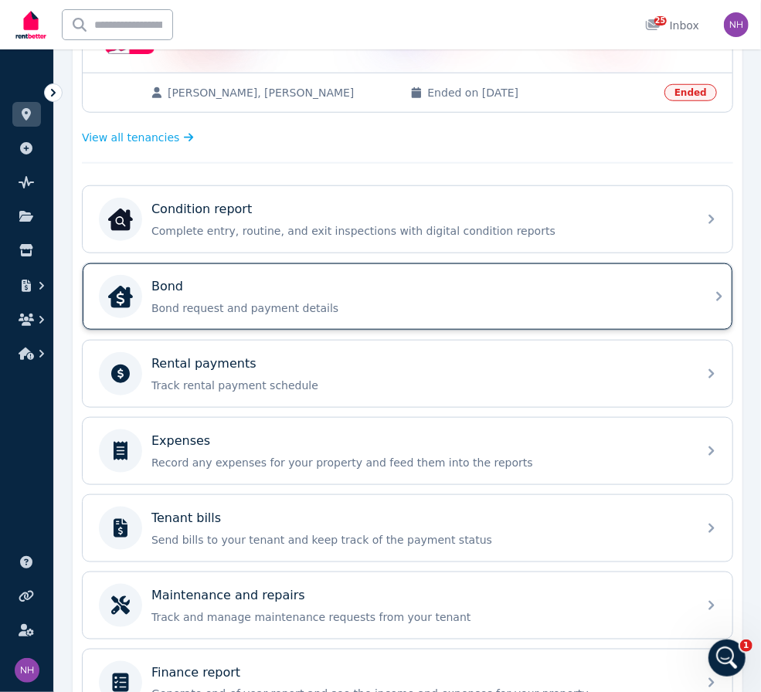
click at [309, 316] on p "Bond request and payment details" at bounding box center [419, 307] width 537 height 15
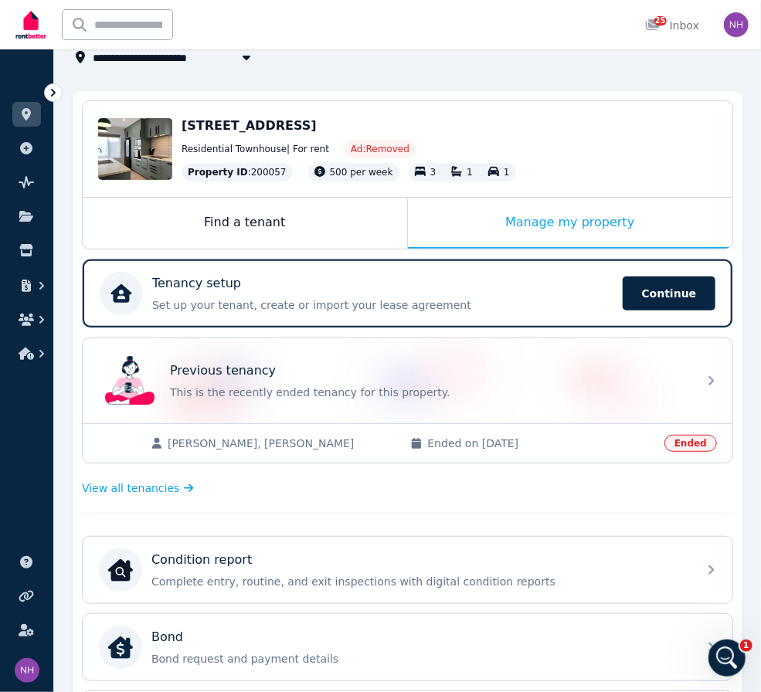
scroll to position [100, 0]
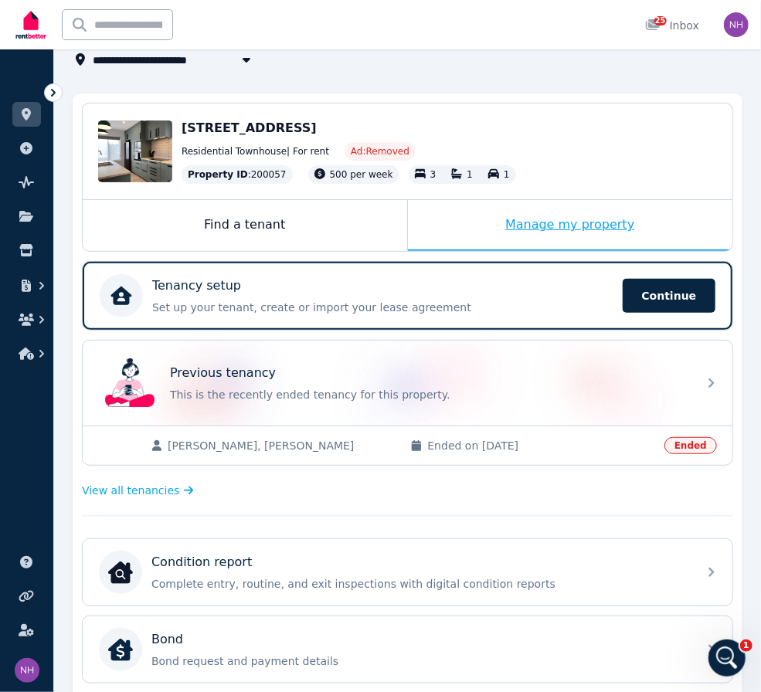
click at [544, 232] on div "Manage my property" at bounding box center [570, 225] width 325 height 51
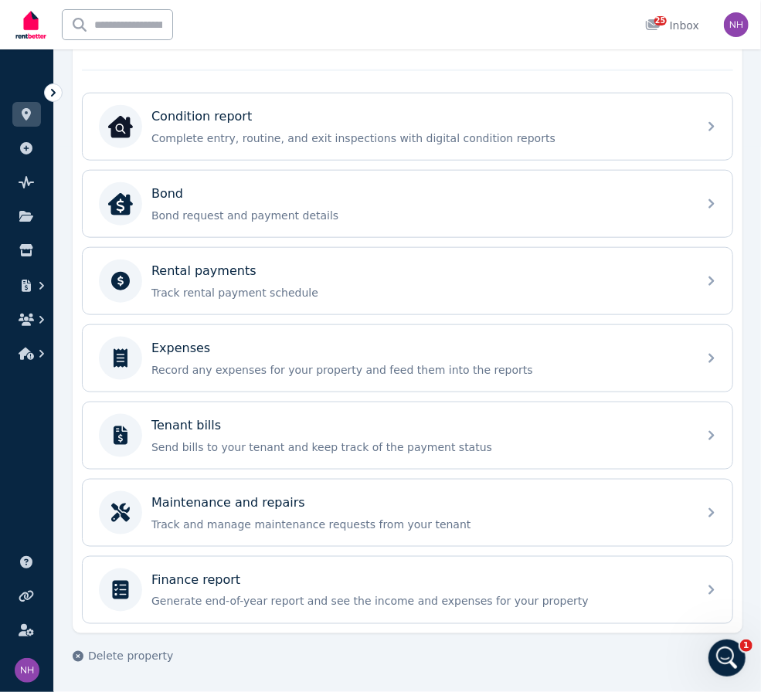
scroll to position [575, 0]
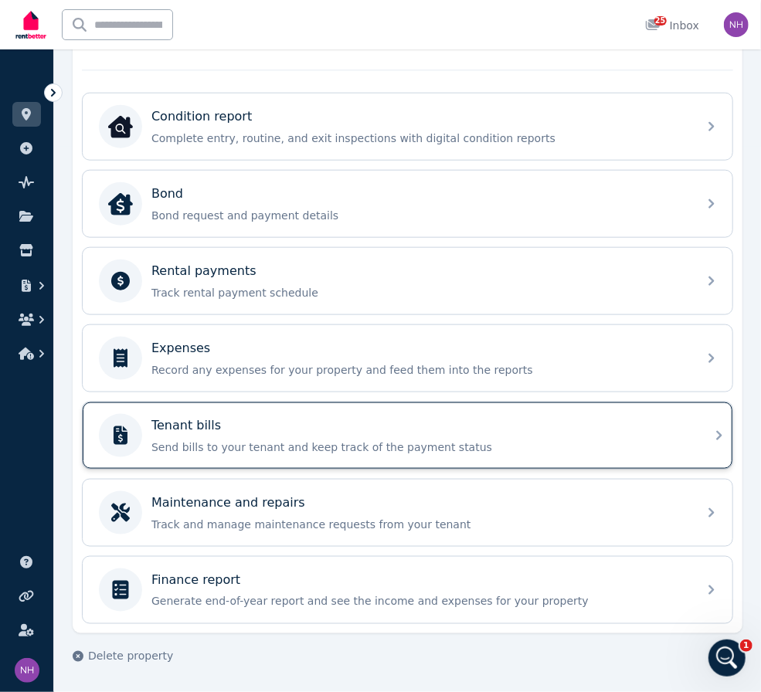
click at [470, 418] on div "Tenant bills" at bounding box center [419, 425] width 537 height 19
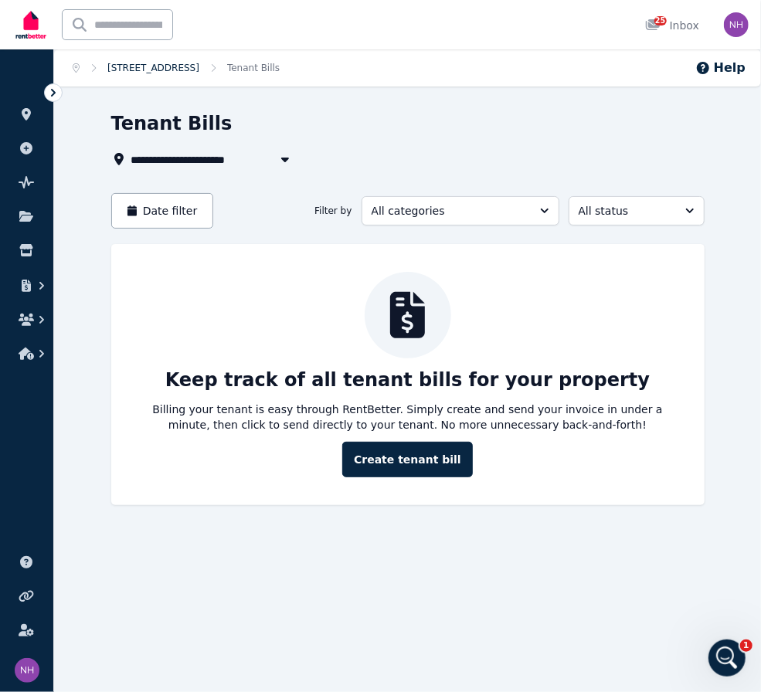
click at [199, 66] on link "[STREET_ADDRESS]" at bounding box center [153, 68] width 92 height 11
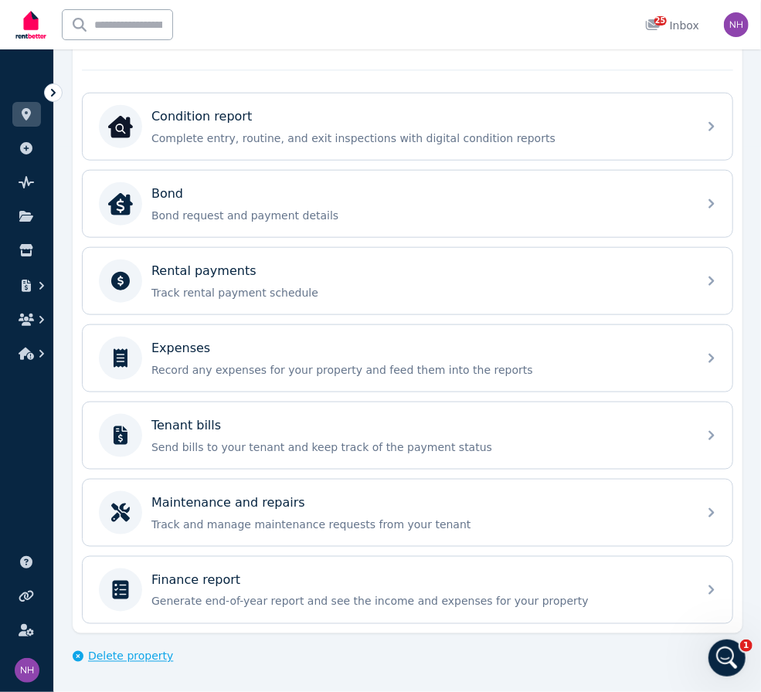
scroll to position [575, 0]
click at [134, 650] on span "Delete property" at bounding box center [130, 656] width 85 height 15
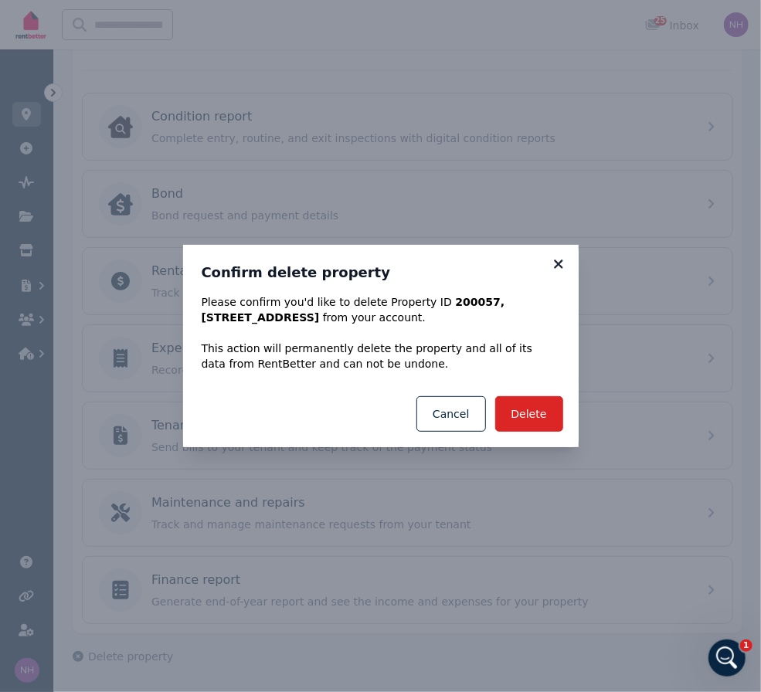
click at [559, 261] on icon at bounding box center [558, 264] width 8 height 8
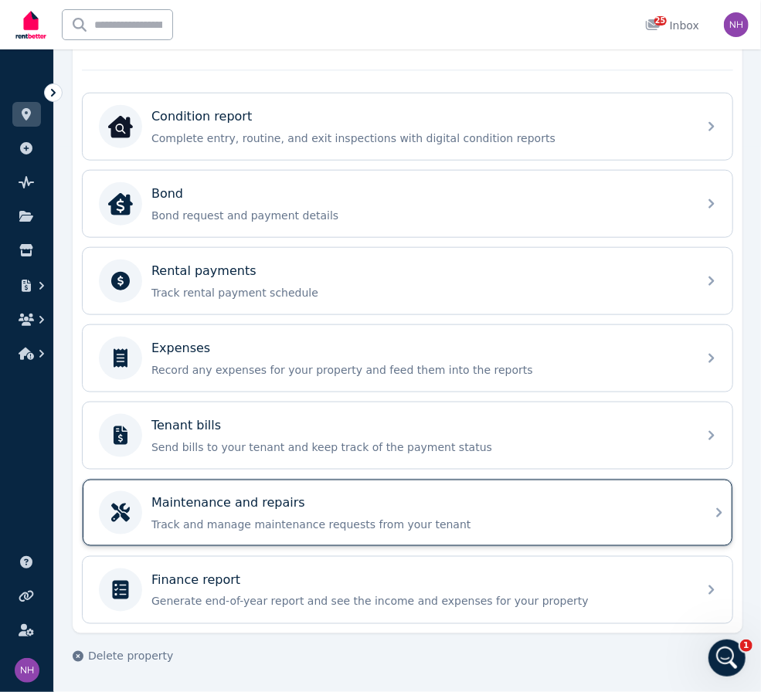
click at [542, 498] on div "Maintenance and repairs" at bounding box center [419, 503] width 537 height 19
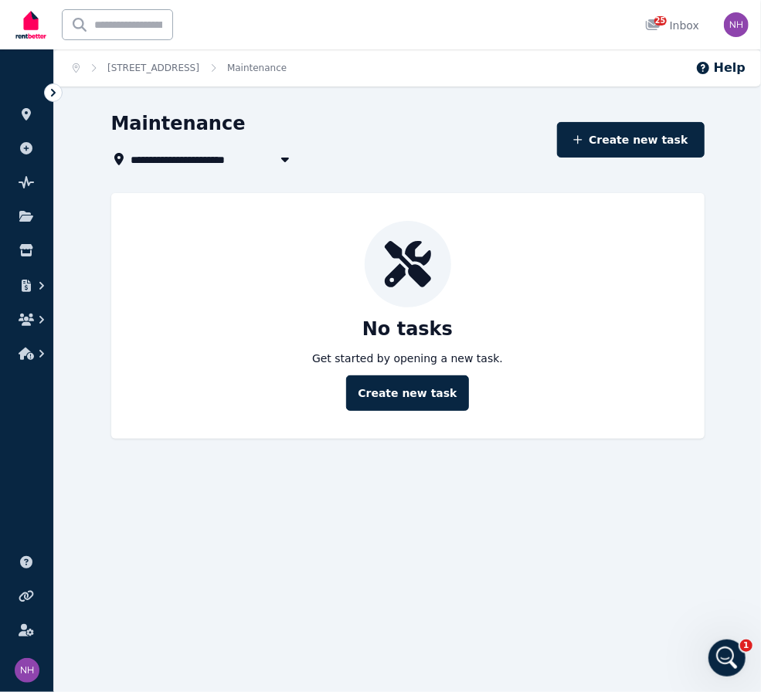
click at [260, 161] on span "[STREET_ADDRESS]" at bounding box center [195, 159] width 129 height 19
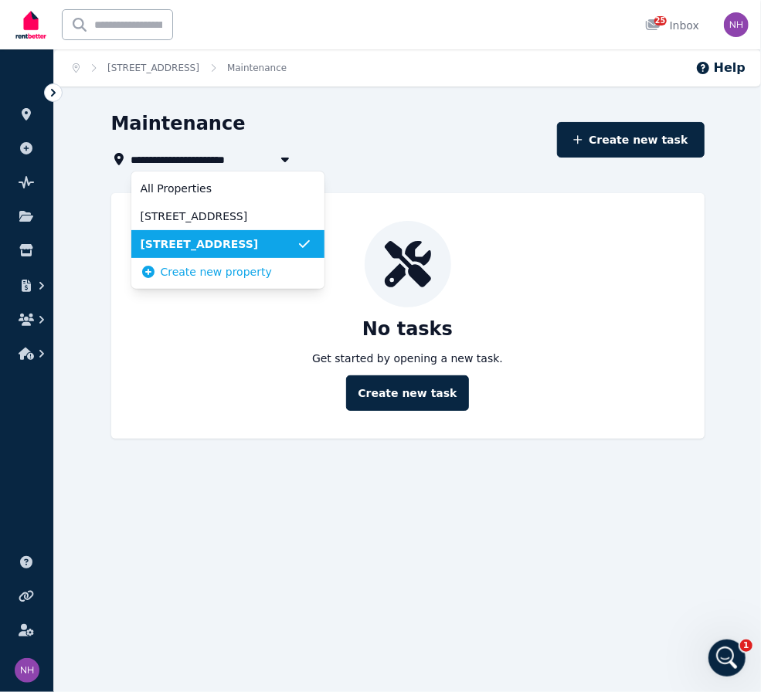
click at [260, 159] on span "[STREET_ADDRESS]" at bounding box center [195, 159] width 129 height 19
type input "**********"
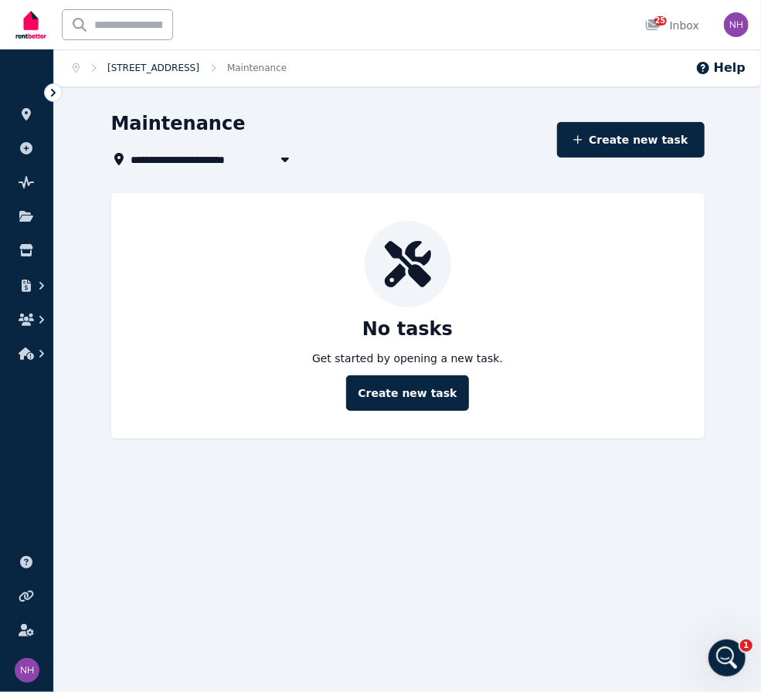
click at [199, 70] on link "[STREET_ADDRESS]" at bounding box center [153, 68] width 92 height 11
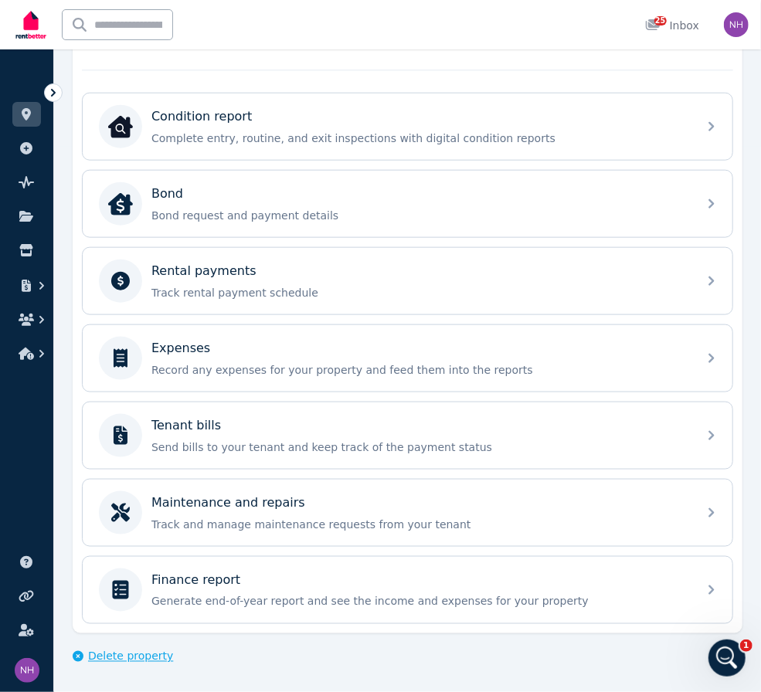
scroll to position [575, 0]
click at [124, 660] on span "Delete property" at bounding box center [130, 656] width 85 height 15
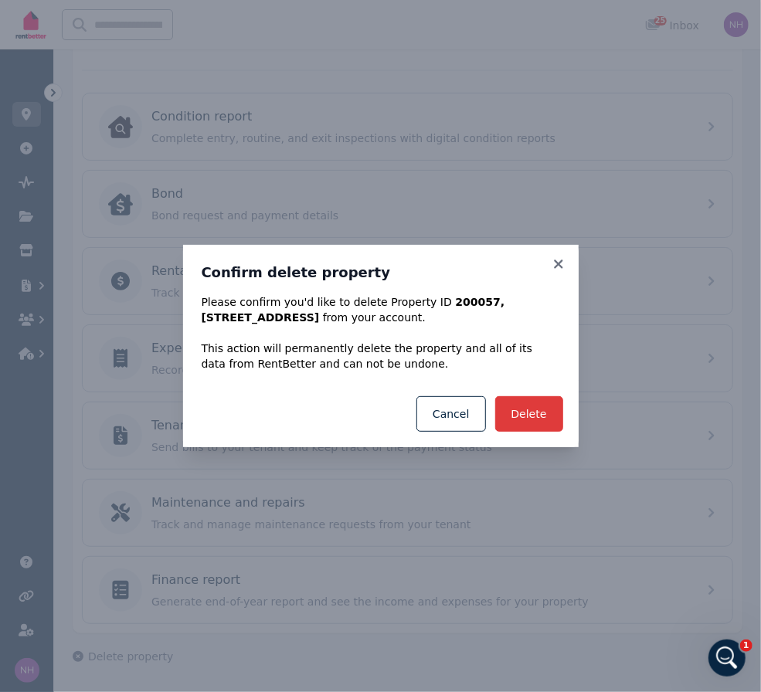
click at [538, 418] on button "Delete" at bounding box center [529, 414] width 68 height 36
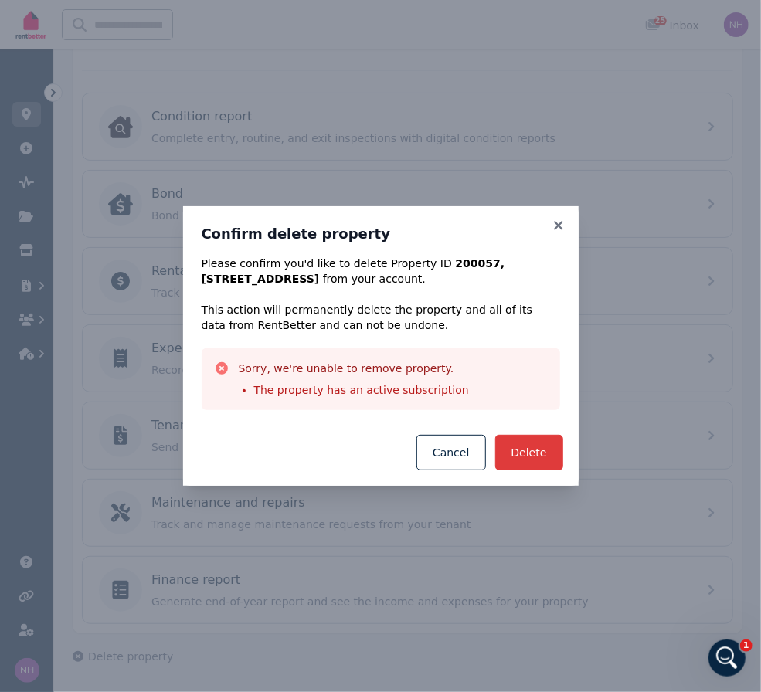
click at [535, 465] on button "Delete" at bounding box center [529, 453] width 68 height 36
click at [728, 654] on icon "Open Intercom Messenger" at bounding box center [724, 655] width 25 height 25
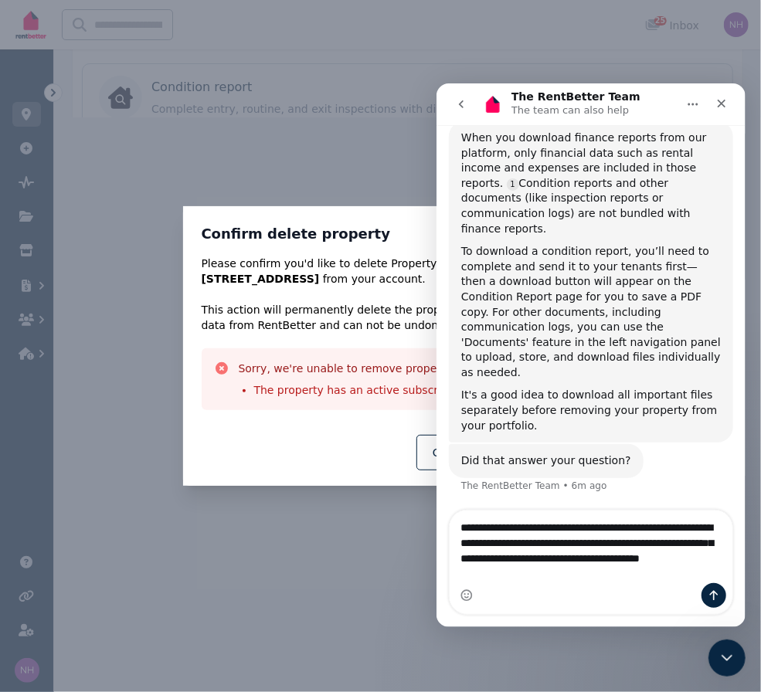
scroll to position [1141, 0]
type textarea "**********"
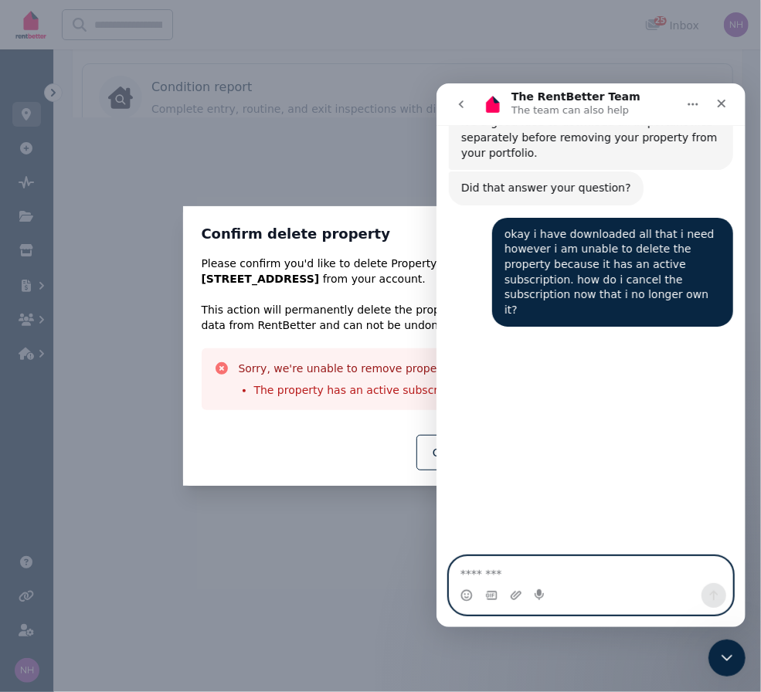
scroll to position [2, 0]
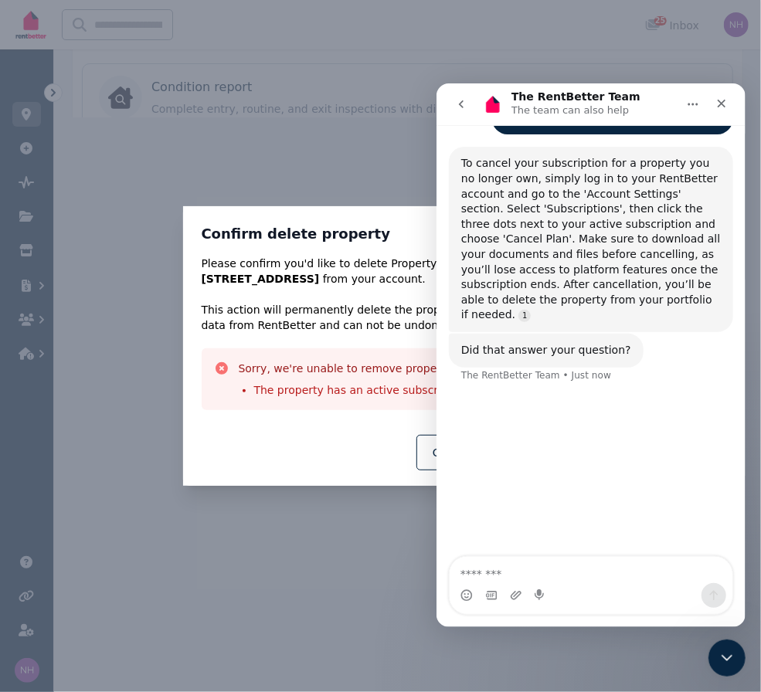
click at [121, 153] on div "Confirm delete property Please confirm you'd like to delete Property ID 200057 …" at bounding box center [380, 346] width 761 height 692
click at [735, 672] on div "Close Intercom Messenger" at bounding box center [724, 655] width 37 height 37
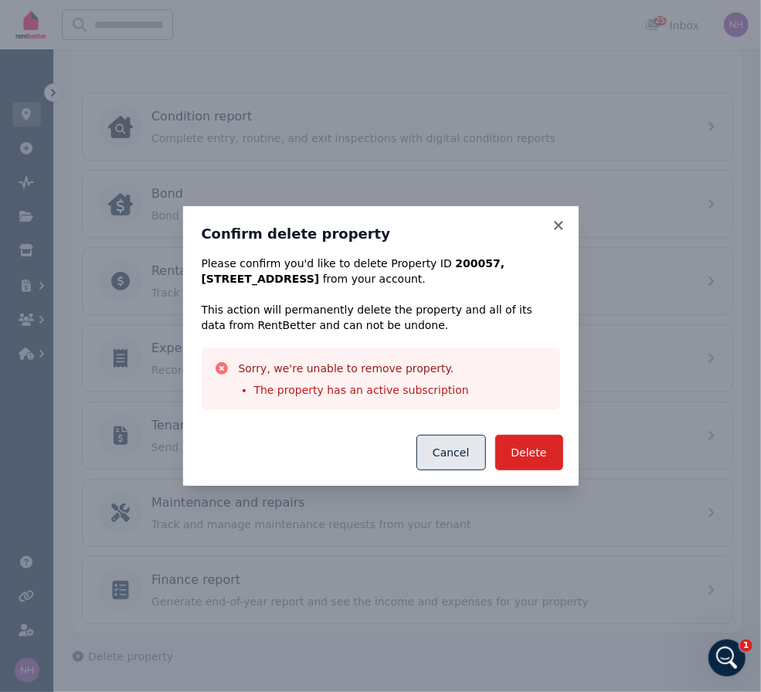
click at [460, 460] on button "Cancel" at bounding box center [450, 453] width 69 height 36
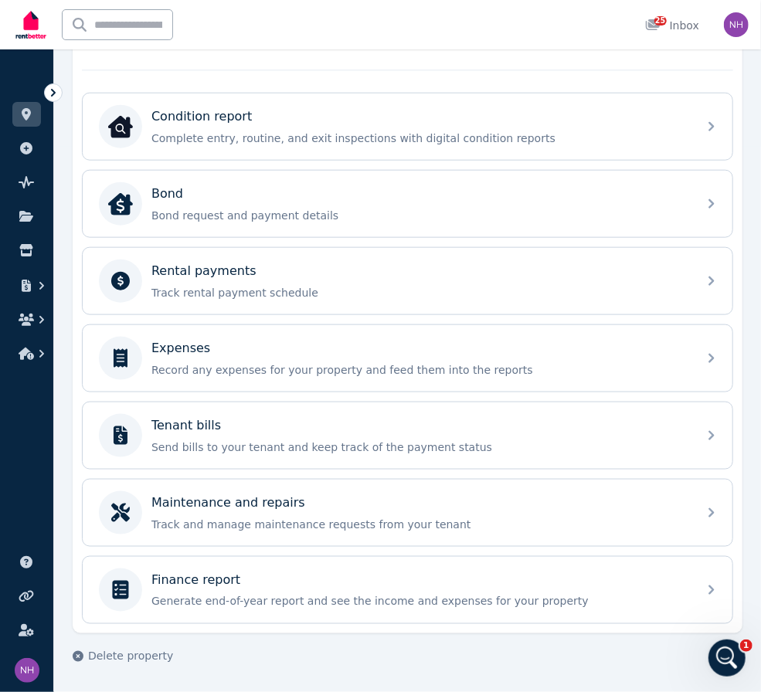
click at [737, 29] on img "button" at bounding box center [736, 24] width 25 height 25
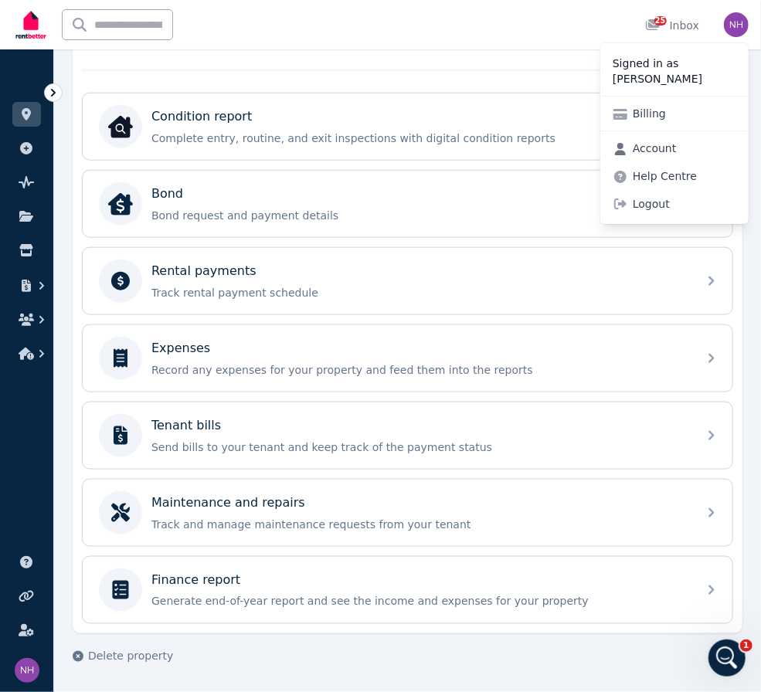
click at [674, 161] on link "Account" at bounding box center [644, 148] width 89 height 28
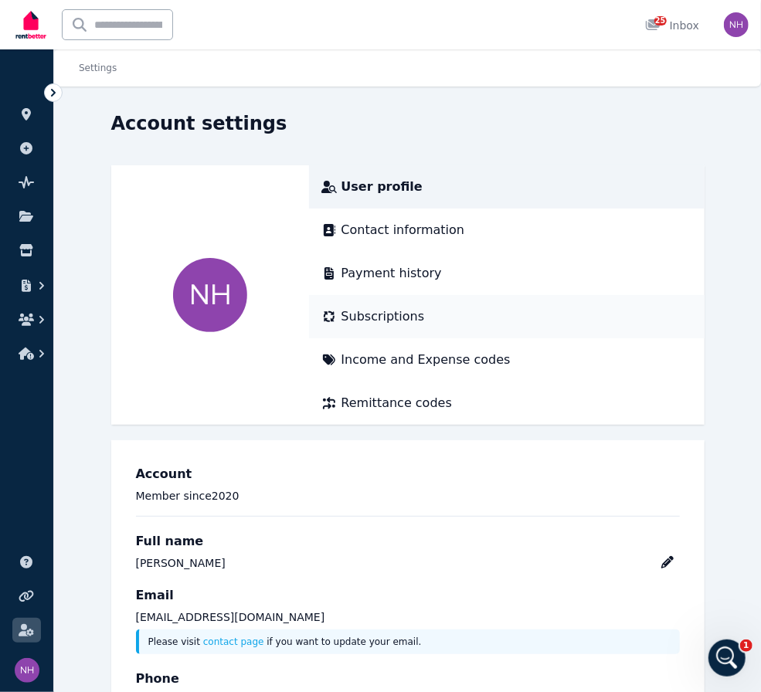
click at [393, 319] on span "Subscriptions" at bounding box center [382, 316] width 83 height 19
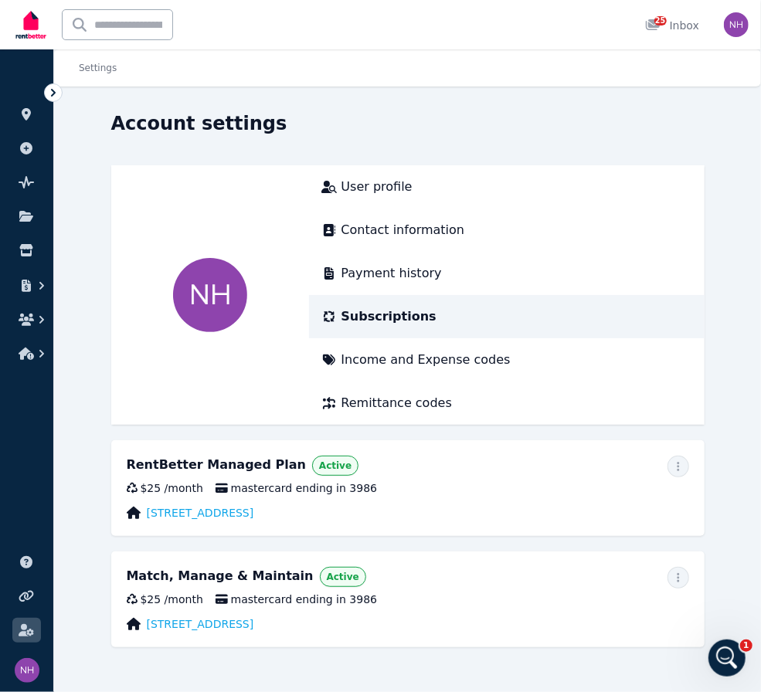
scroll to position [17, 0]
click at [677, 572] on icon "button" at bounding box center [678, 577] width 12 height 11
click at [545, 668] on span "Cancel plan" at bounding box center [609, 669] width 136 height 19
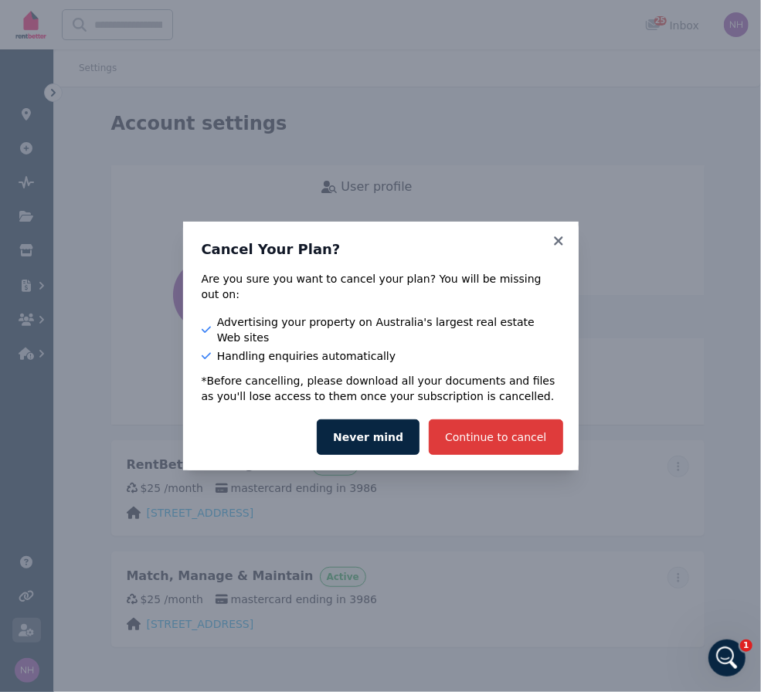
click at [501, 455] on button "Continue to cancel" at bounding box center [496, 437] width 134 height 36
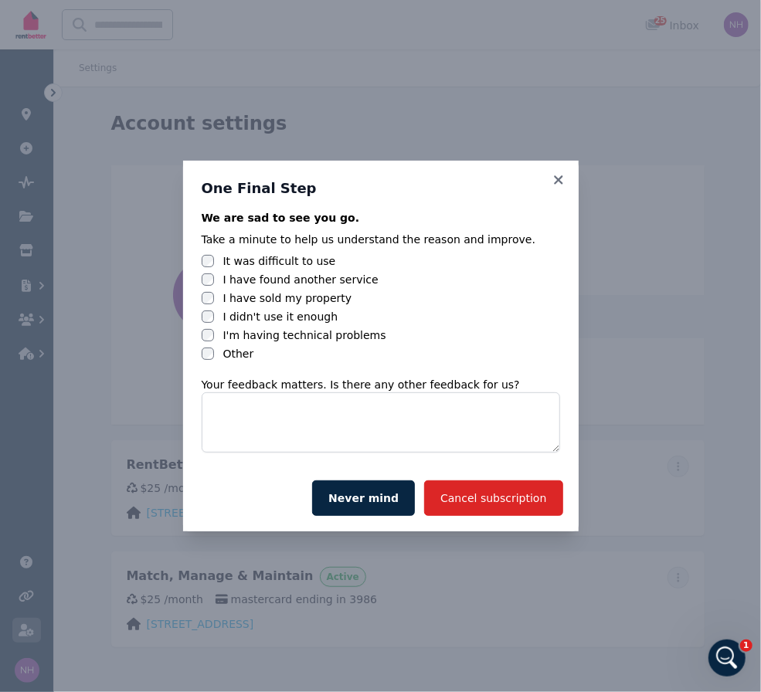
click at [253, 293] on label "I have sold my property" at bounding box center [287, 297] width 129 height 15
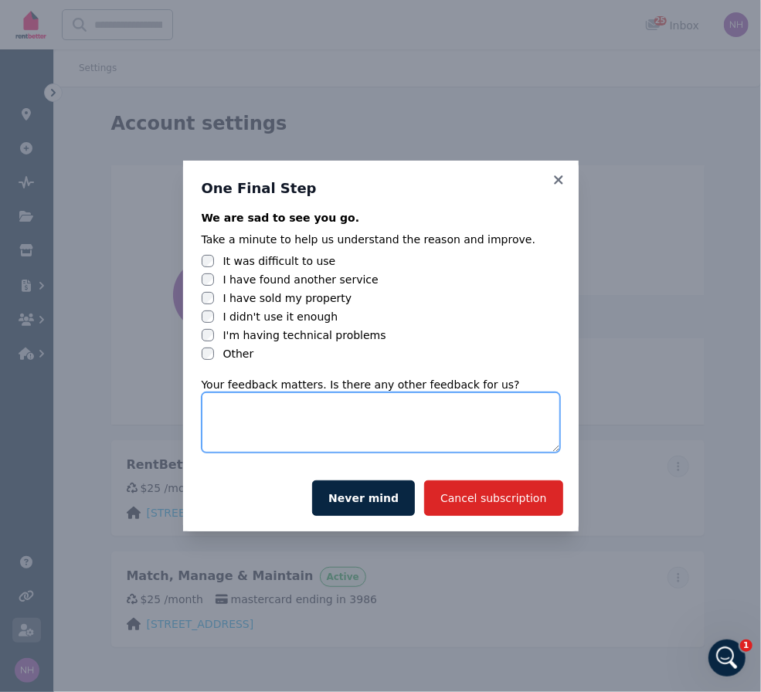
click at [428, 440] on textarea at bounding box center [381, 422] width 358 height 60
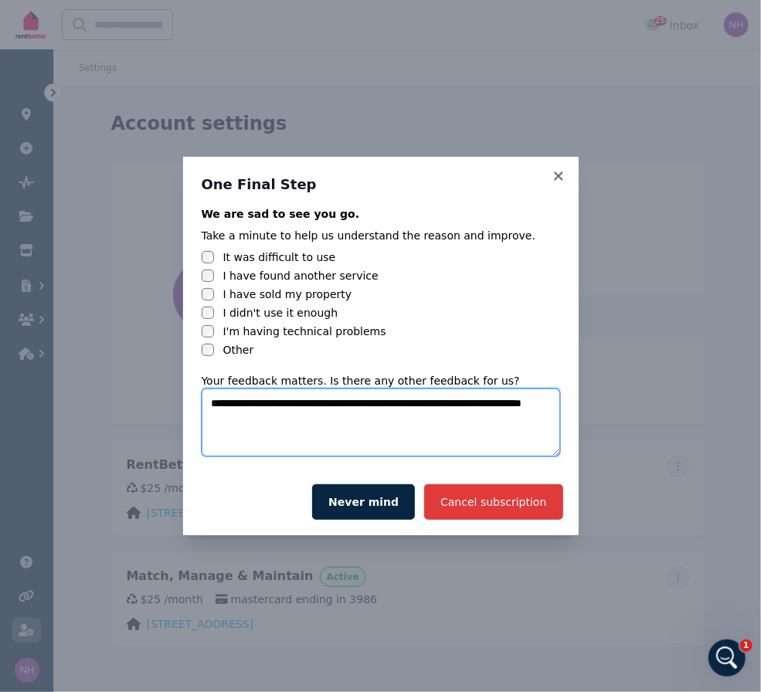
type textarea "**********"
click at [514, 511] on button "Cancel subscription" at bounding box center [493, 502] width 138 height 36
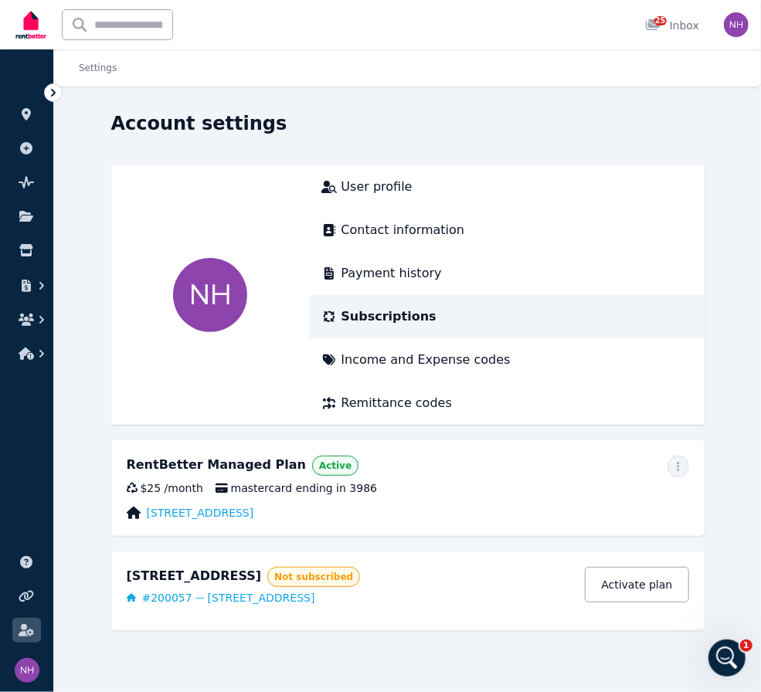
scroll to position [0, 0]
click at [17, 122] on link at bounding box center [26, 114] width 29 height 25
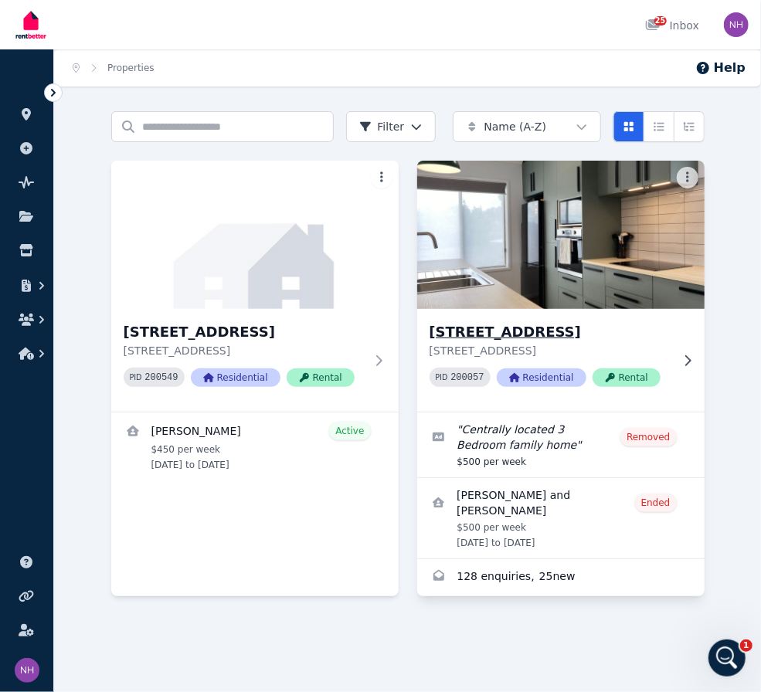
click at [552, 343] on h3 "[STREET_ADDRESS]" at bounding box center [549, 332] width 241 height 22
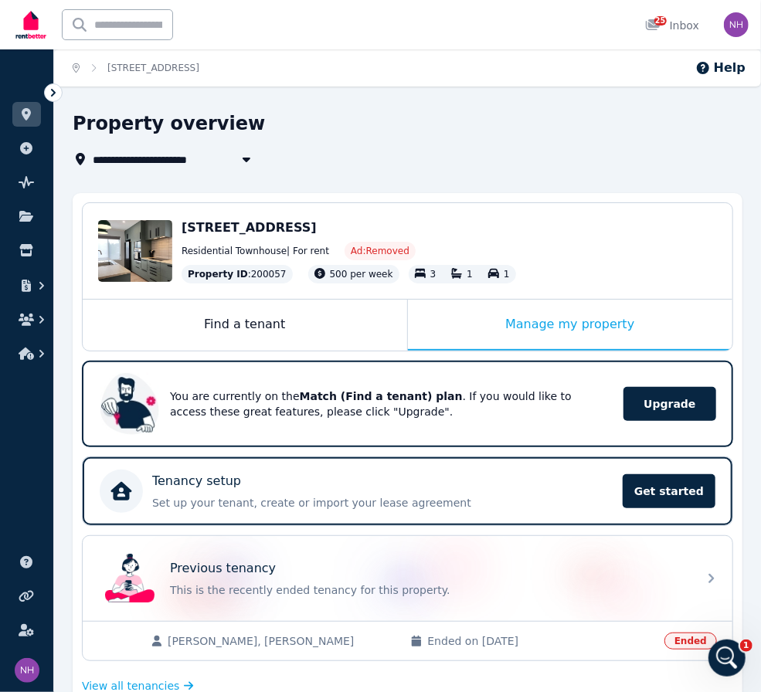
click at [78, 73] on icon "Breadcrumb" at bounding box center [76, 67] width 7 height 9
